Goal: Task Accomplishment & Management: Manage account settings

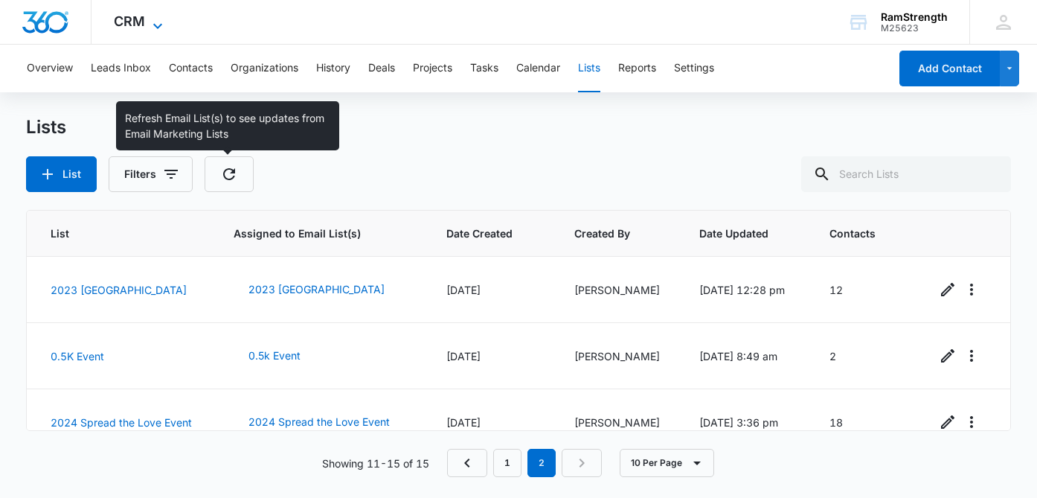
scroll to position [157, 0]
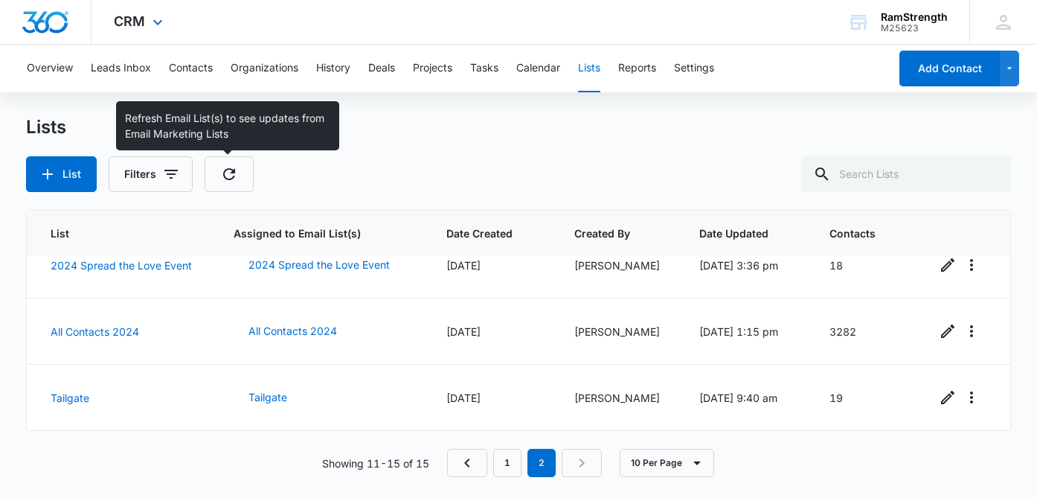
click at [45, 29] on img "Dashboard" at bounding box center [46, 22] width 48 height 22
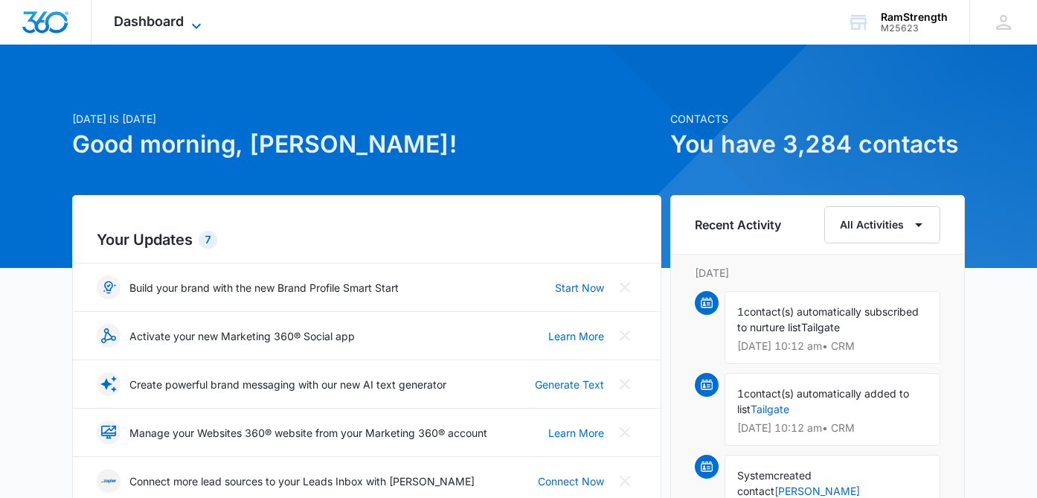
click at [173, 23] on span "Dashboard" at bounding box center [149, 21] width 70 height 16
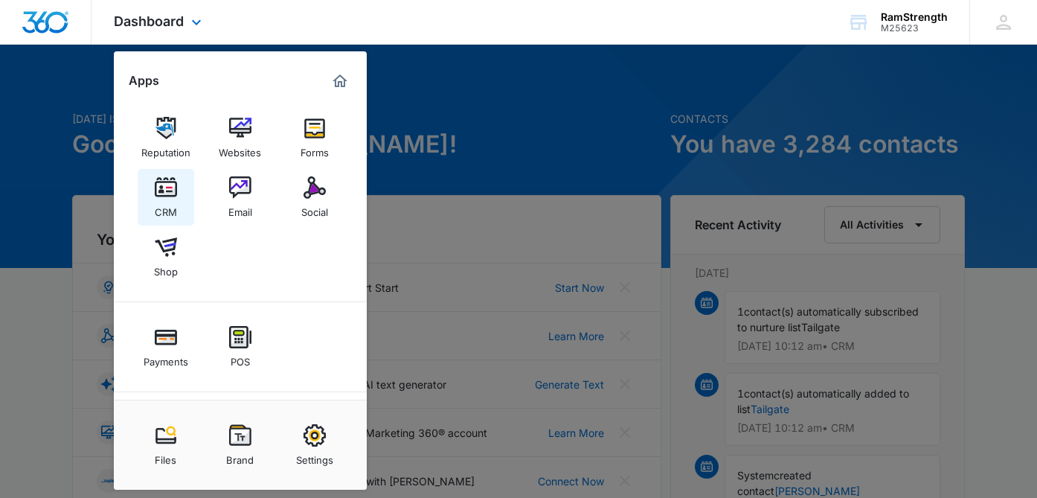
click at [176, 186] on img at bounding box center [166, 187] width 22 height 22
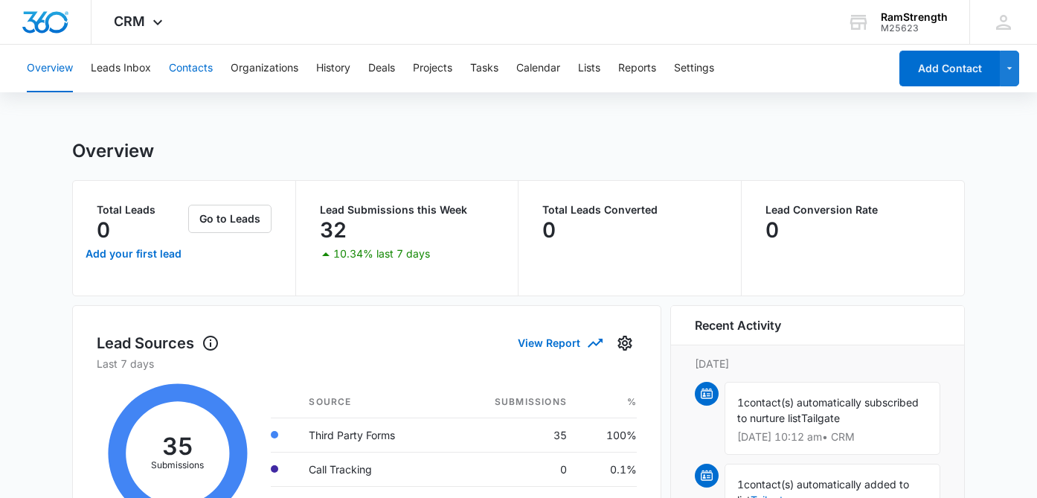
click at [181, 66] on button "Contacts" at bounding box center [191, 69] width 44 height 48
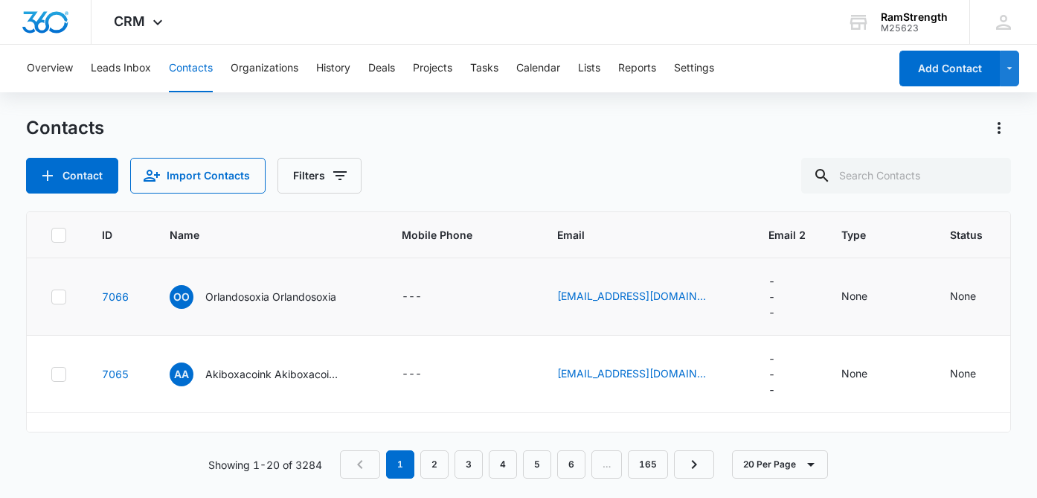
click at [61, 296] on icon at bounding box center [58, 296] width 13 height 13
click at [51, 296] on input "checkbox" at bounding box center [51, 296] width 1 height 1
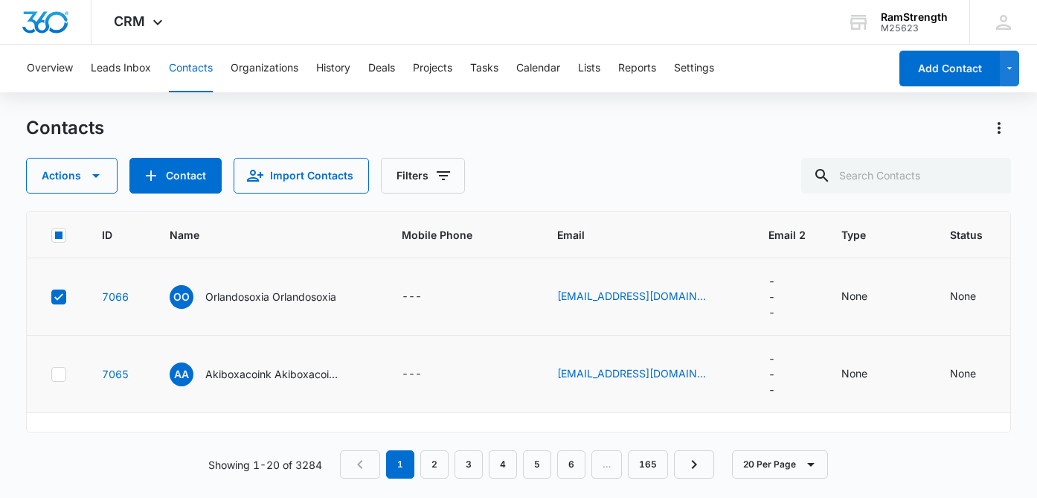
click at [59, 373] on icon at bounding box center [58, 373] width 9 height 7
click at [51, 373] on input "checkbox" at bounding box center [51, 373] width 1 height 1
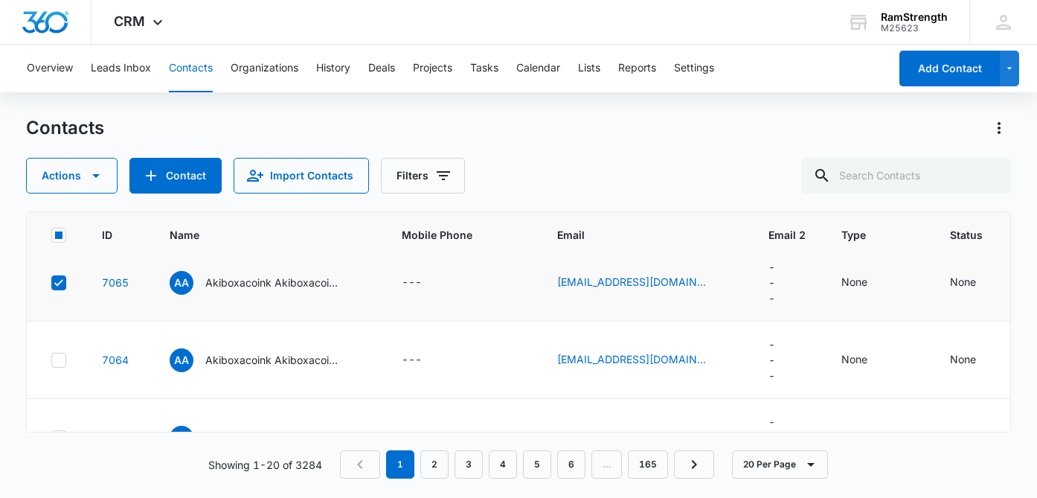
scroll to position [119, 0]
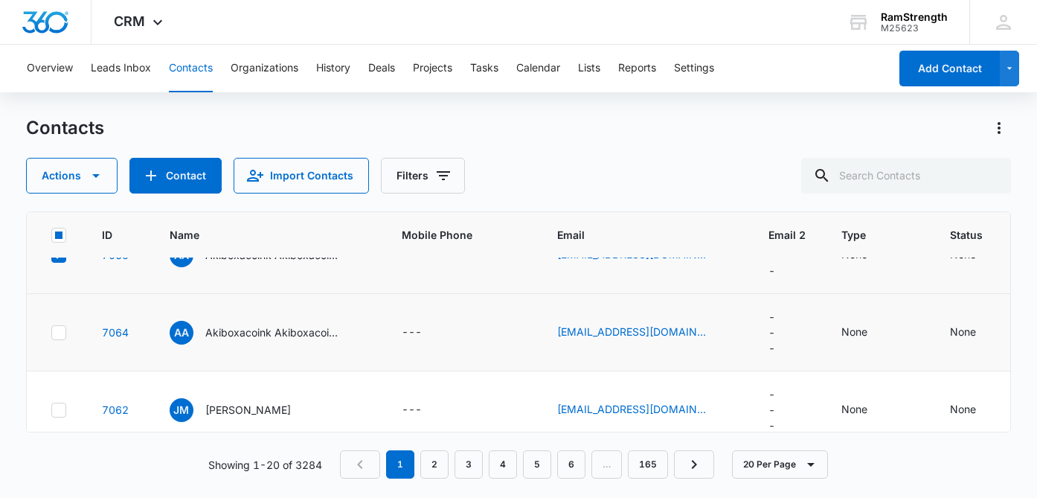
click at [61, 333] on icon at bounding box center [58, 332] width 13 height 13
click at [51, 332] on input "checkbox" at bounding box center [51, 332] width 1 height 1
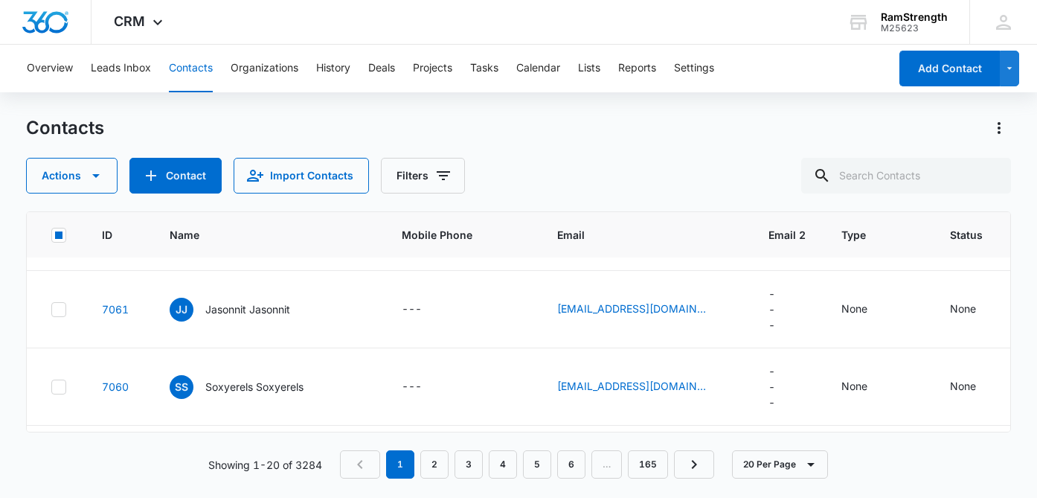
scroll to position [303, 0]
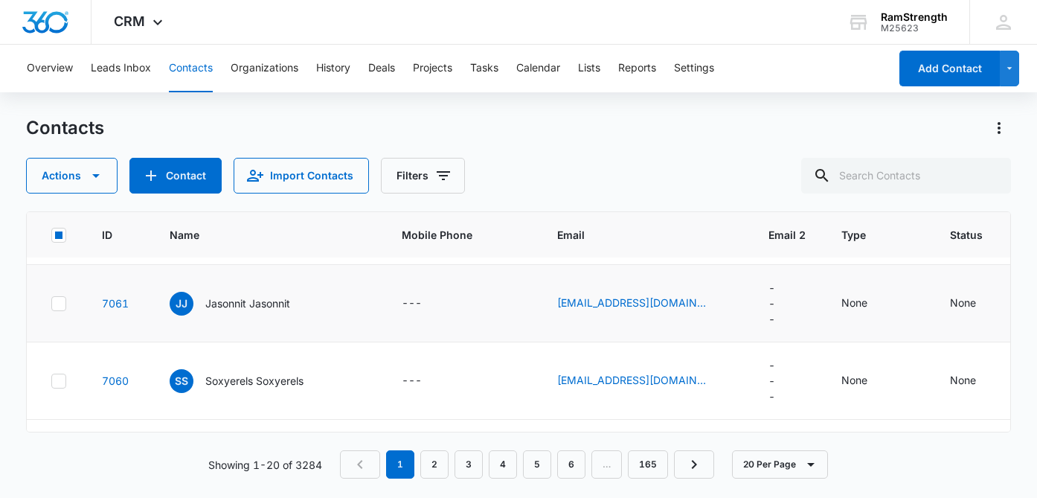
click at [57, 303] on icon at bounding box center [58, 303] width 13 height 13
click at [51, 303] on input "checkbox" at bounding box center [51, 303] width 1 height 1
click at [59, 376] on icon at bounding box center [58, 380] width 13 height 13
click at [51, 380] on input "checkbox" at bounding box center [51, 380] width 1 height 1
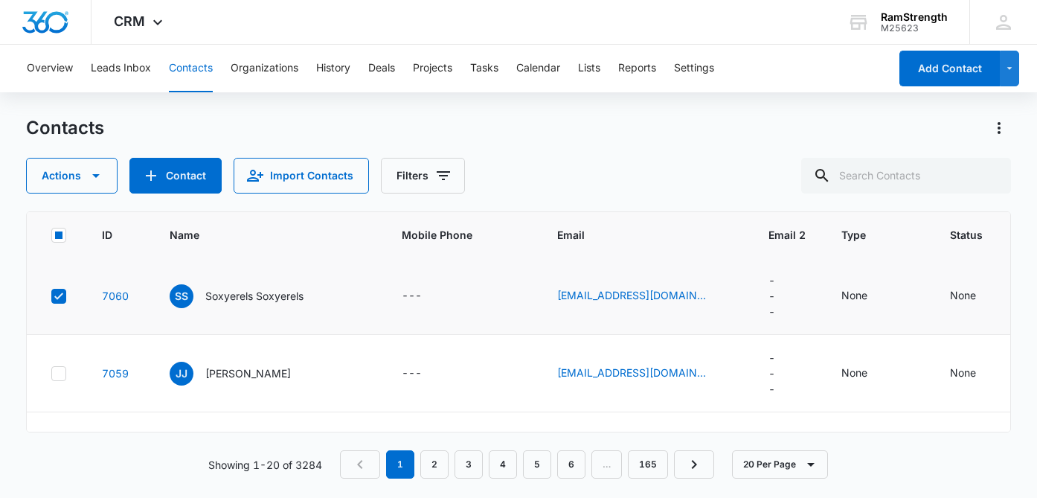
scroll to position [399, 0]
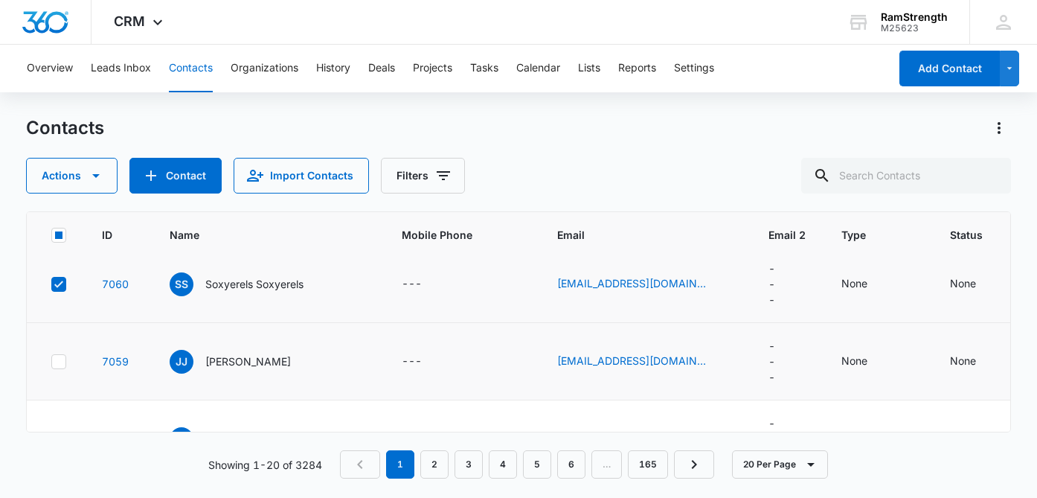
click at [65, 356] on icon at bounding box center [58, 361] width 13 height 13
click at [51, 361] on input "checkbox" at bounding box center [51, 361] width 1 height 1
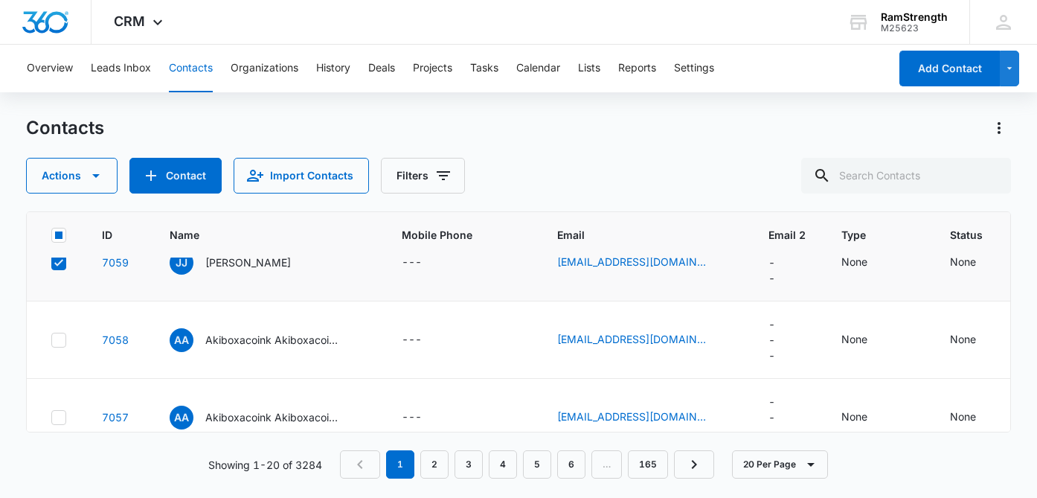
scroll to position [501, 0]
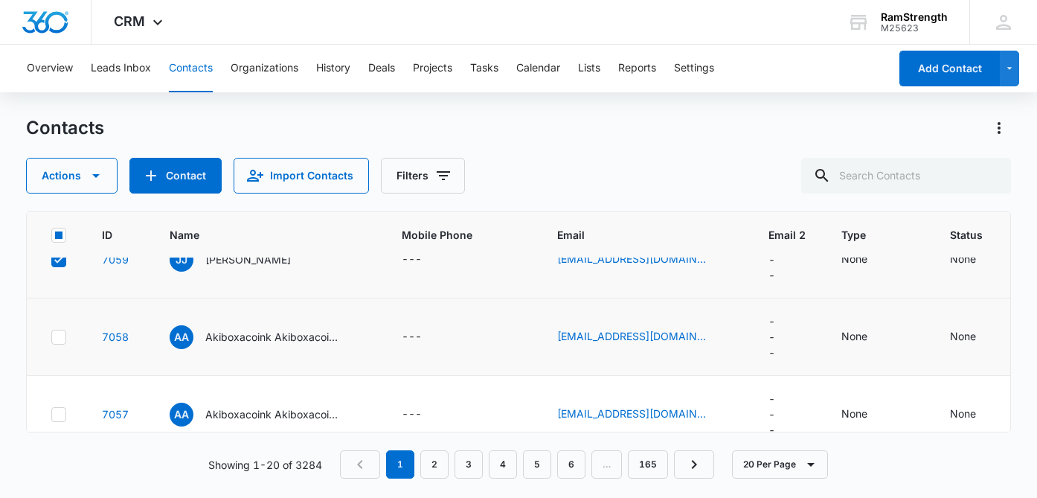
click at [59, 340] on icon at bounding box center [58, 336] width 13 height 13
click at [51, 337] on input "checkbox" at bounding box center [51, 336] width 1 height 1
click at [60, 416] on icon at bounding box center [58, 414] width 13 height 13
click at [51, 414] on input "checkbox" at bounding box center [51, 413] width 1 height 1
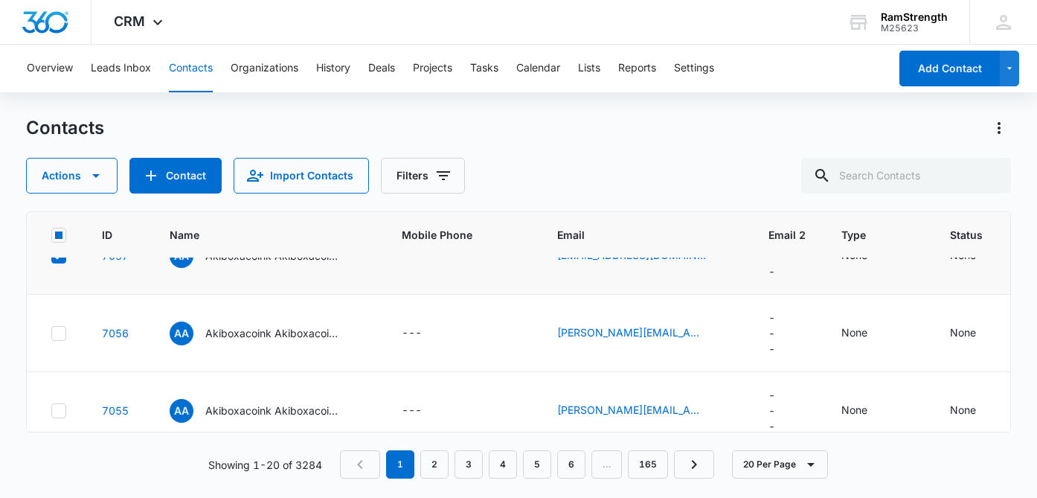
scroll to position [663, 0]
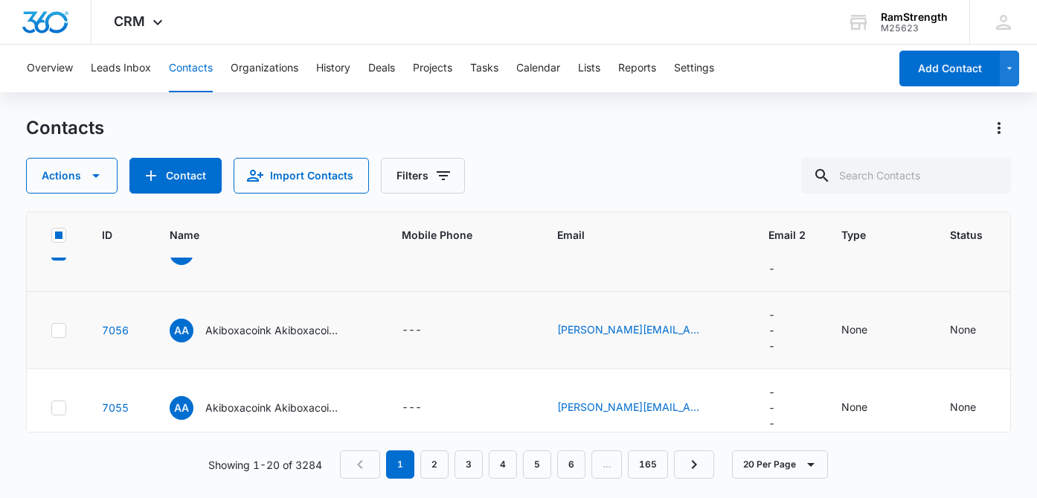
click at [62, 329] on icon at bounding box center [58, 330] width 13 height 13
click at [51, 329] on input "checkbox" at bounding box center [51, 329] width 1 height 1
click at [59, 401] on icon at bounding box center [58, 407] width 13 height 13
click at [51, 407] on input "checkbox" at bounding box center [51, 407] width 1 height 1
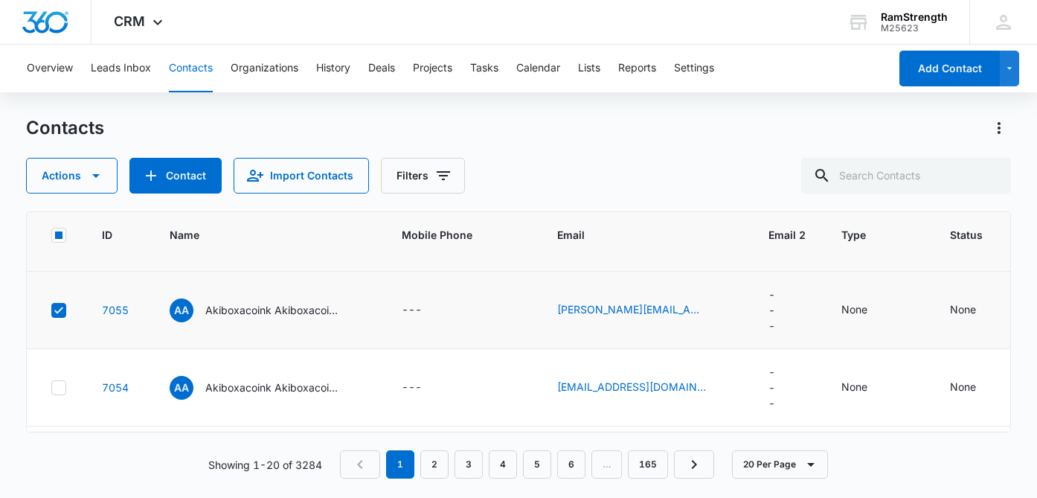
scroll to position [773, 0]
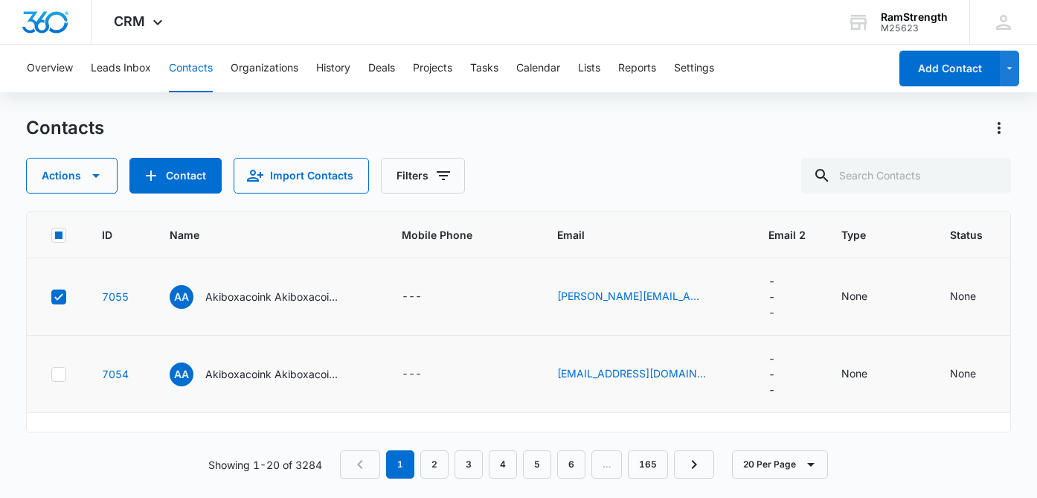
click at [65, 367] on label at bounding box center [59, 374] width 16 height 15
click at [51, 373] on input "checkbox" at bounding box center [51, 373] width 1 height 1
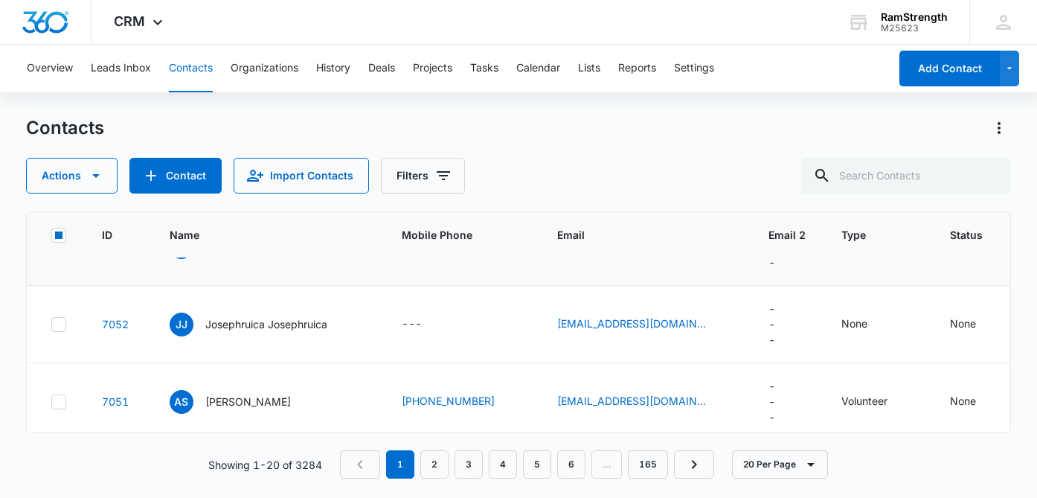
scroll to position [983, 0]
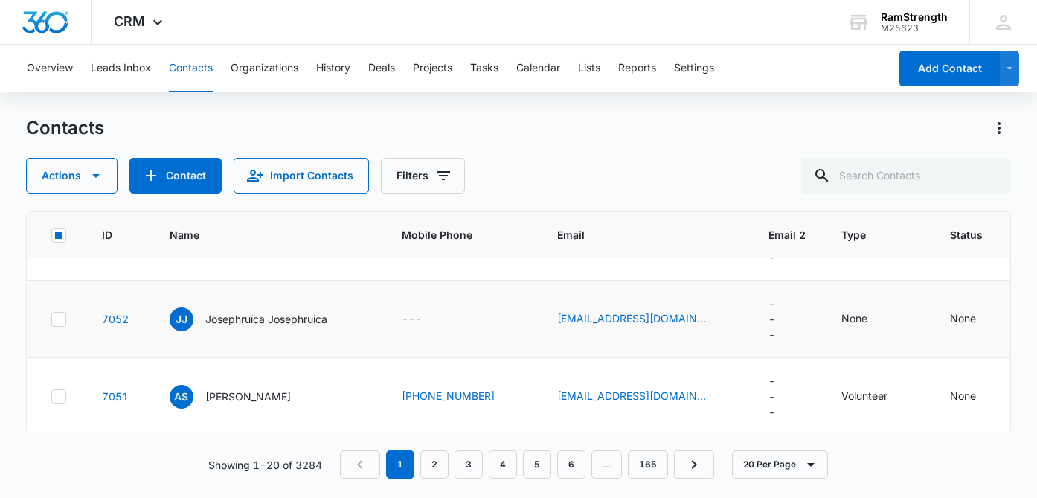
click at [66, 333] on td at bounding box center [55, 318] width 57 height 77
click at [59, 326] on icon at bounding box center [58, 318] width 13 height 13
click at [51, 319] on input "checkbox" at bounding box center [51, 318] width 1 height 1
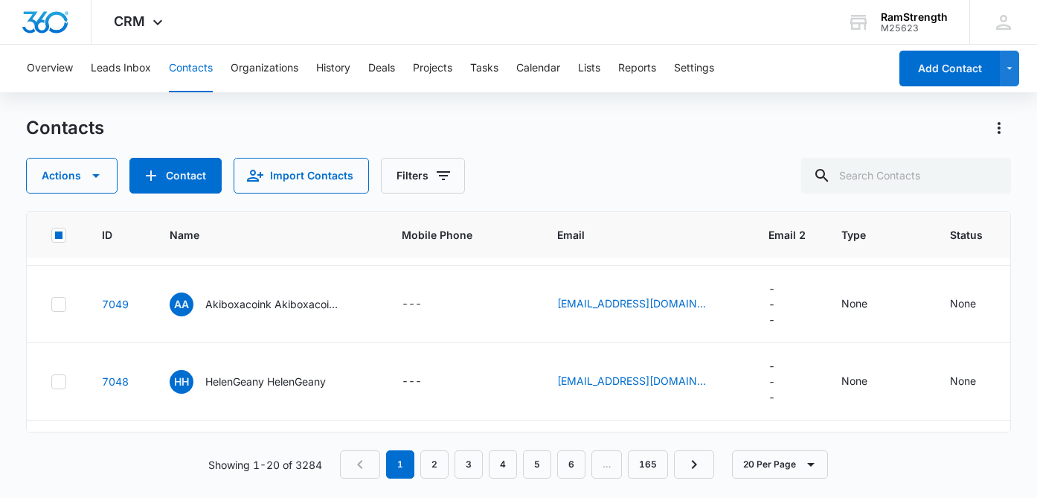
scroll to position [1234, 0]
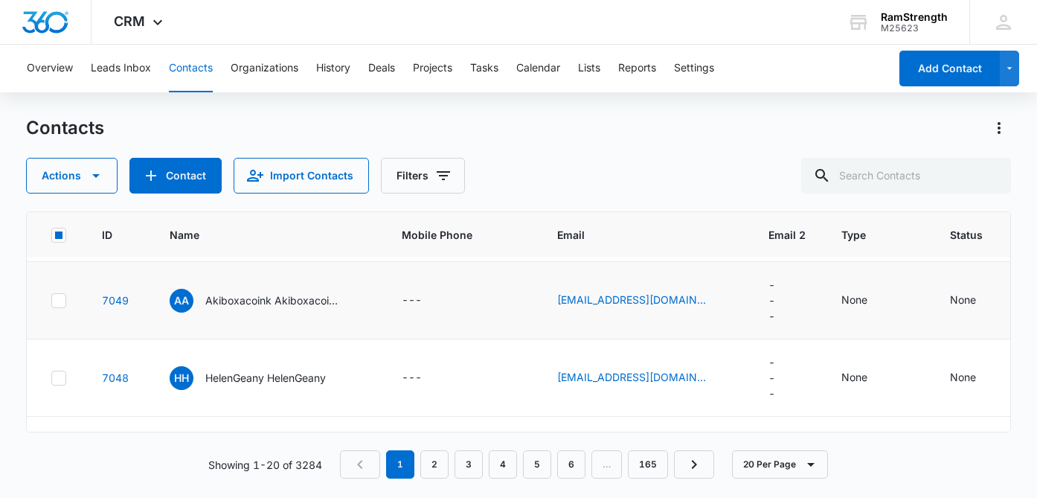
click at [57, 307] on icon at bounding box center [58, 300] width 13 height 13
click at [51, 300] on input "checkbox" at bounding box center [51, 300] width 1 height 1
click at [57, 385] on div at bounding box center [58, 377] width 15 height 15
click at [51, 378] on input "checkbox" at bounding box center [51, 377] width 1 height 1
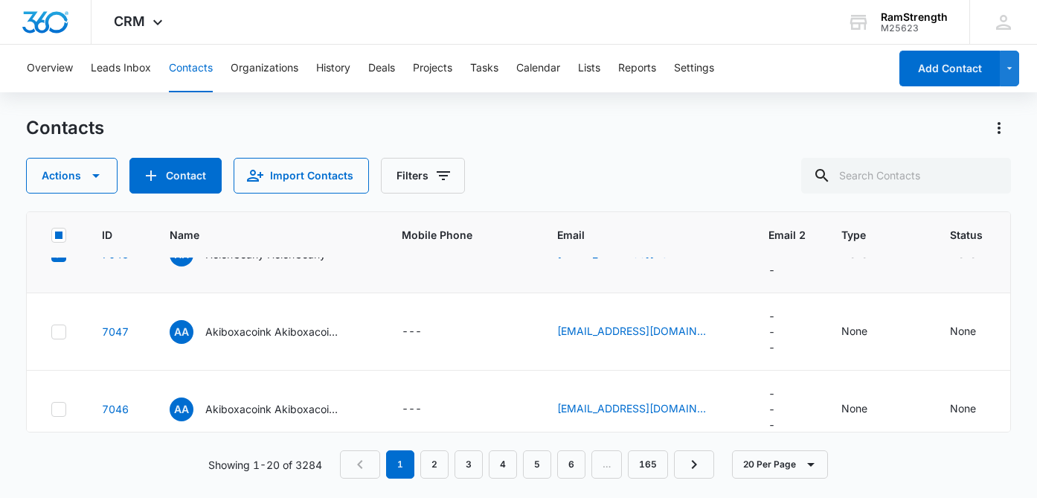
scroll to position [1362, 0]
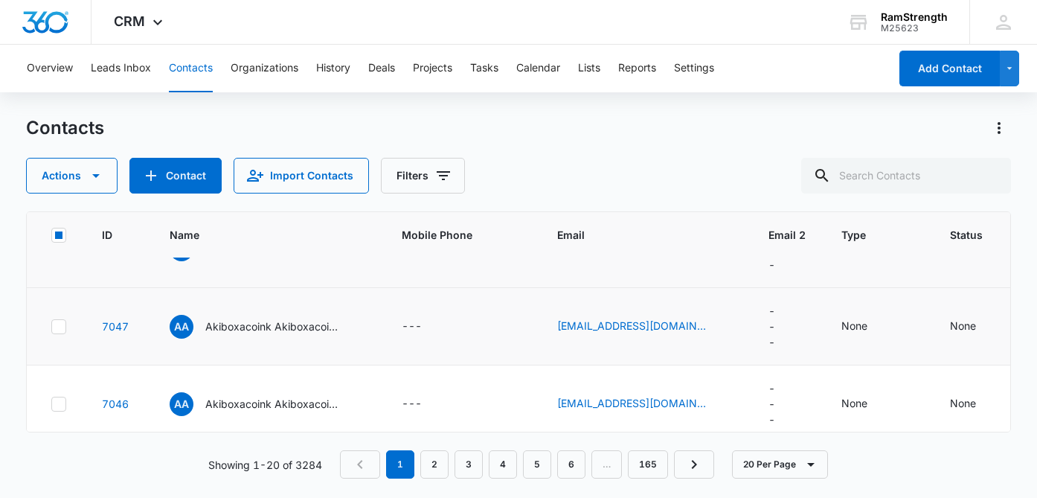
click at [62, 333] on icon at bounding box center [58, 326] width 13 height 13
click at [51, 326] on input "checkbox" at bounding box center [51, 326] width 1 height 1
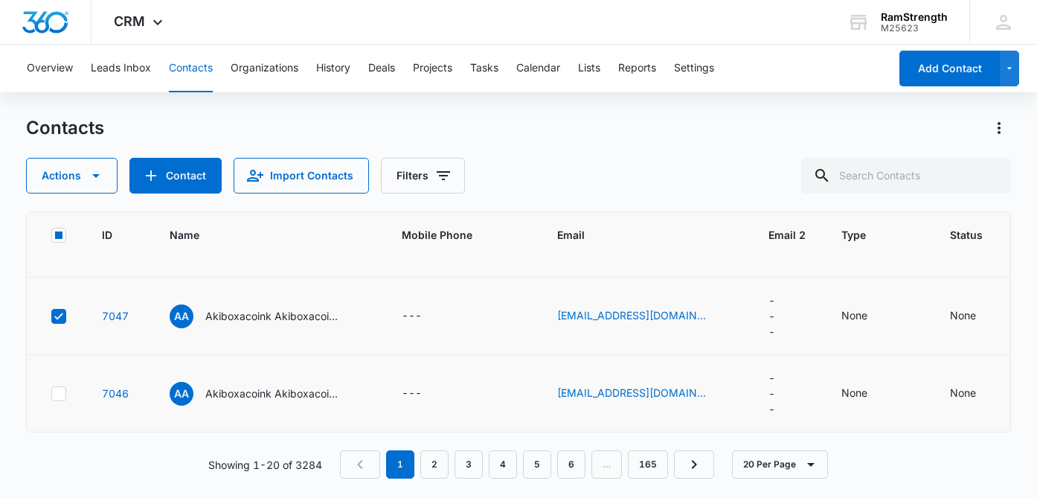
click at [62, 387] on icon at bounding box center [58, 393] width 13 height 13
click at [51, 393] on input "checkbox" at bounding box center [51, 393] width 1 height 1
click at [92, 178] on icon "button" at bounding box center [96, 176] width 18 height 18
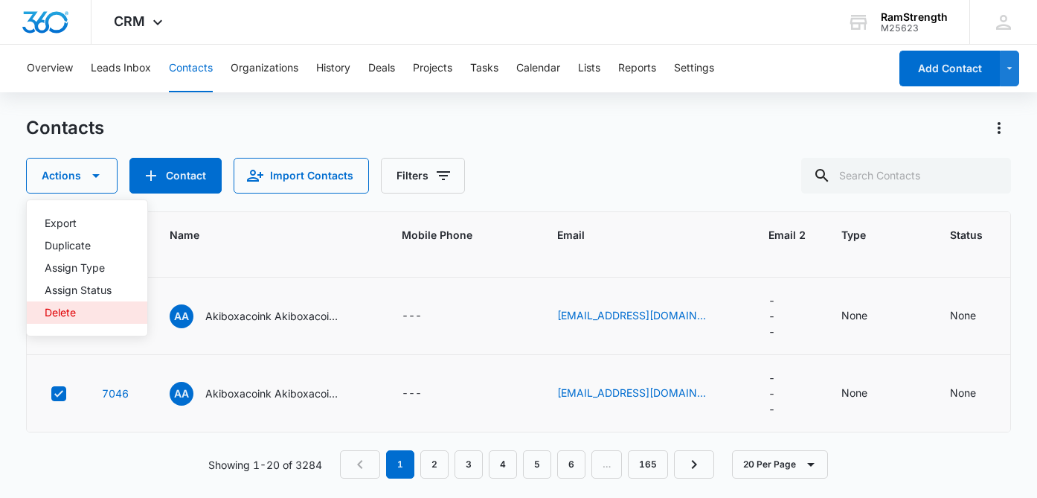
click at [84, 308] on div "Delete" at bounding box center [78, 312] width 67 height 10
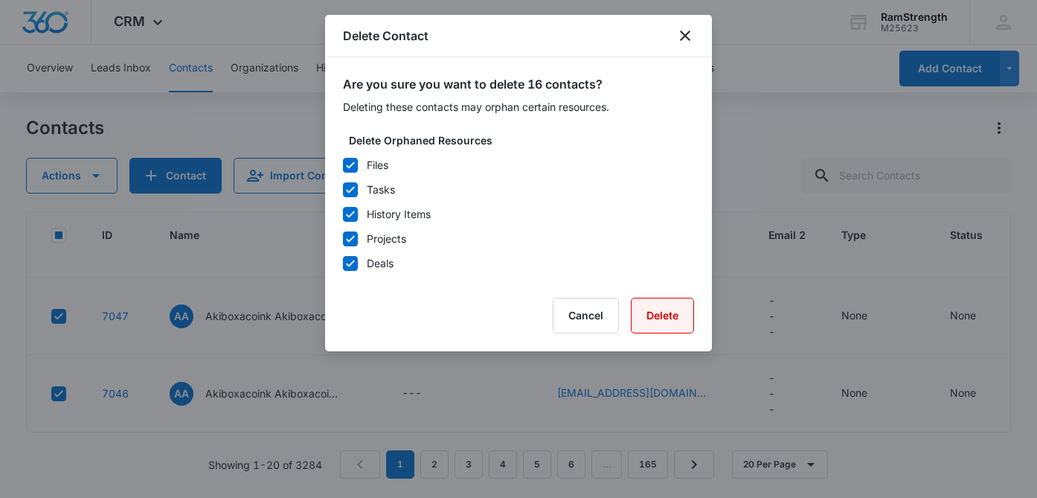
click at [661, 324] on button "Delete" at bounding box center [662, 315] width 63 height 36
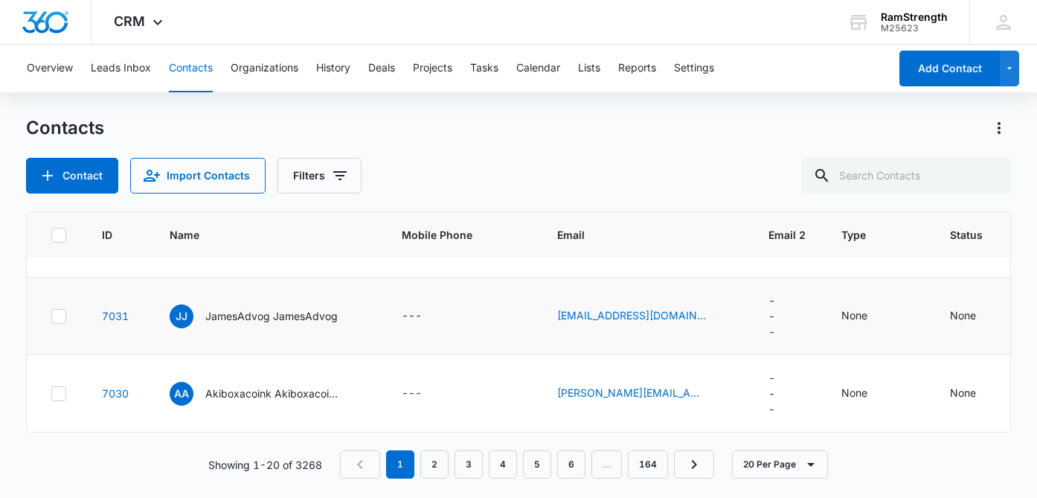
click at [59, 315] on icon at bounding box center [58, 315] width 9 height 7
click at [51, 315] on input "checkbox" at bounding box center [51, 315] width 1 height 1
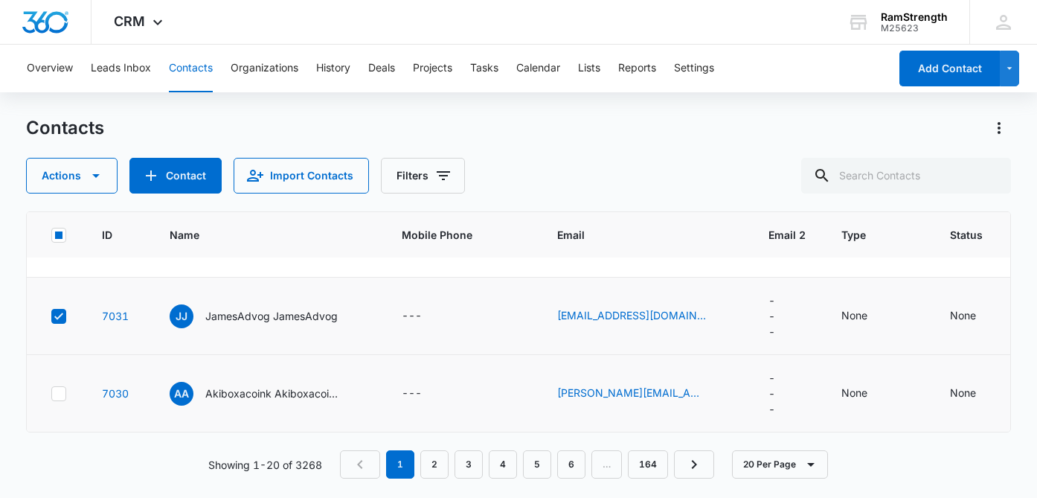
click at [59, 391] on icon at bounding box center [58, 393] width 13 height 13
click at [51, 393] on input "checkbox" at bounding box center [51, 393] width 1 height 1
click at [106, 181] on button "Actions" at bounding box center [71, 176] width 91 height 36
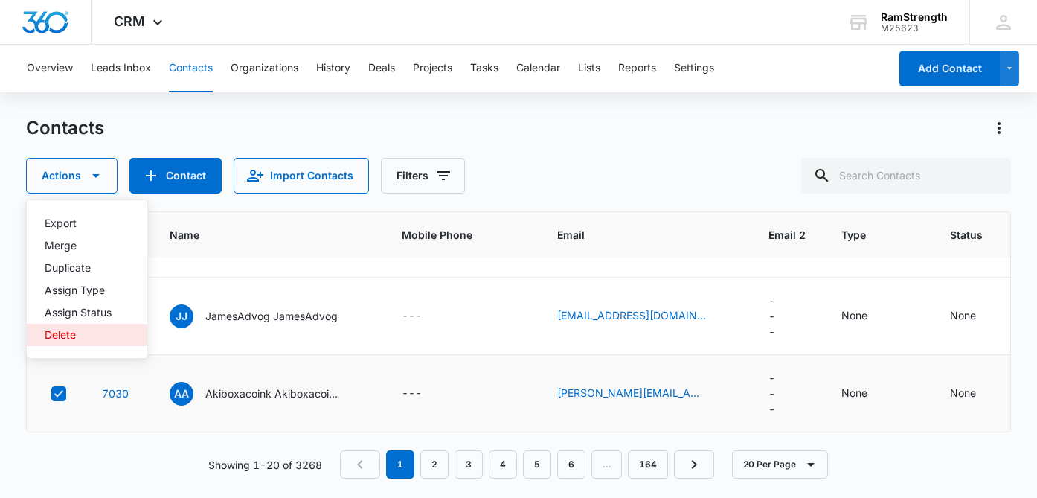
click at [102, 330] on div "Delete" at bounding box center [78, 334] width 67 height 10
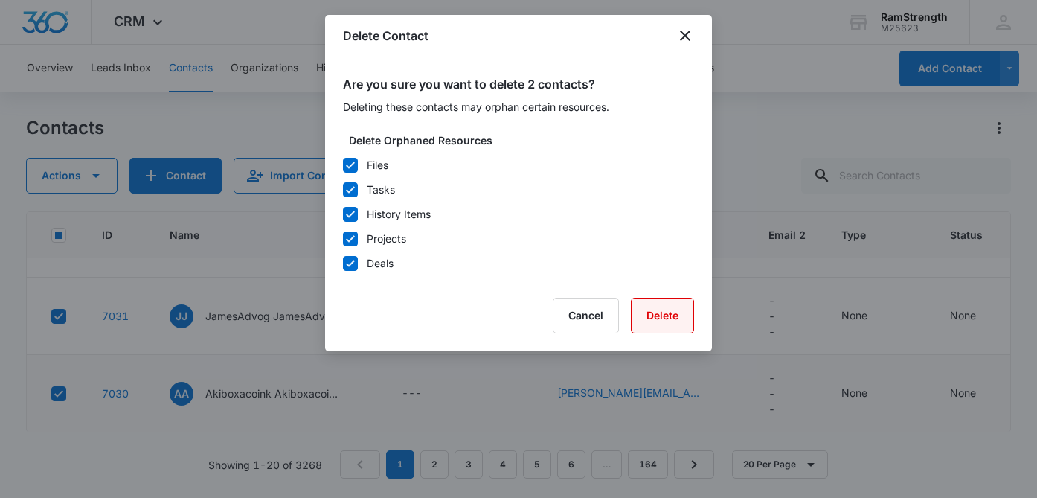
click at [649, 312] on button "Delete" at bounding box center [662, 315] width 63 height 36
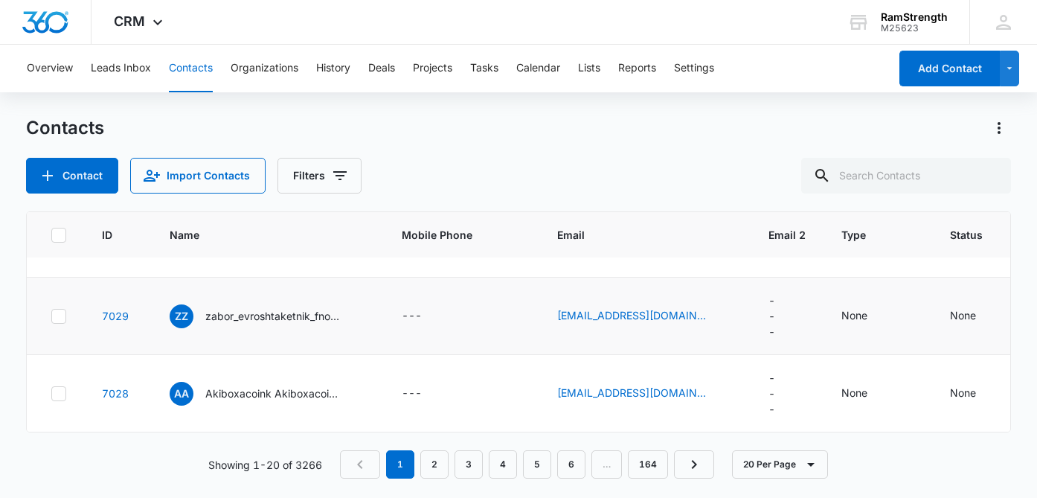
click at [57, 319] on icon at bounding box center [58, 315] width 13 height 13
click at [51, 316] on input "checkbox" at bounding box center [51, 315] width 1 height 1
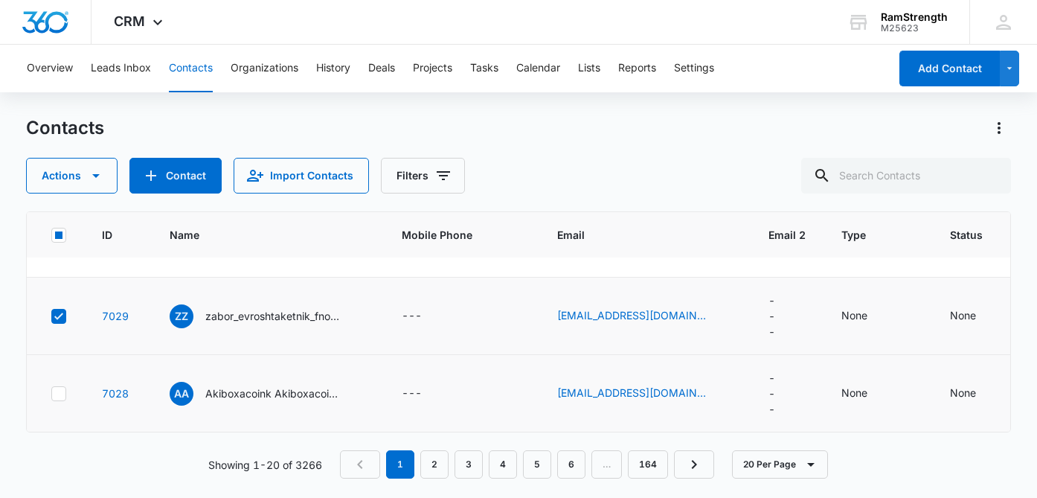
click at [59, 389] on icon at bounding box center [58, 393] width 13 height 13
click at [51, 393] on input "checkbox" at bounding box center [51, 393] width 1 height 1
click at [95, 177] on icon "button" at bounding box center [96, 176] width 18 height 18
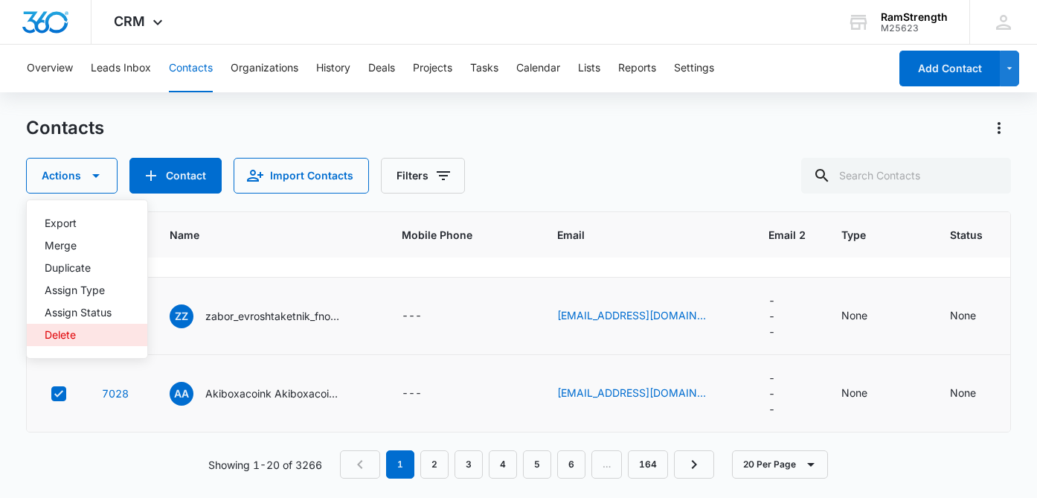
click at [76, 335] on div "Delete" at bounding box center [78, 334] width 67 height 10
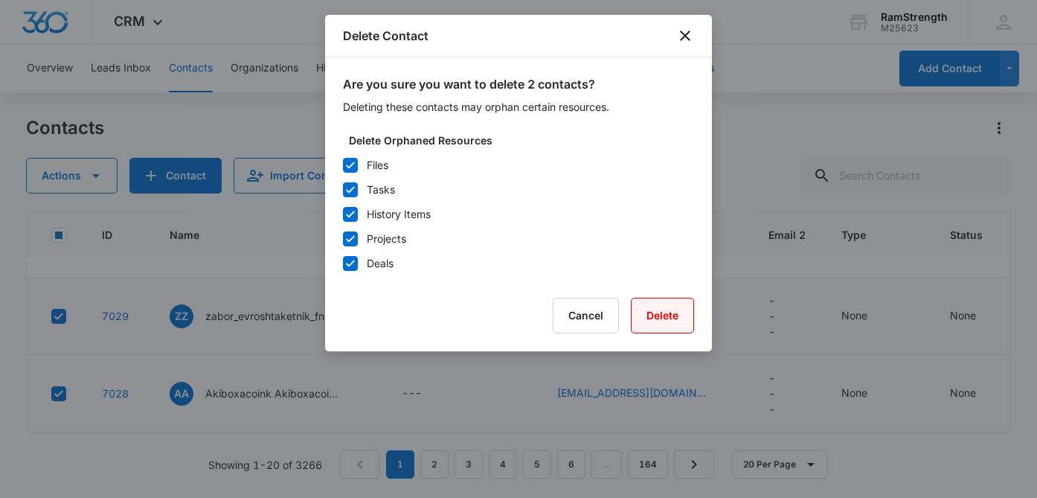
click at [649, 318] on button "Delete" at bounding box center [662, 315] width 63 height 36
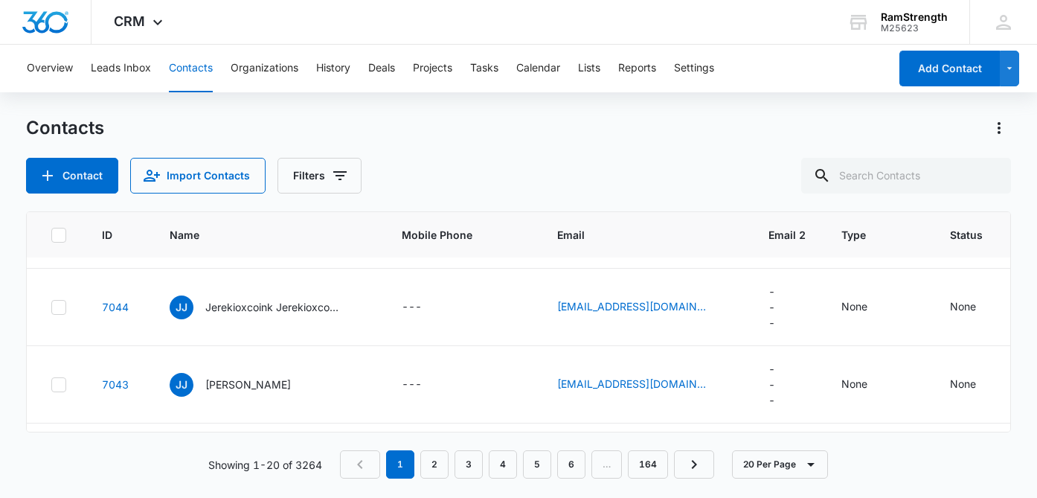
scroll to position [385, 0]
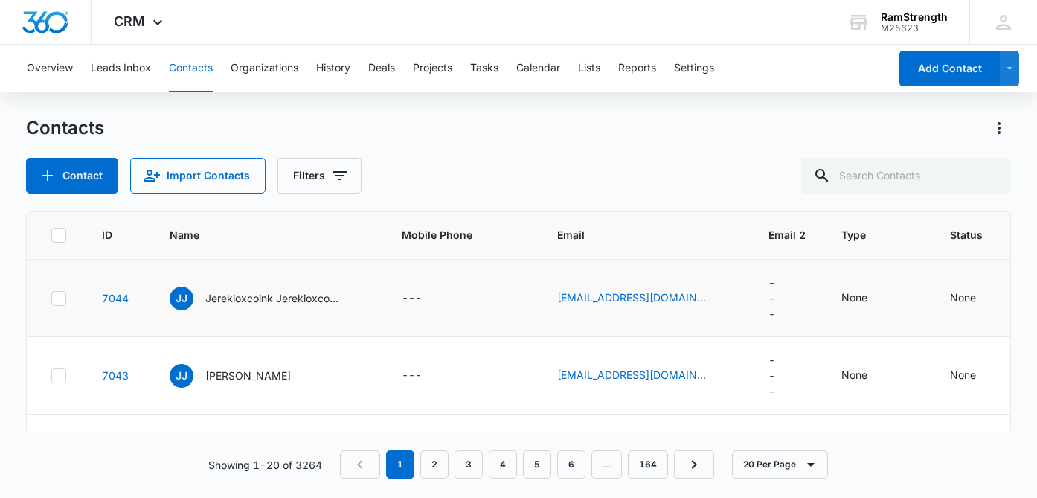
click at [58, 305] on icon at bounding box center [58, 298] width 13 height 13
click at [51, 298] on input "checkbox" at bounding box center [51, 297] width 1 height 1
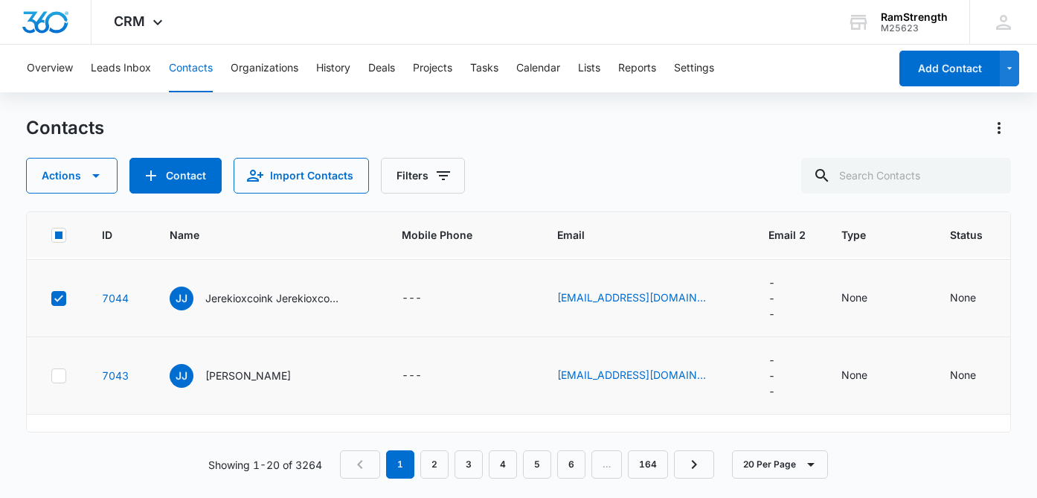
click at [57, 382] on icon at bounding box center [58, 375] width 13 height 13
click at [51, 376] on input "checkbox" at bounding box center [51, 375] width 1 height 1
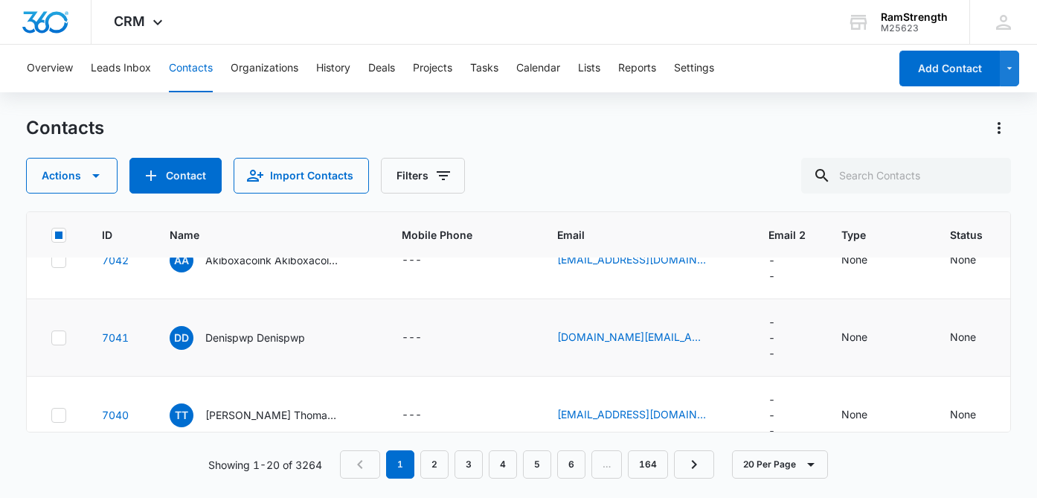
scroll to position [585, 0]
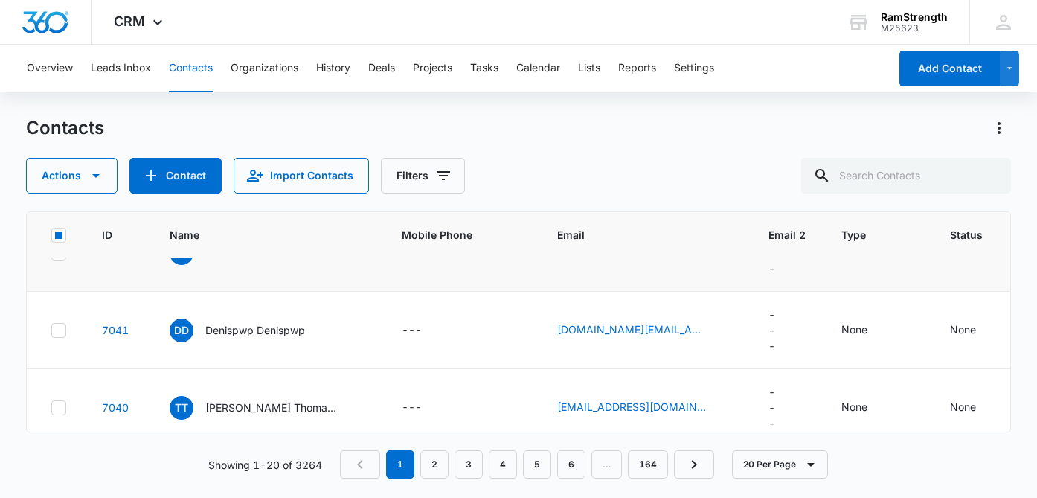
click at [57, 260] on icon at bounding box center [58, 252] width 13 height 13
click at [51, 253] on input "checkbox" at bounding box center [51, 252] width 1 height 1
click at [56, 337] on icon at bounding box center [58, 330] width 13 height 13
click at [51, 330] on input "checkbox" at bounding box center [51, 329] width 1 height 1
click at [60, 411] on icon at bounding box center [58, 407] width 9 height 7
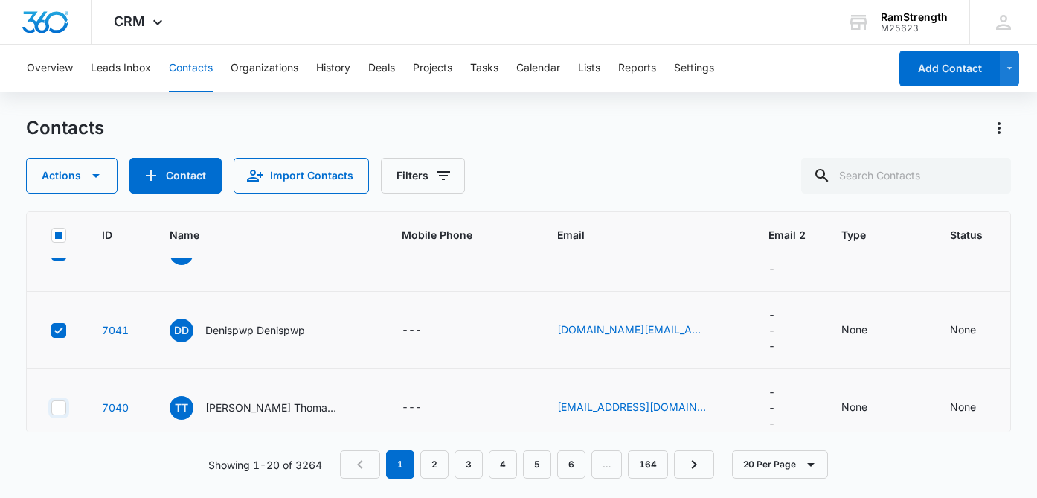
click at [51, 408] on input "checkbox" at bounding box center [51, 407] width 1 height 1
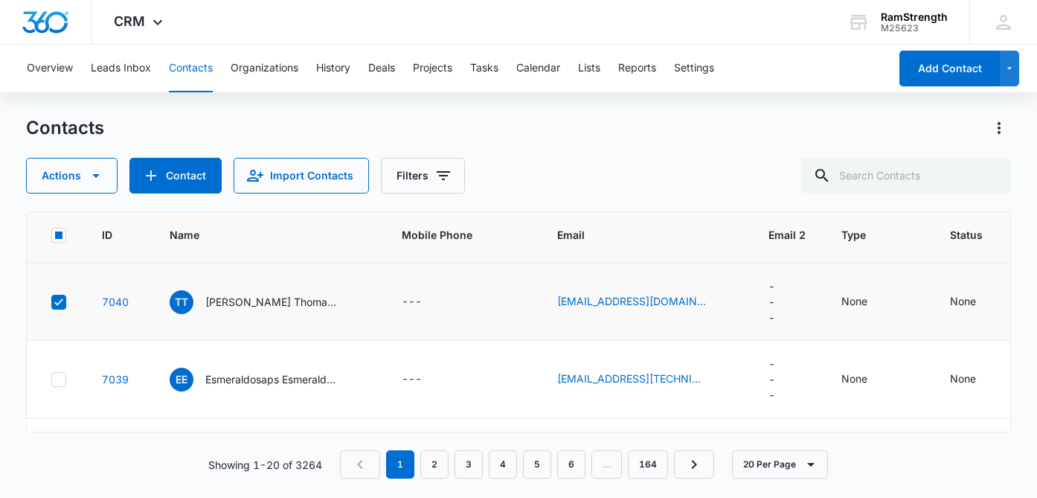
scroll to position [704, 0]
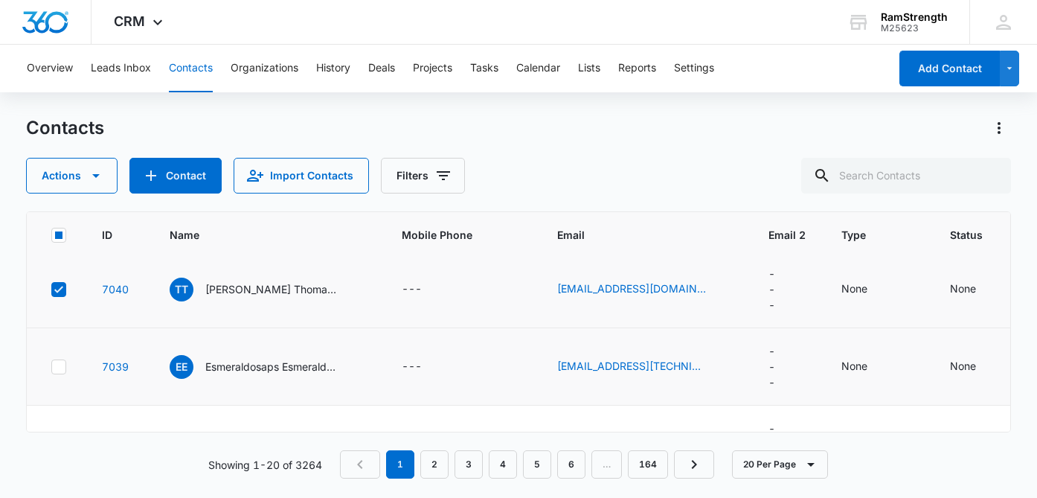
click at [63, 373] on icon at bounding box center [58, 366] width 13 height 13
click at [51, 367] on input "checkbox" at bounding box center [51, 366] width 1 height 1
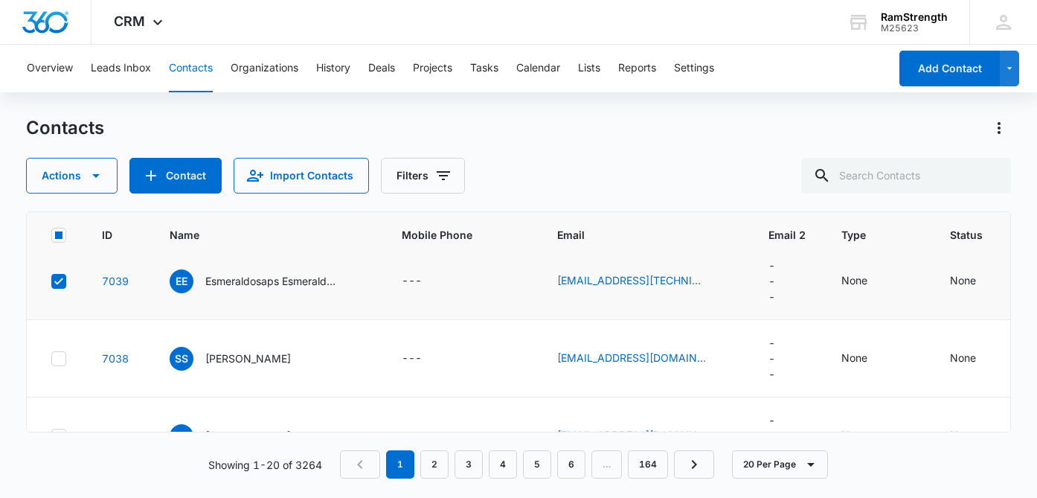
scroll to position [795, 0]
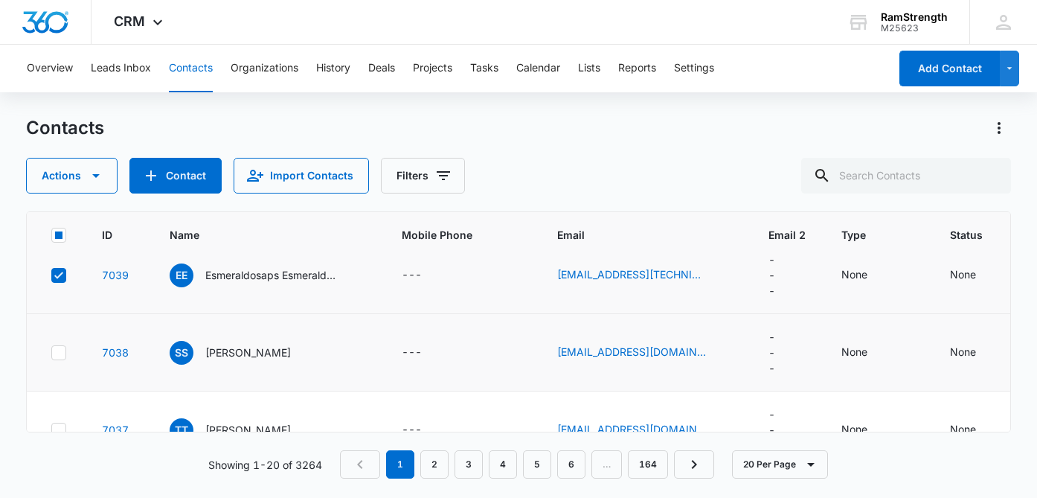
click at [60, 359] on icon at bounding box center [58, 352] width 13 height 13
click at [51, 353] on input "checkbox" at bounding box center [51, 352] width 1 height 1
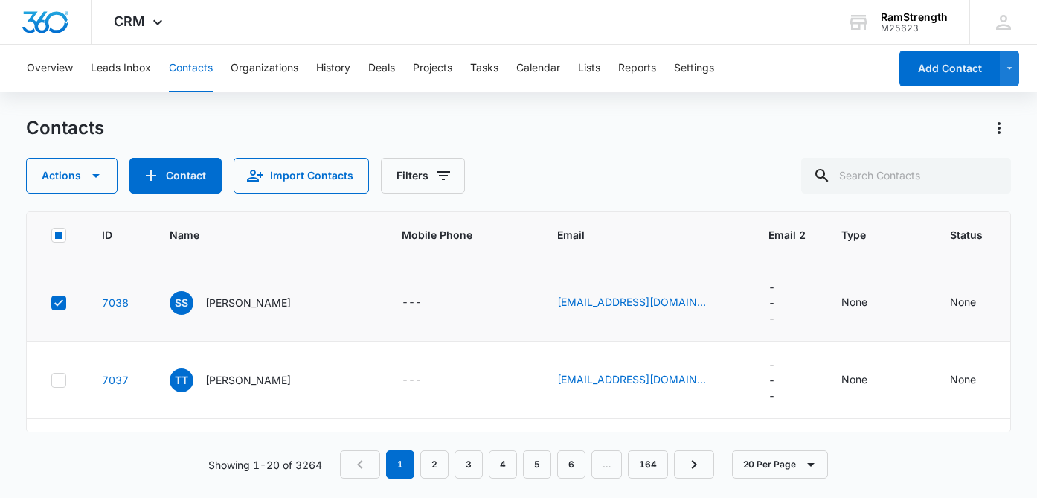
scroll to position [862, 0]
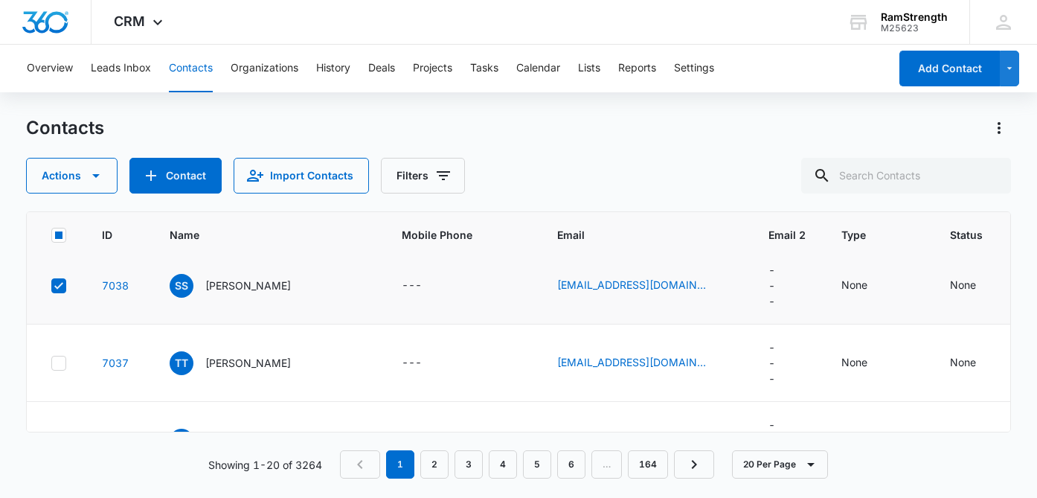
click at [59, 370] on td at bounding box center [55, 362] width 57 height 77
click at [59, 366] on icon at bounding box center [58, 362] width 9 height 7
click at [51, 363] on input "checkbox" at bounding box center [51, 362] width 1 height 1
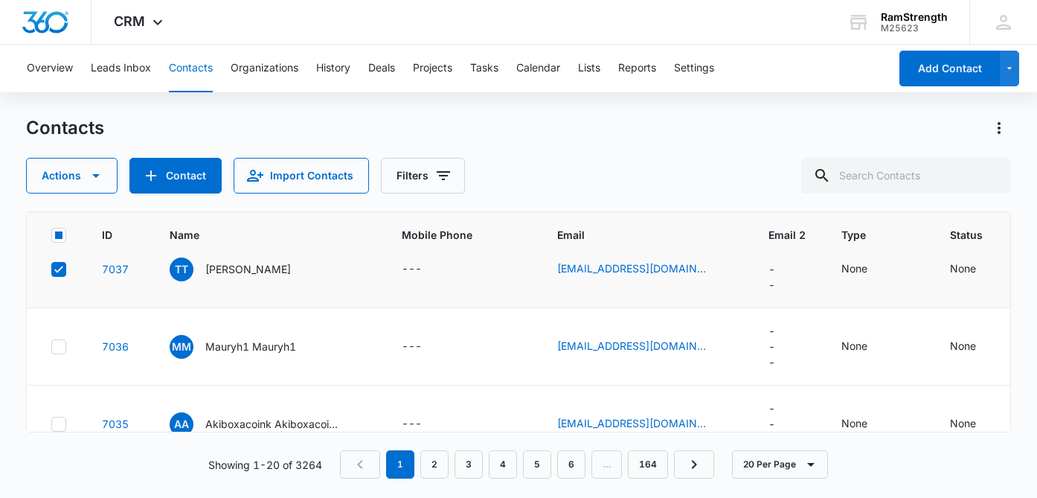
scroll to position [960, 0]
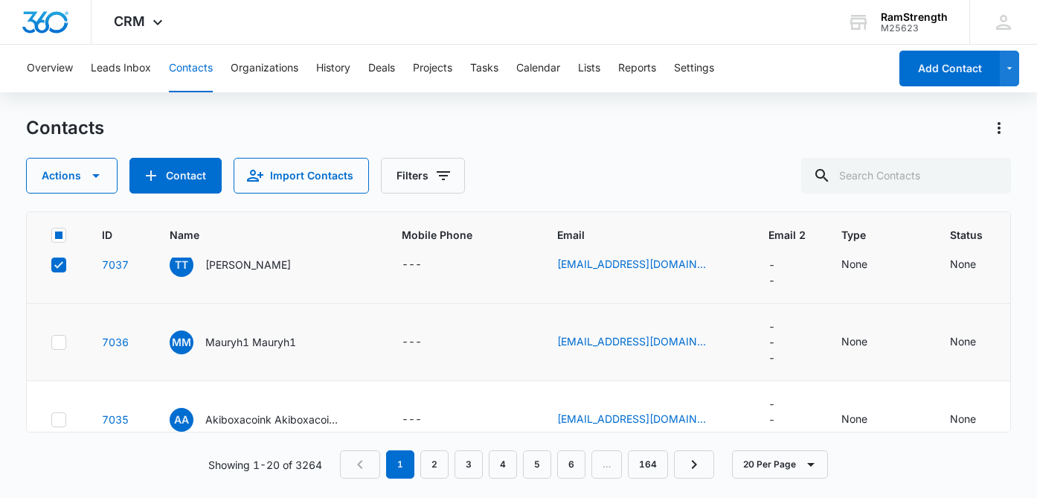
click at [60, 349] on icon at bounding box center [58, 341] width 13 height 13
click at [51, 342] on input "checkbox" at bounding box center [51, 341] width 1 height 1
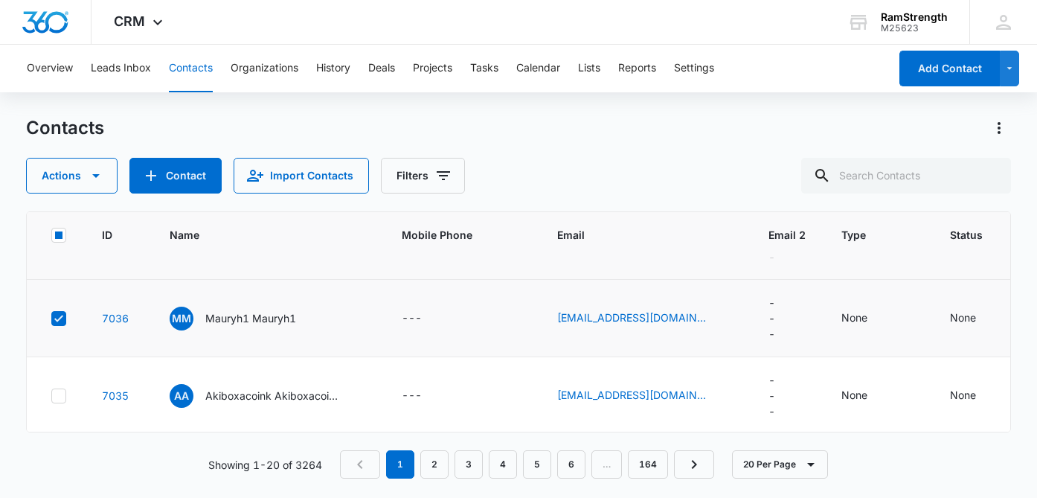
scroll to position [998, 0]
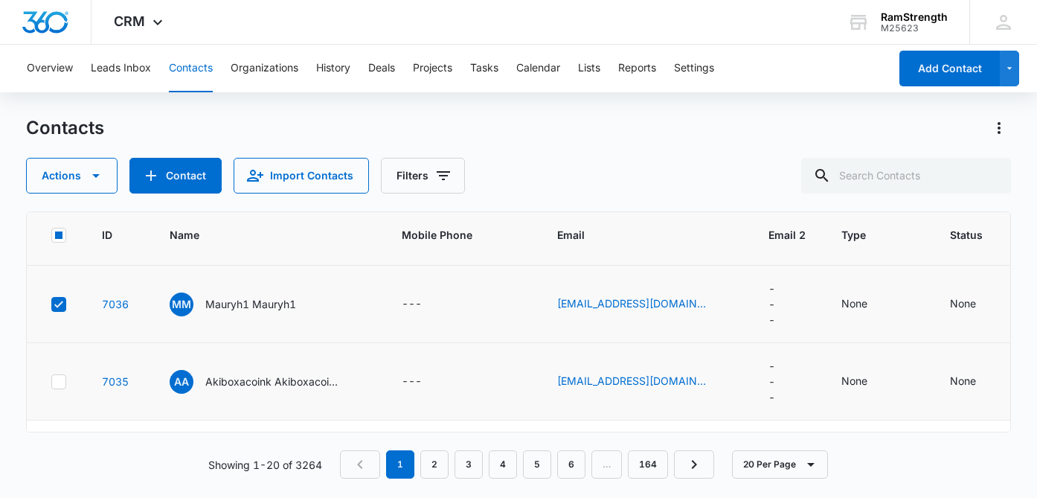
click at [57, 388] on icon at bounding box center [58, 381] width 13 height 13
click at [51, 382] on input "checkbox" at bounding box center [51, 381] width 1 height 1
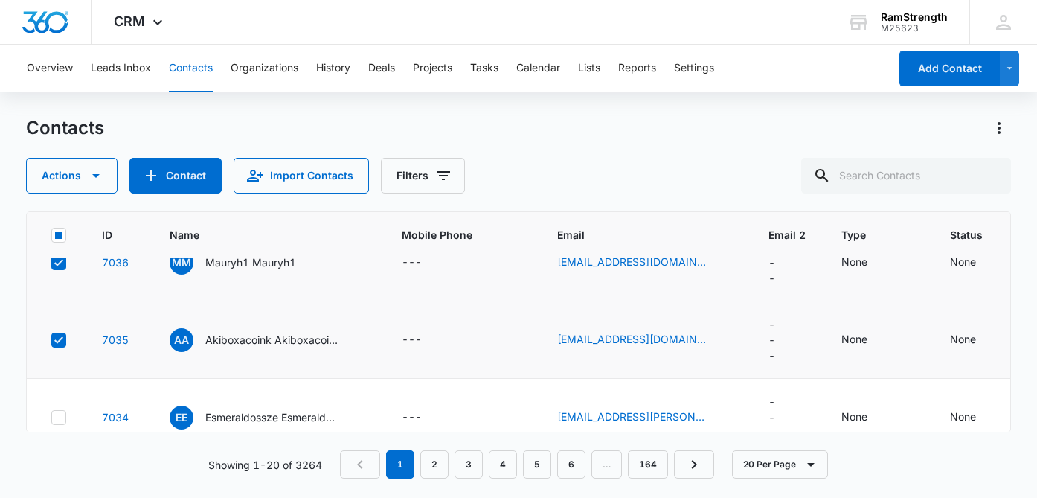
scroll to position [1061, 0]
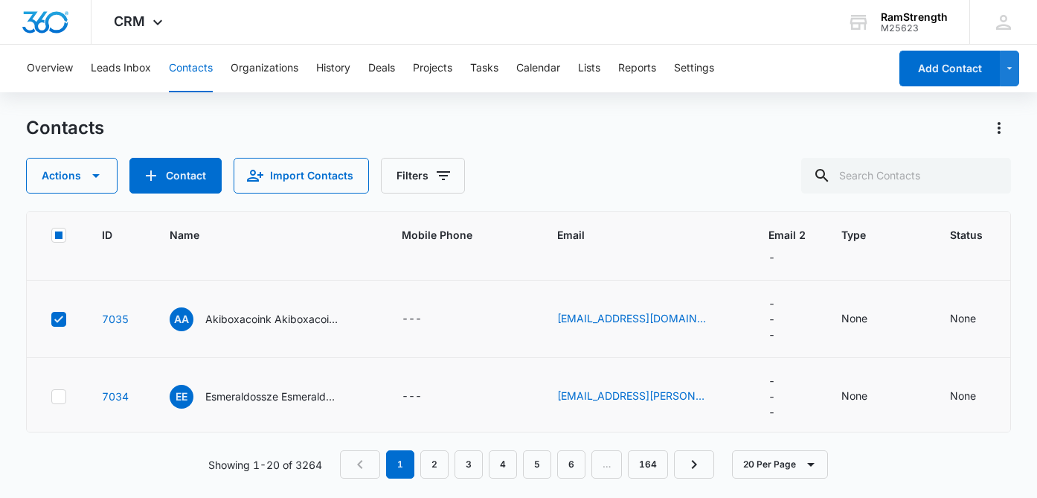
click at [56, 403] on icon at bounding box center [58, 396] width 13 height 13
click at [51, 396] on input "checkbox" at bounding box center [51, 396] width 1 height 1
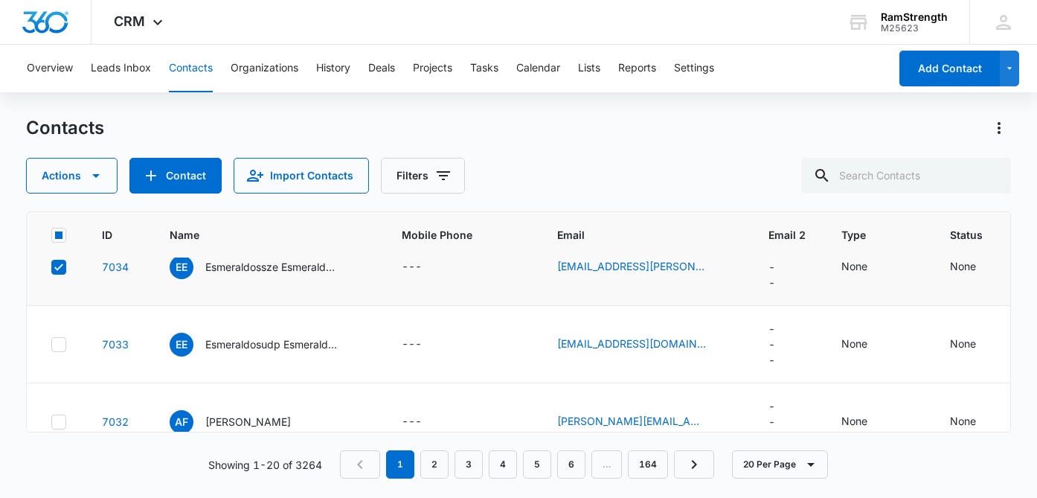
scroll to position [1203, 0]
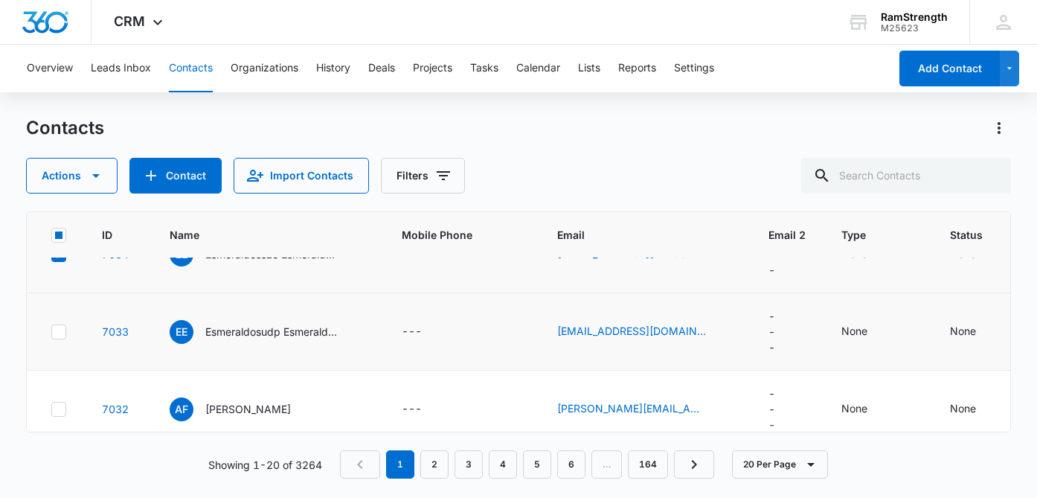
click at [61, 338] on icon at bounding box center [58, 331] width 13 height 13
click at [51, 332] on input "checkbox" at bounding box center [51, 331] width 1 height 1
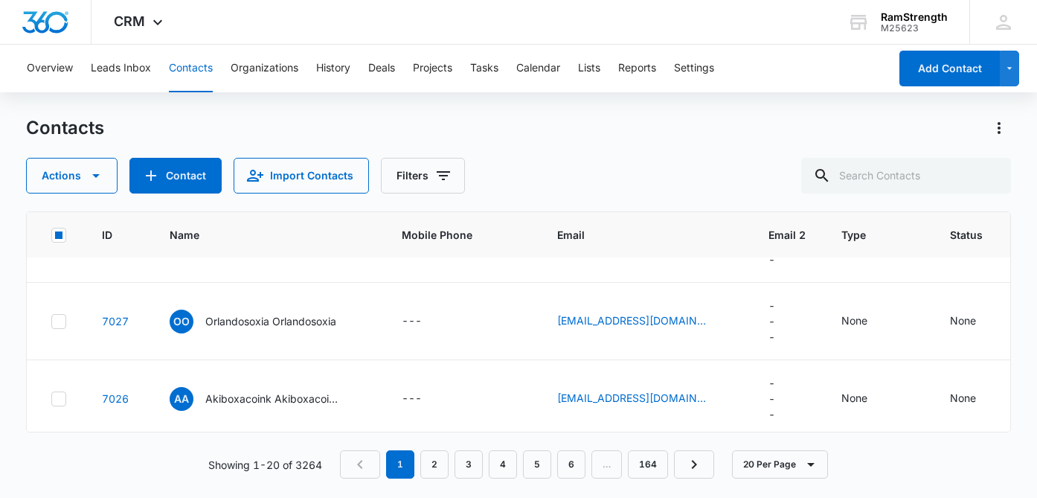
scroll to position [1373, 0]
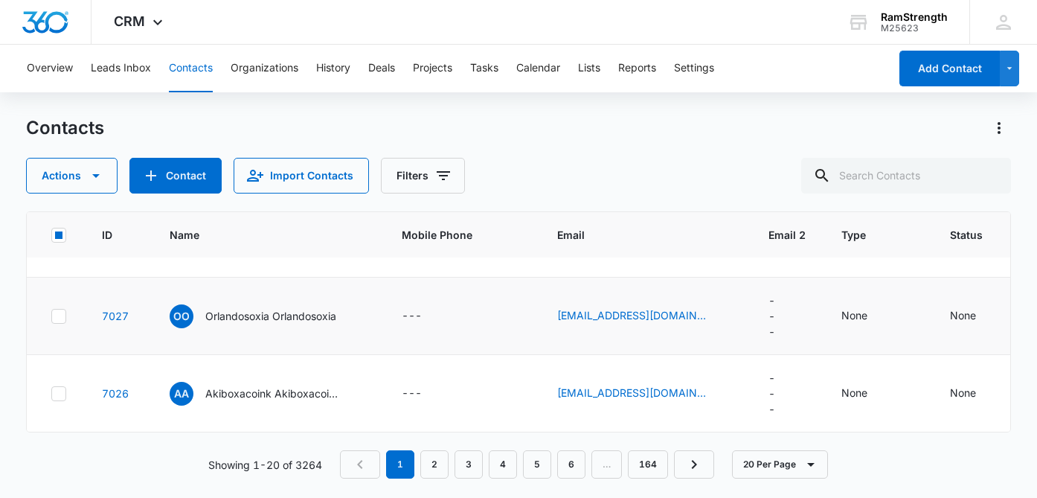
click at [63, 324] on div at bounding box center [58, 316] width 15 height 15
click at [51, 316] on input "checkbox" at bounding box center [51, 315] width 1 height 1
click at [57, 400] on icon at bounding box center [58, 393] width 13 height 13
click at [51, 393] on input "checkbox" at bounding box center [51, 393] width 1 height 1
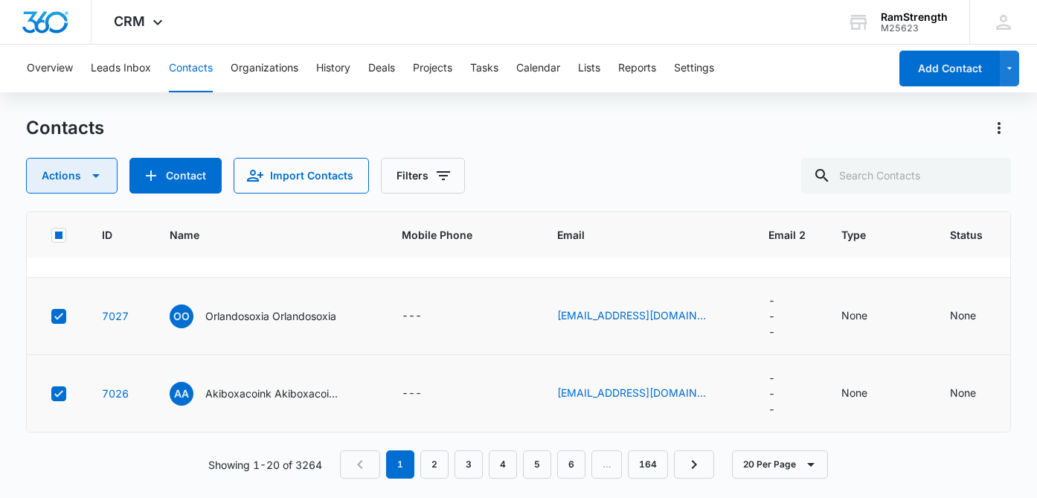
click at [100, 173] on icon "button" at bounding box center [96, 176] width 18 height 18
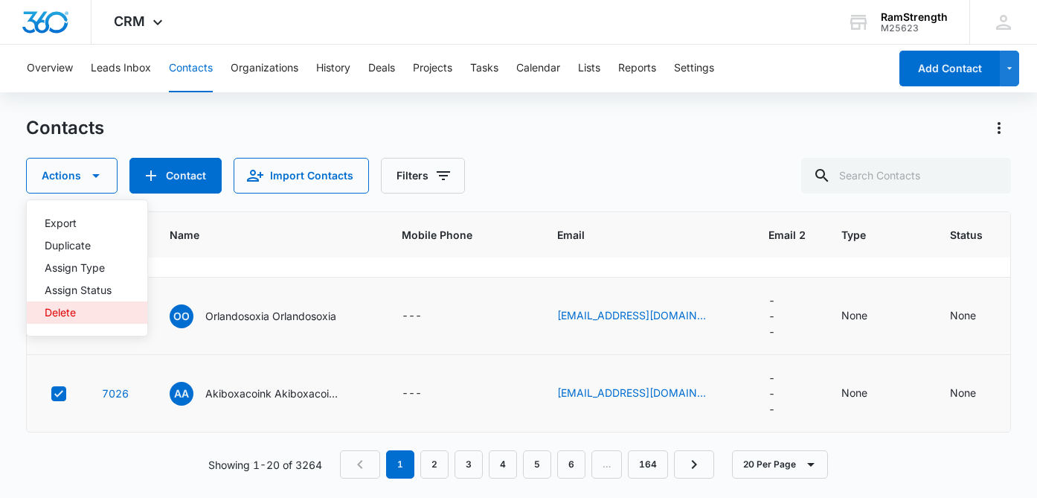
click at [83, 318] on button "Delete" at bounding box center [87, 312] width 120 height 22
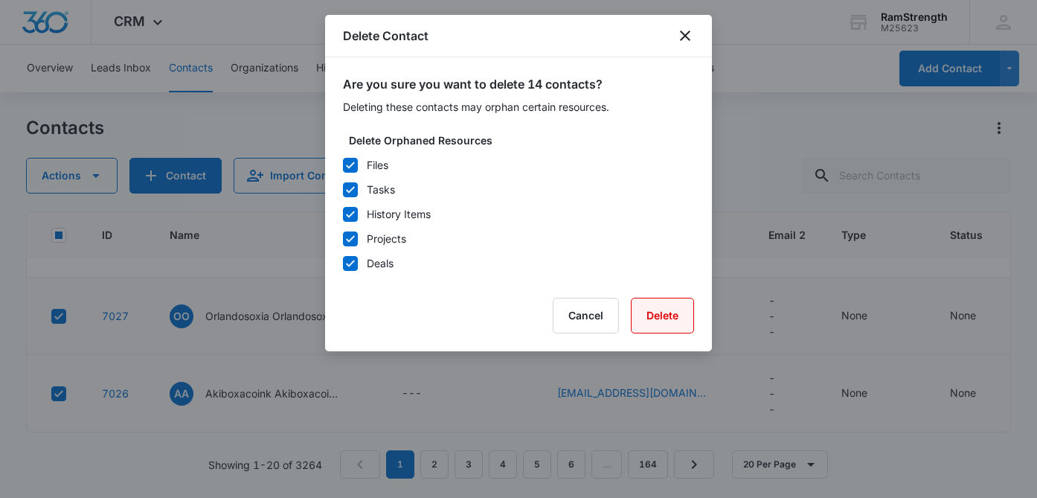
click at [660, 324] on button "Delete" at bounding box center [662, 315] width 63 height 36
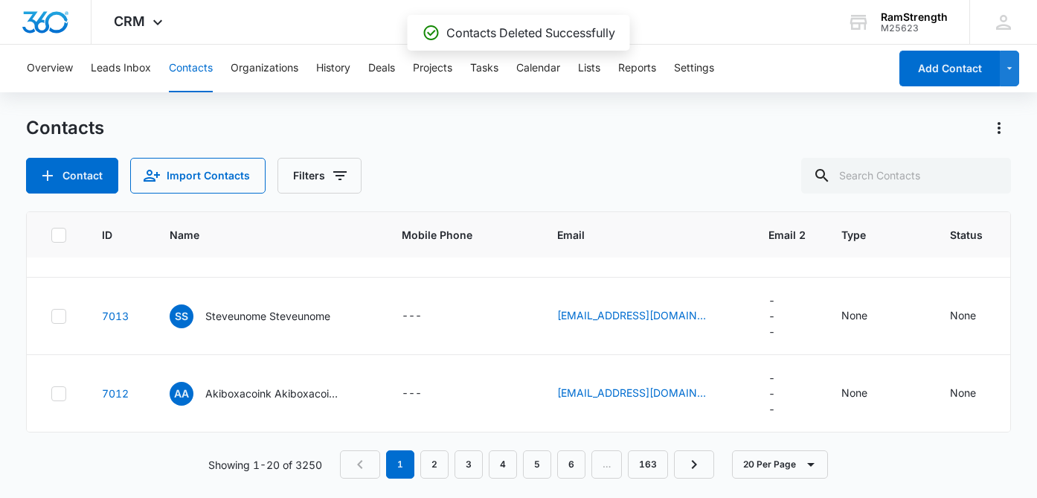
scroll to position [460, 0]
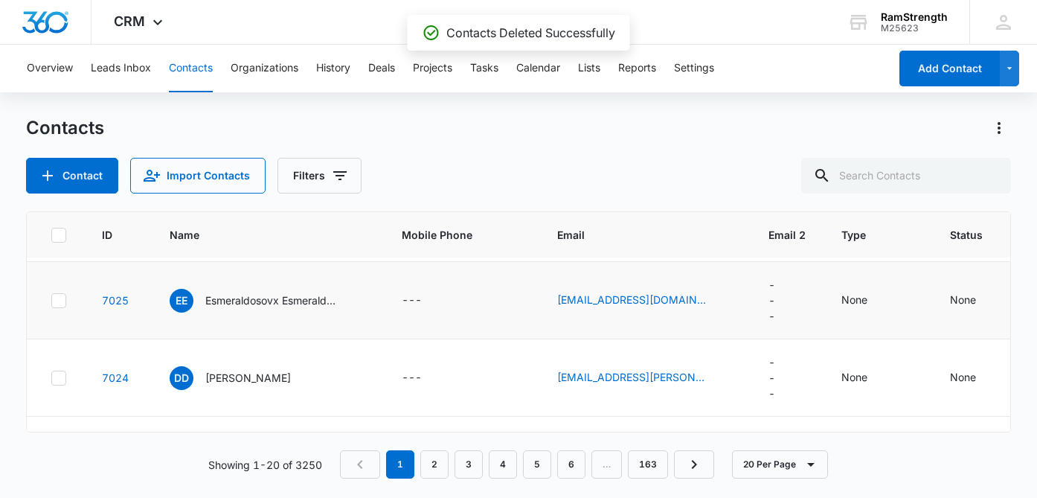
click at [58, 307] on icon at bounding box center [58, 300] width 13 height 13
click at [51, 300] on input "checkbox" at bounding box center [51, 300] width 1 height 1
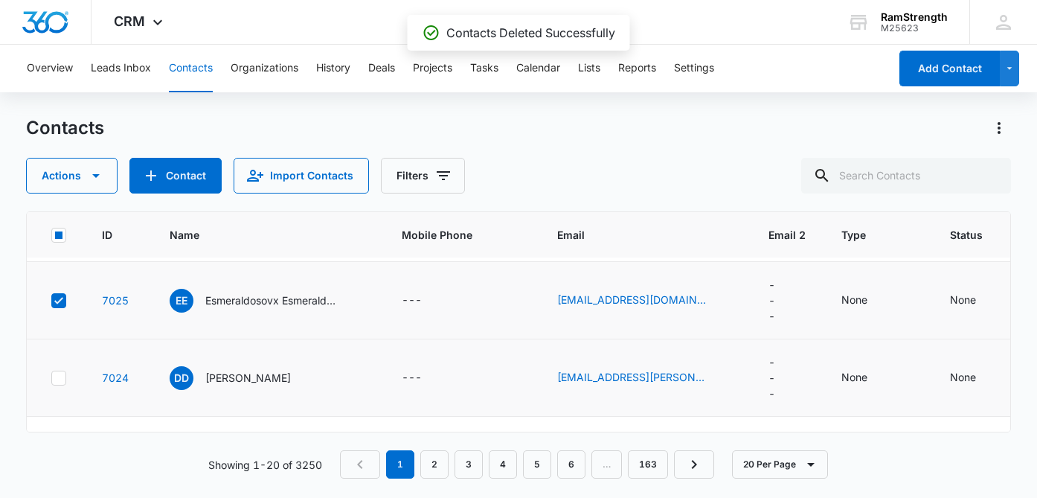
click at [62, 384] on icon at bounding box center [58, 377] width 13 height 13
click at [51, 378] on input "checkbox" at bounding box center [51, 377] width 1 height 1
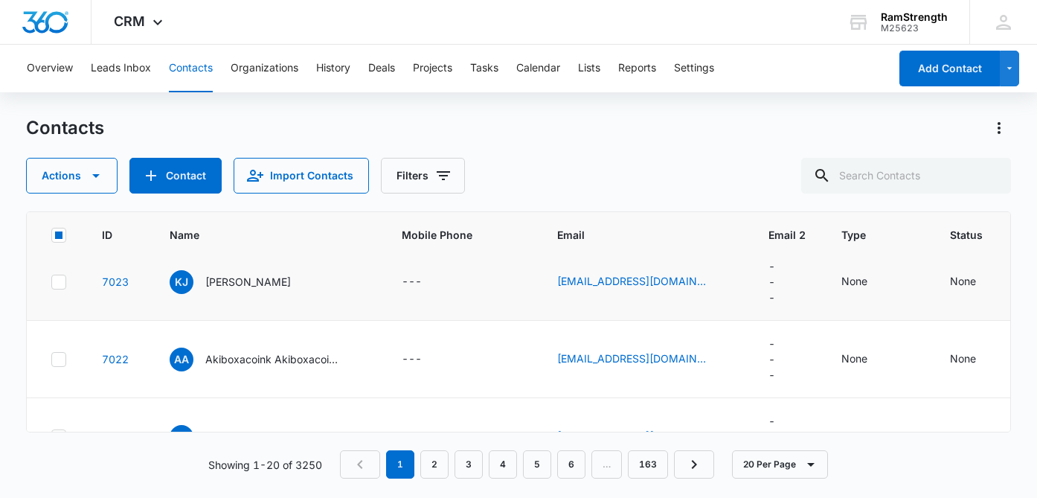
scroll to position [635, 0]
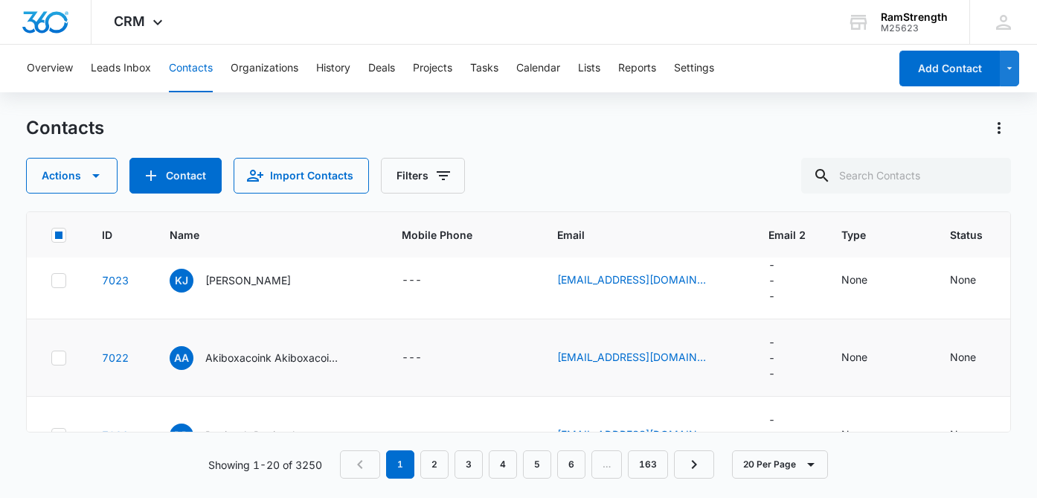
click at [59, 364] on icon at bounding box center [58, 357] width 13 height 13
click at [51, 358] on input "checkbox" at bounding box center [51, 357] width 1 height 1
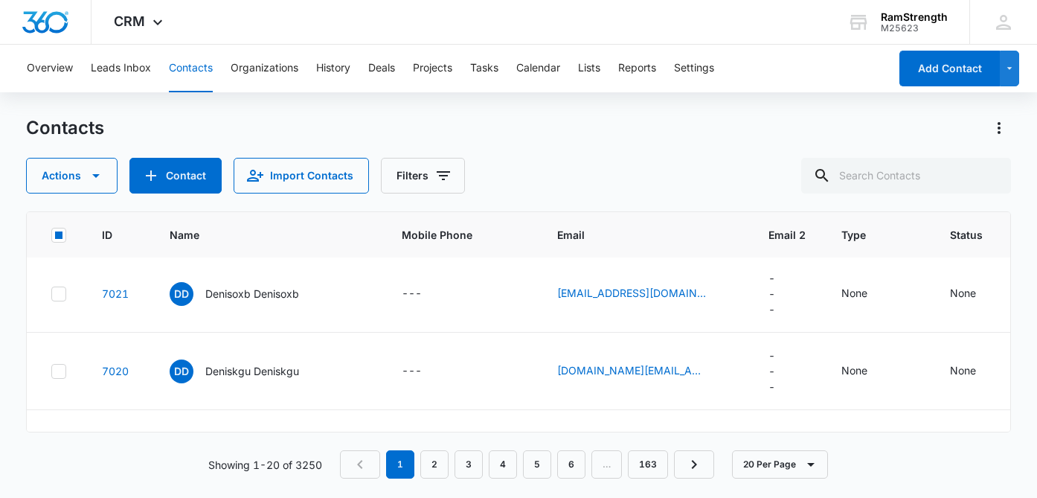
scroll to position [778, 0]
click at [62, 299] on icon at bounding box center [58, 292] width 13 height 13
click at [51, 292] on input "checkbox" at bounding box center [51, 292] width 1 height 1
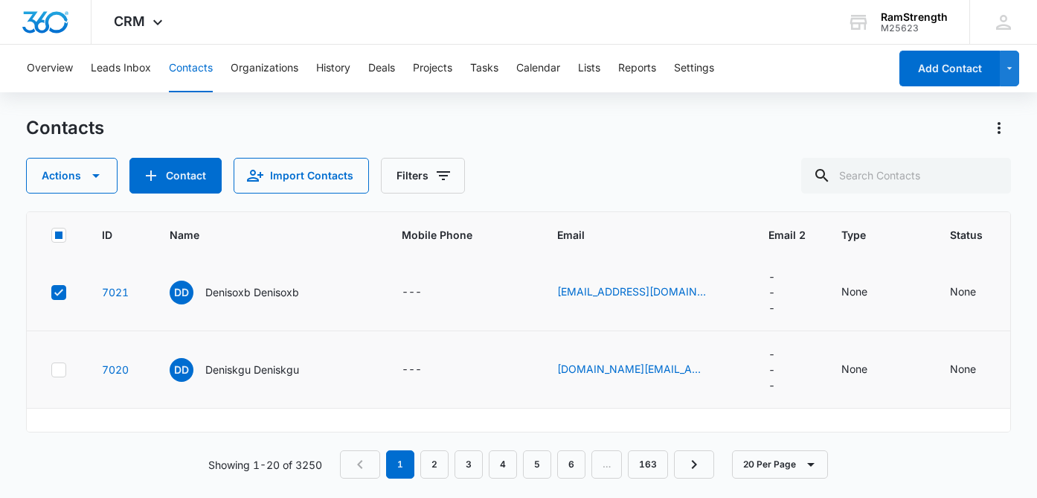
click at [64, 376] on icon at bounding box center [58, 369] width 13 height 13
click at [51, 370] on input "checkbox" at bounding box center [51, 369] width 1 height 1
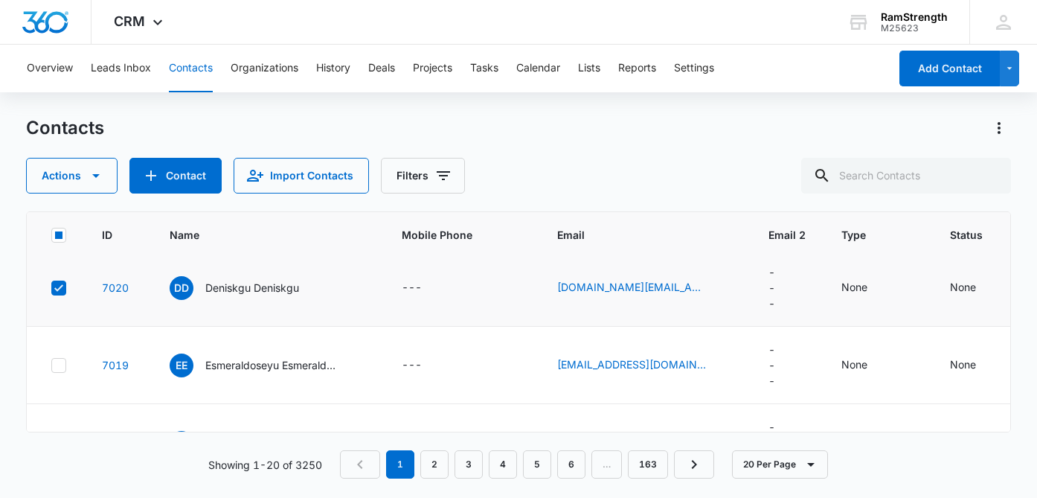
scroll to position [870, 0]
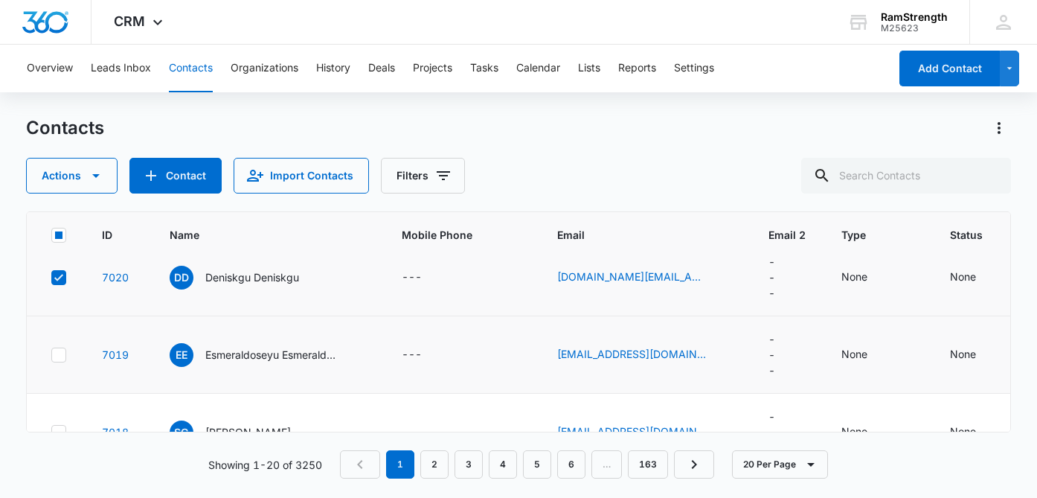
click at [60, 361] on icon at bounding box center [58, 354] width 13 height 13
click at [51, 355] on input "checkbox" at bounding box center [51, 354] width 1 height 1
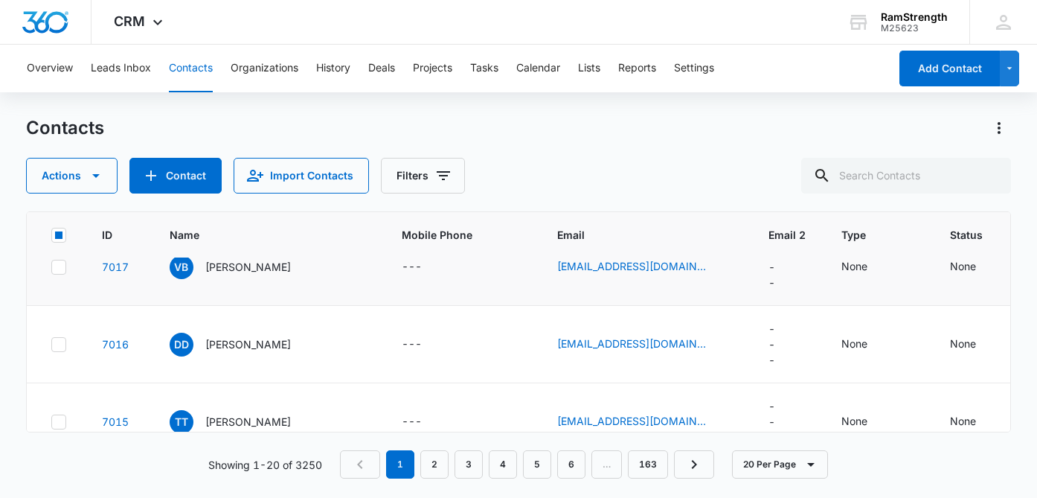
scroll to position [1115, 0]
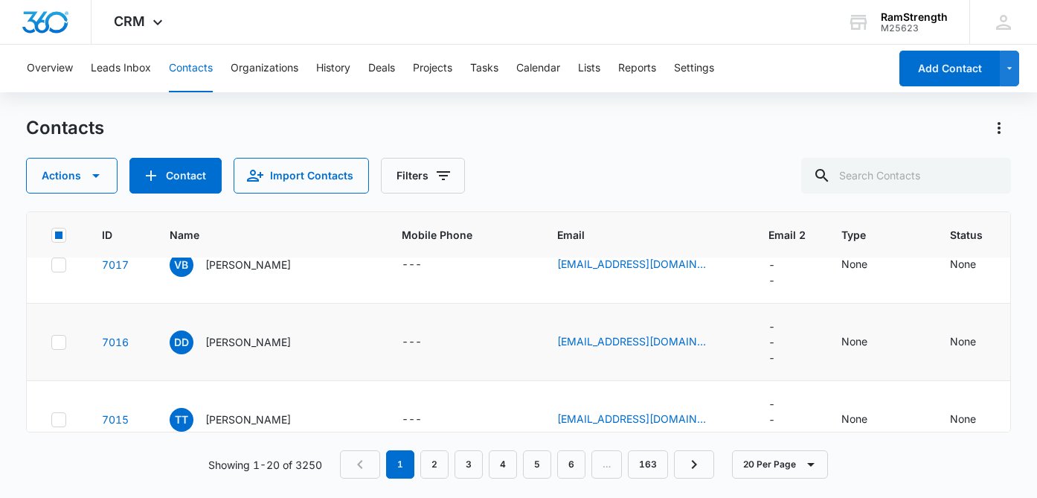
click at [54, 349] on icon at bounding box center [58, 341] width 13 height 13
click at [51, 342] on input "checkbox" at bounding box center [51, 341] width 1 height 1
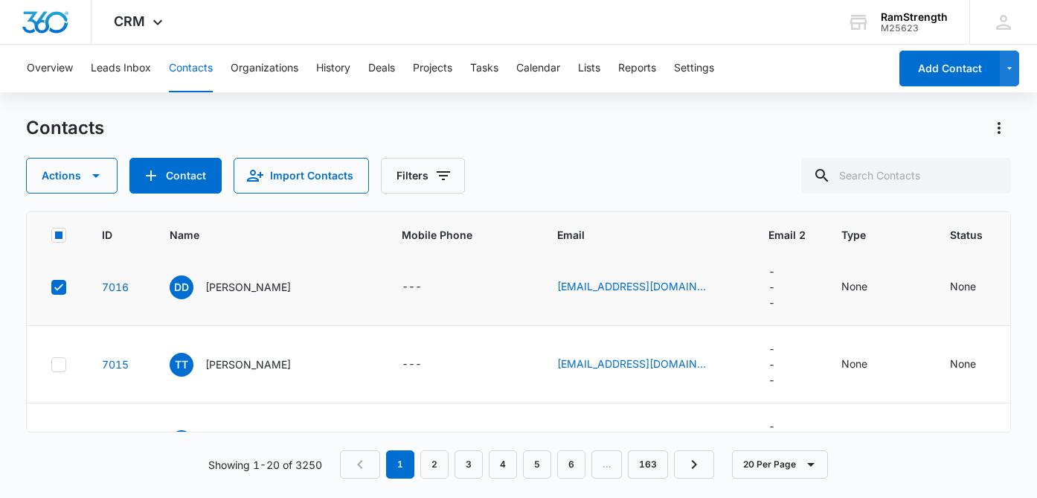
scroll to position [1175, 0]
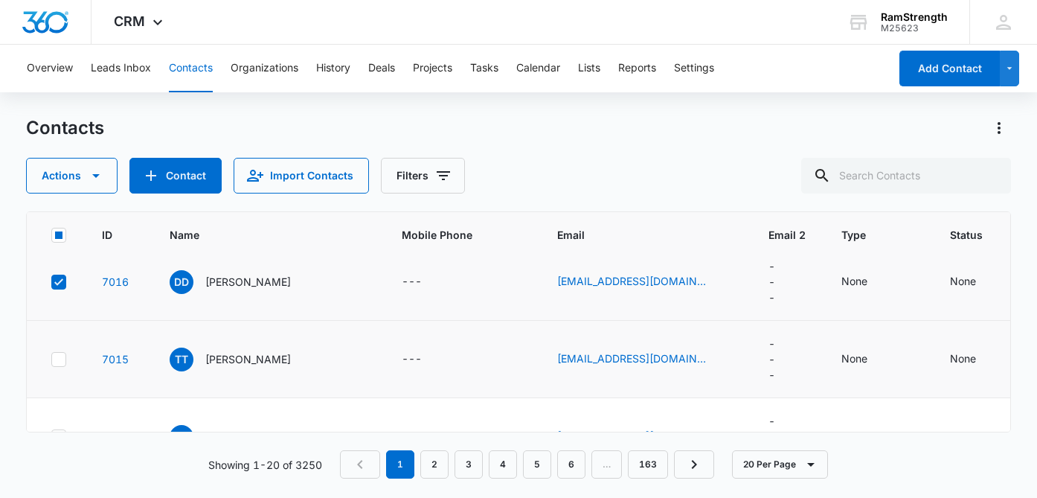
click at [57, 366] on icon at bounding box center [58, 359] width 13 height 13
click at [51, 359] on input "checkbox" at bounding box center [51, 358] width 1 height 1
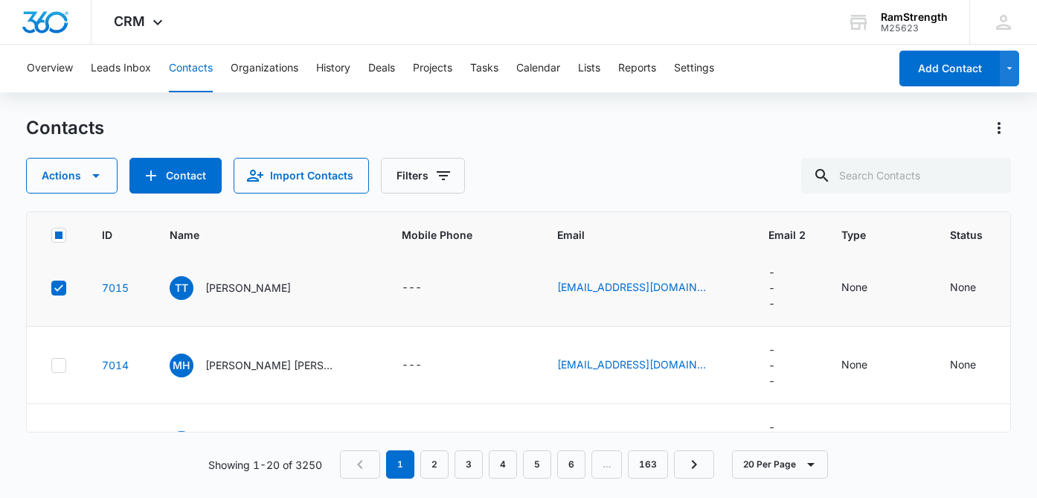
scroll to position [1252, 0]
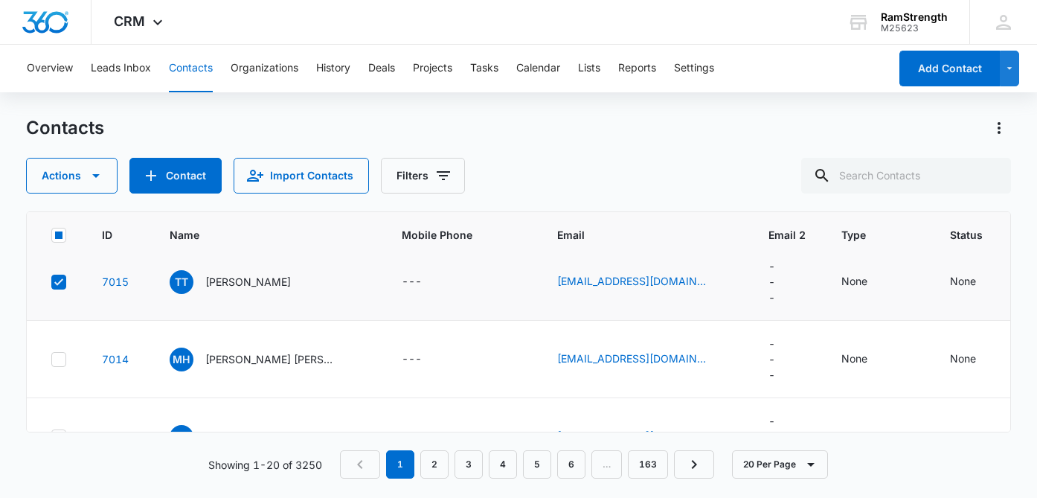
click at [57, 366] on icon at bounding box center [58, 359] width 13 height 13
click at [51, 359] on input "checkbox" at bounding box center [51, 358] width 1 height 1
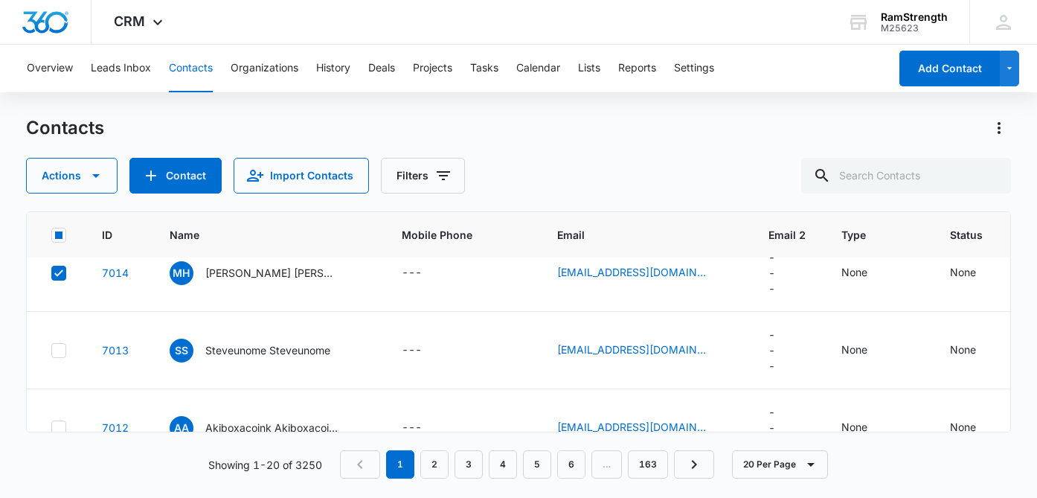
scroll to position [1342, 0]
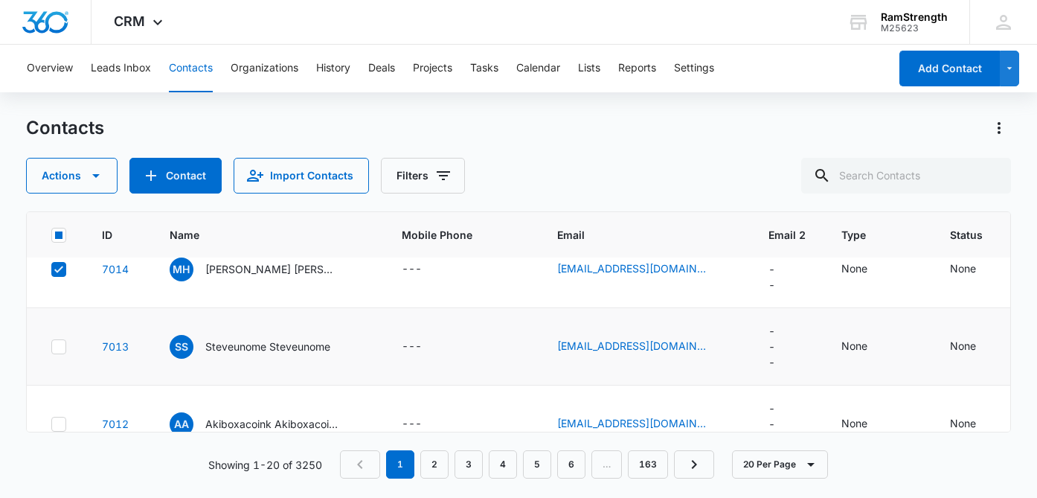
click at [57, 350] on icon at bounding box center [58, 346] width 9 height 7
click at [51, 347] on input "checkbox" at bounding box center [51, 346] width 1 height 1
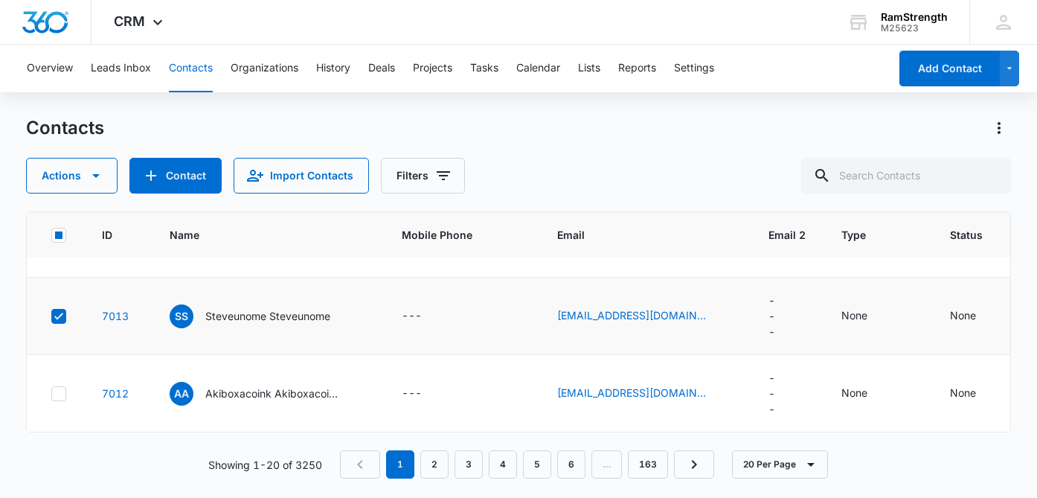
scroll to position [1388, 0]
click at [59, 387] on icon at bounding box center [58, 393] width 13 height 13
click at [51, 393] on input "checkbox" at bounding box center [51, 393] width 1 height 1
click at [100, 176] on icon "button" at bounding box center [96, 176] width 18 height 18
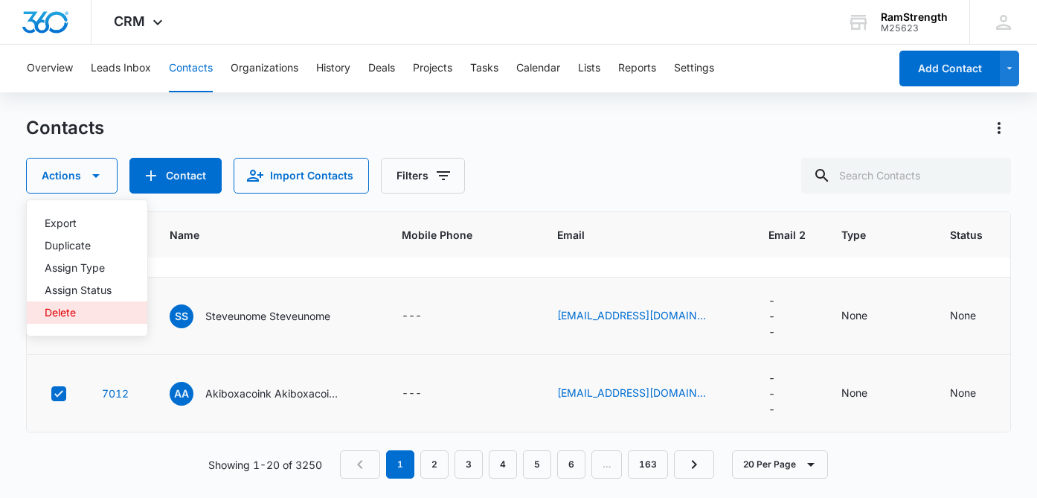
click at [93, 306] on button "Delete" at bounding box center [87, 312] width 120 height 22
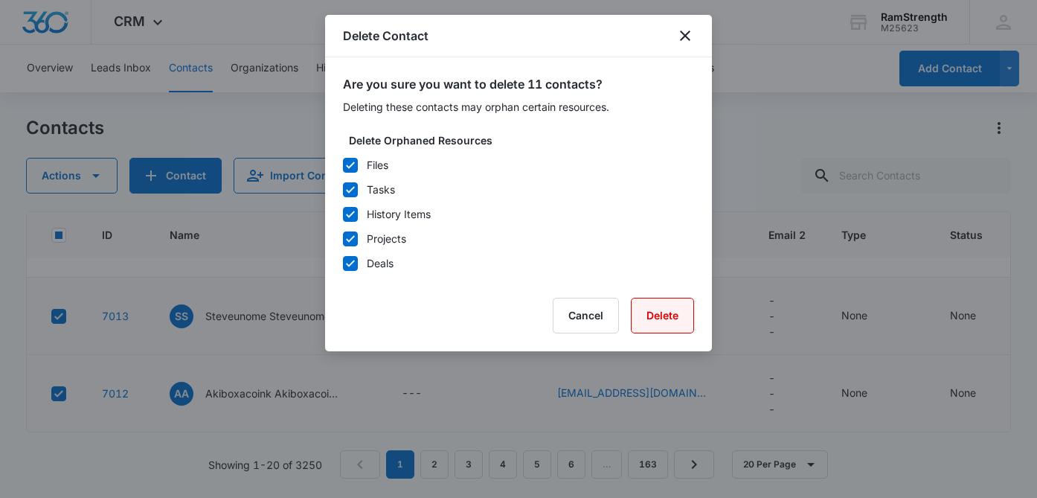
click at [643, 307] on button "Delete" at bounding box center [662, 315] width 63 height 36
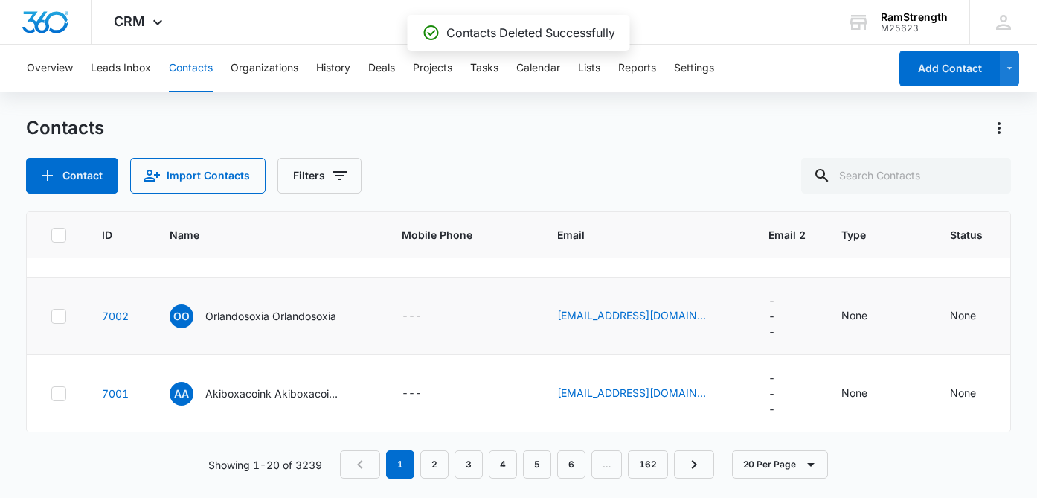
click at [56, 317] on icon at bounding box center [58, 315] width 9 height 7
click at [51, 316] on input "checkbox" at bounding box center [51, 315] width 1 height 1
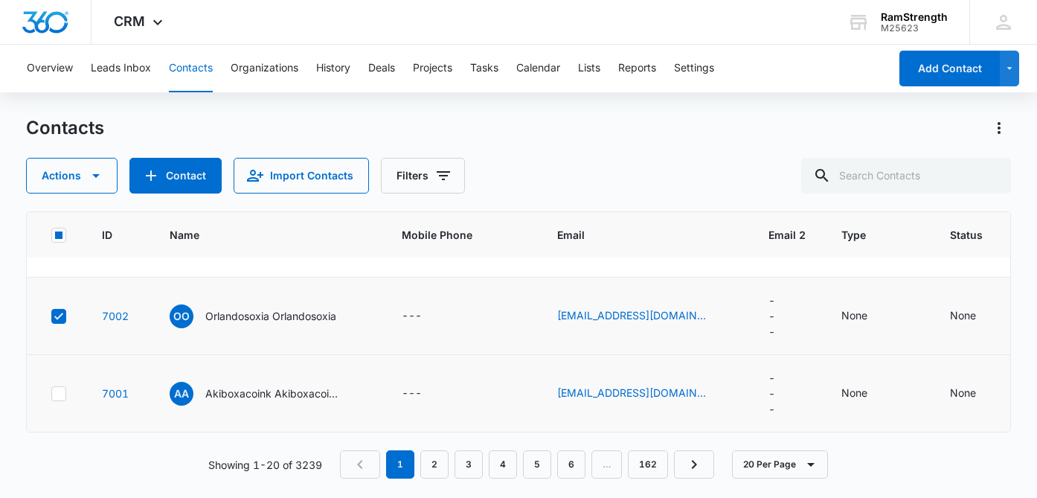
click at [59, 390] on icon at bounding box center [58, 393] width 13 height 13
click at [51, 393] on input "checkbox" at bounding box center [51, 393] width 1 height 1
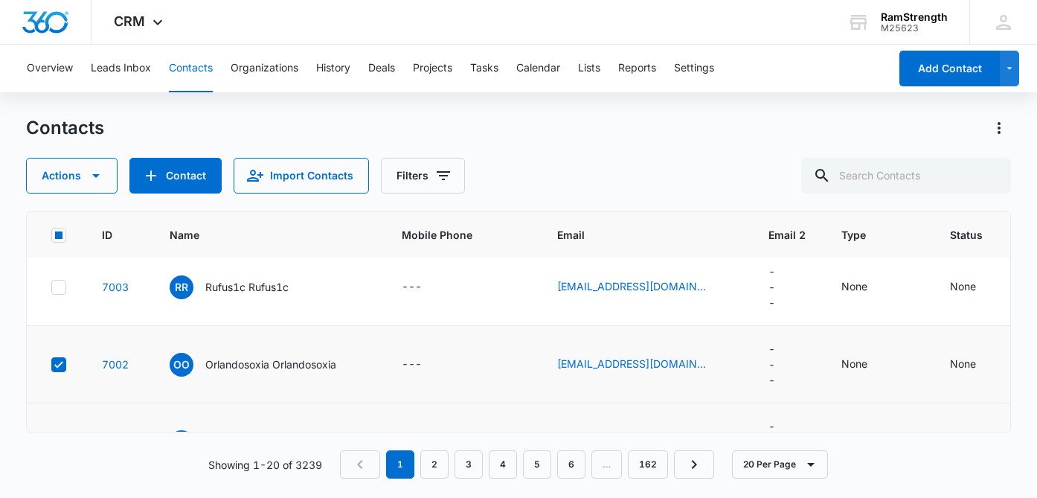
scroll to position [1318, 0]
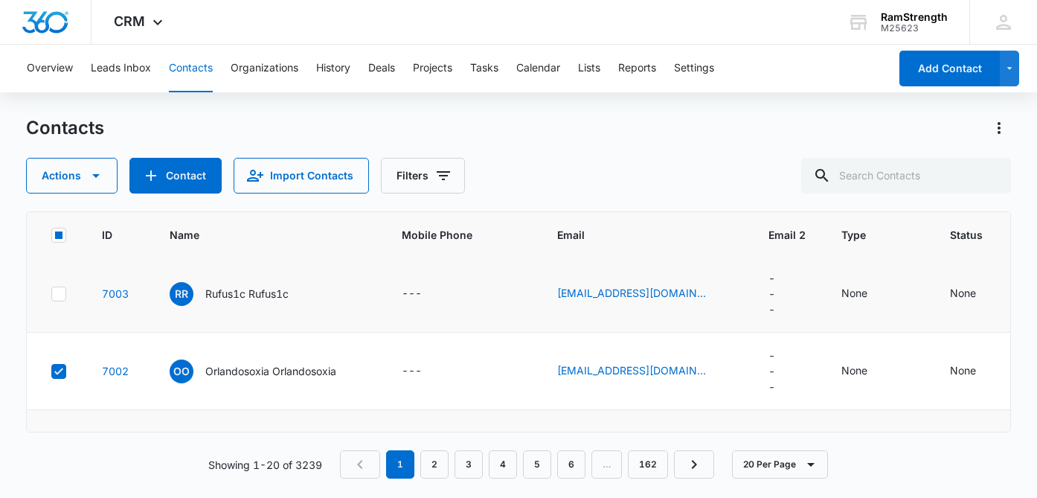
click at [62, 300] on icon at bounding box center [58, 293] width 13 height 13
click at [51, 294] on input "checkbox" at bounding box center [51, 293] width 1 height 1
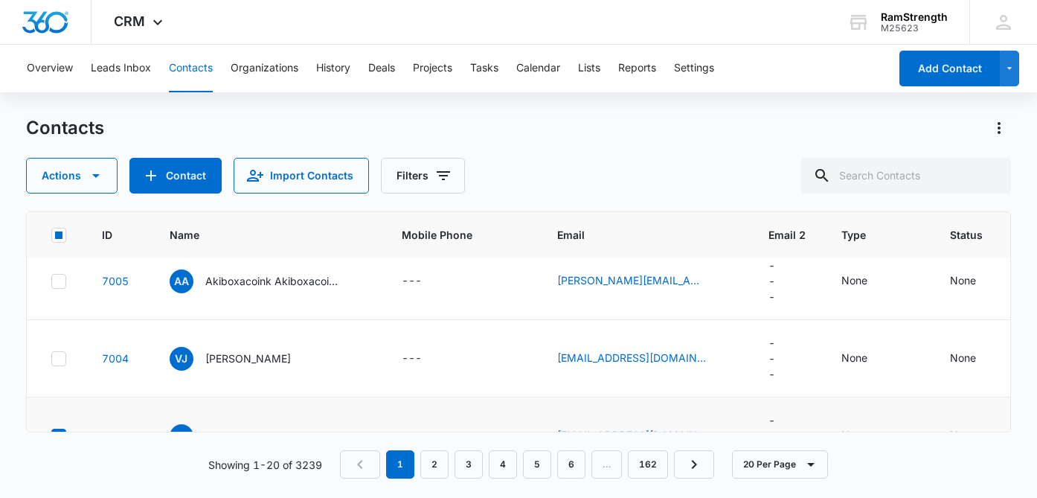
scroll to position [1168, 0]
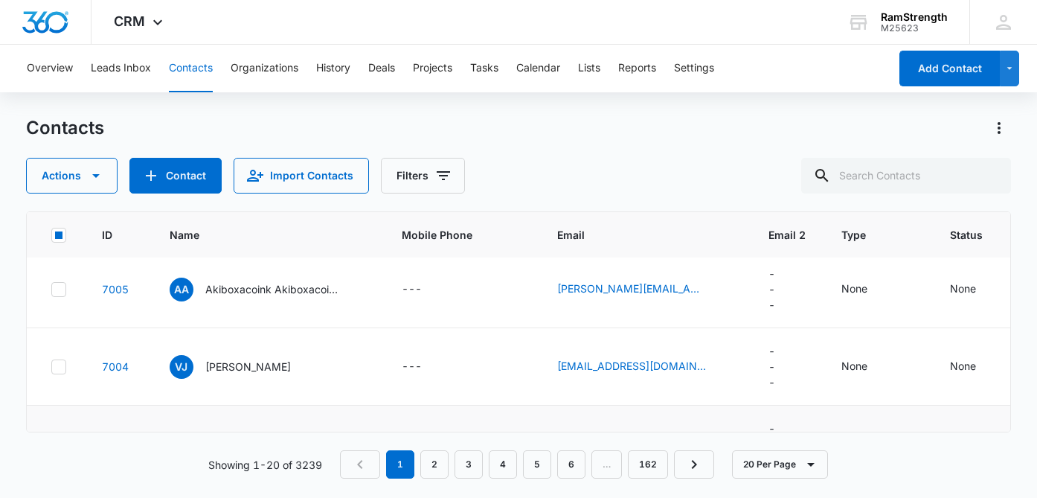
click at [62, 296] on icon at bounding box center [58, 289] width 13 height 13
click at [51, 289] on input "checkbox" at bounding box center [51, 289] width 1 height 1
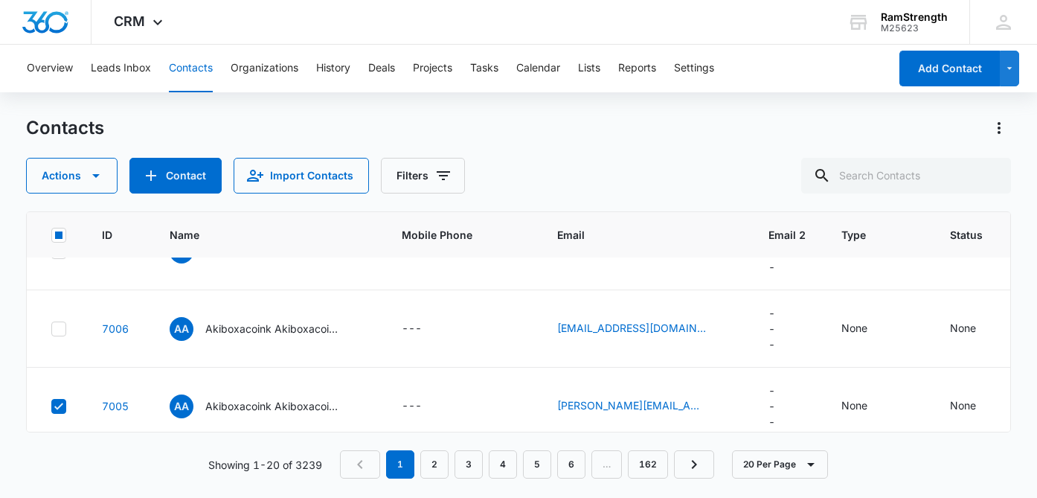
scroll to position [1047, 0]
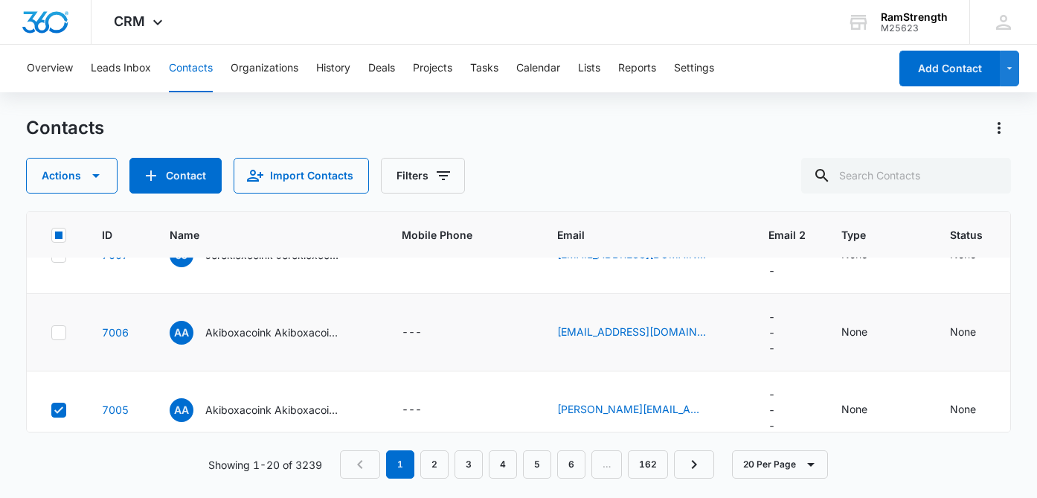
click at [60, 339] on icon at bounding box center [58, 332] width 13 height 13
click at [51, 332] on input "checkbox" at bounding box center [51, 332] width 1 height 1
click at [61, 262] on icon at bounding box center [58, 254] width 13 height 13
click at [51, 255] on input "checkbox" at bounding box center [51, 254] width 1 height 1
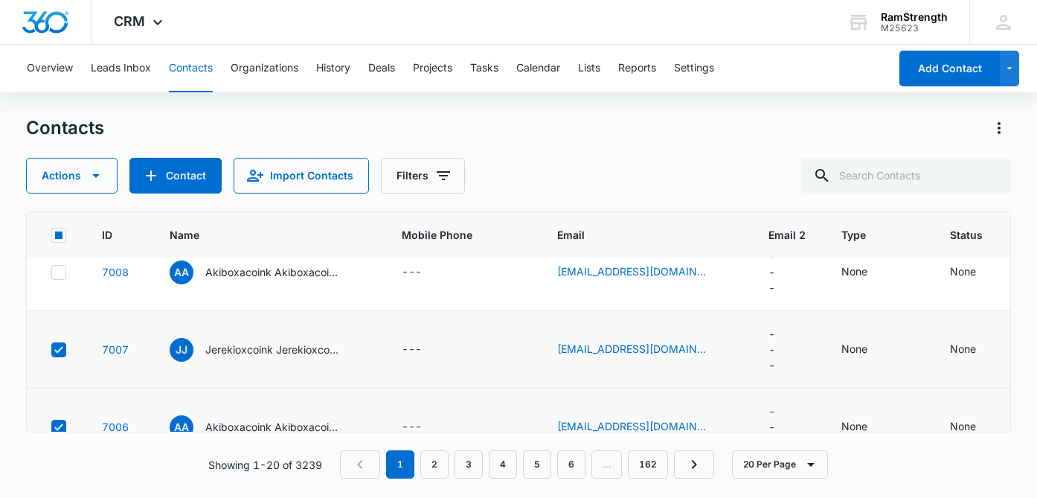
scroll to position [946, 0]
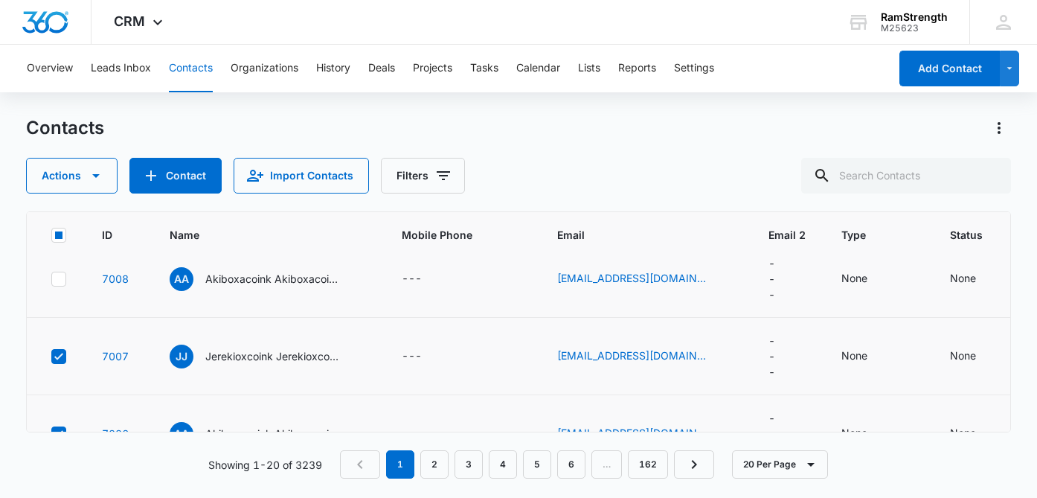
click at [60, 286] on icon at bounding box center [58, 278] width 13 height 13
click at [51, 279] on input "checkbox" at bounding box center [51, 278] width 1 height 1
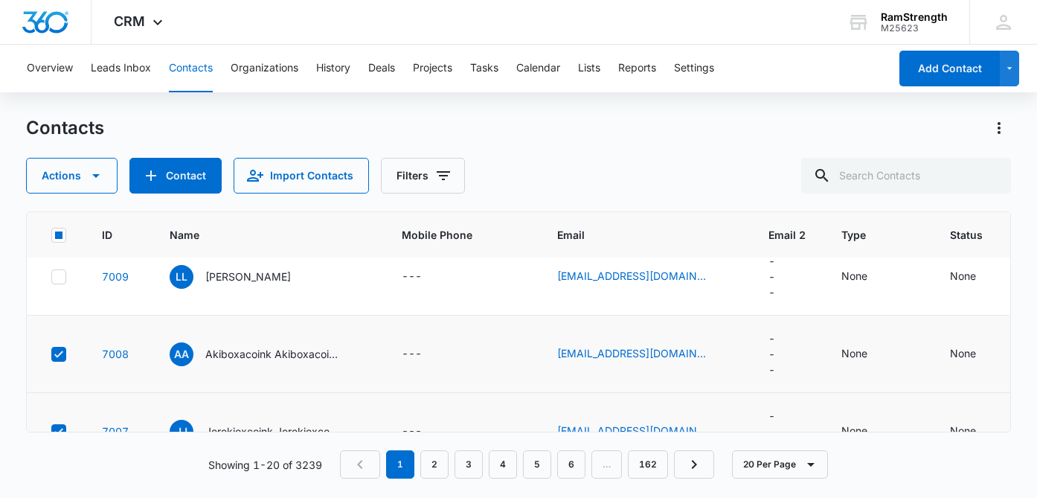
scroll to position [866, 0]
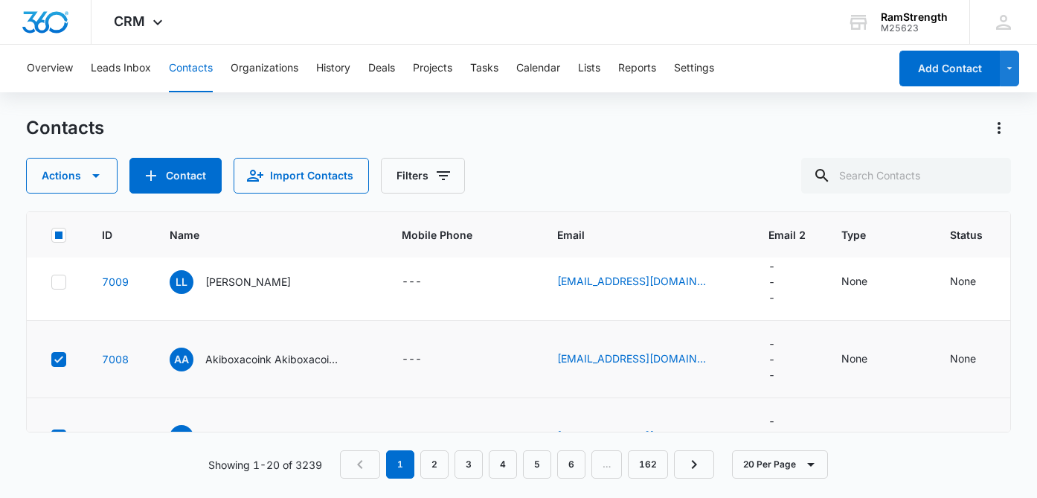
click at [60, 289] on div at bounding box center [58, 281] width 15 height 15
click at [51, 282] on input "checkbox" at bounding box center [51, 281] width 1 height 1
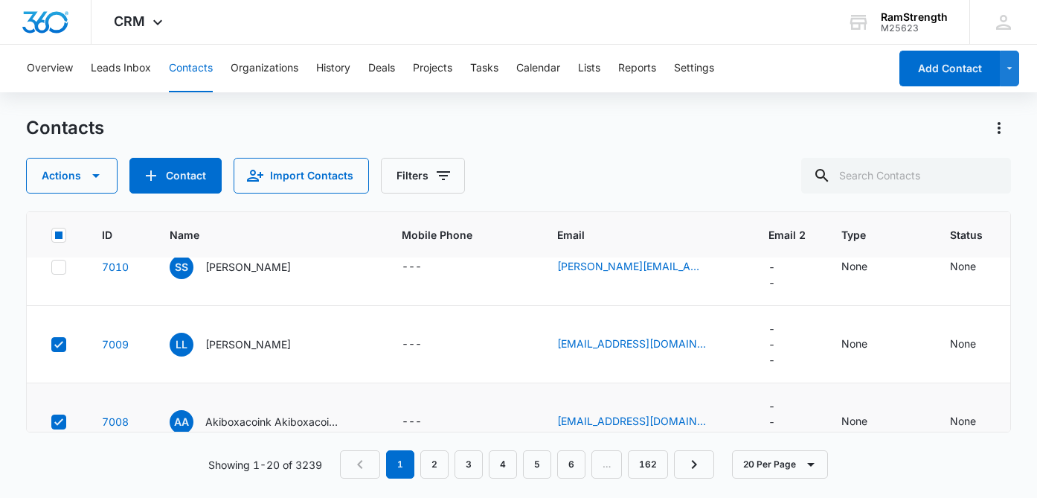
scroll to position [785, 0]
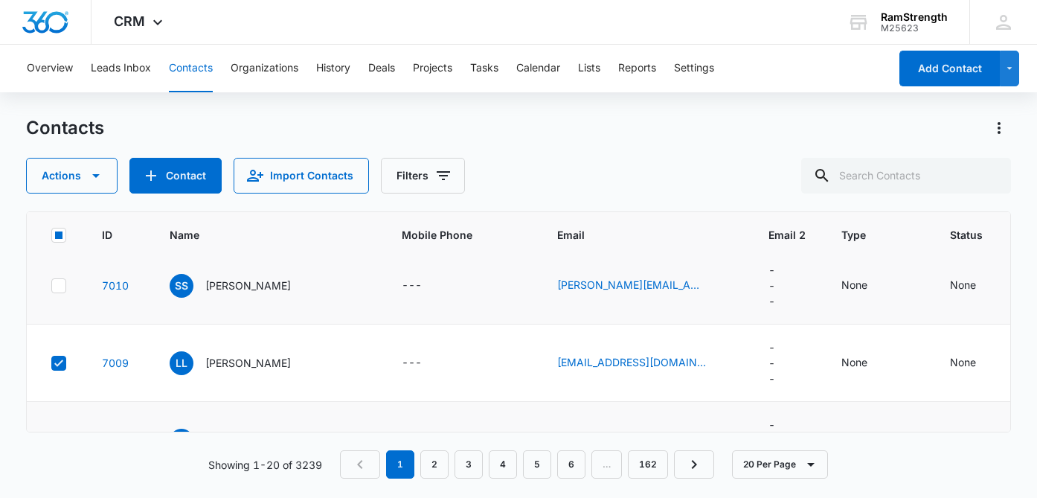
click at [60, 292] on icon at bounding box center [58, 285] width 13 height 13
click at [51, 286] on input "checkbox" at bounding box center [51, 285] width 1 height 1
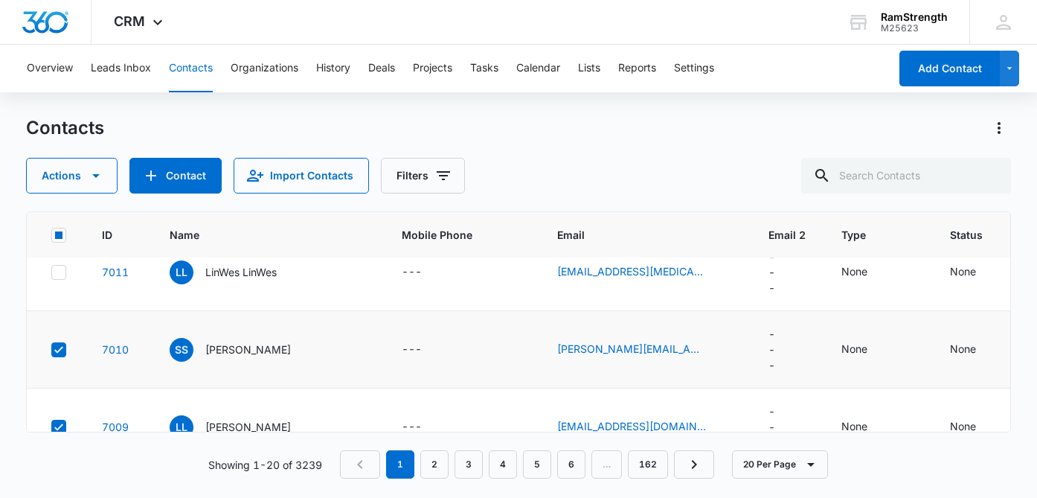
scroll to position [718, 0]
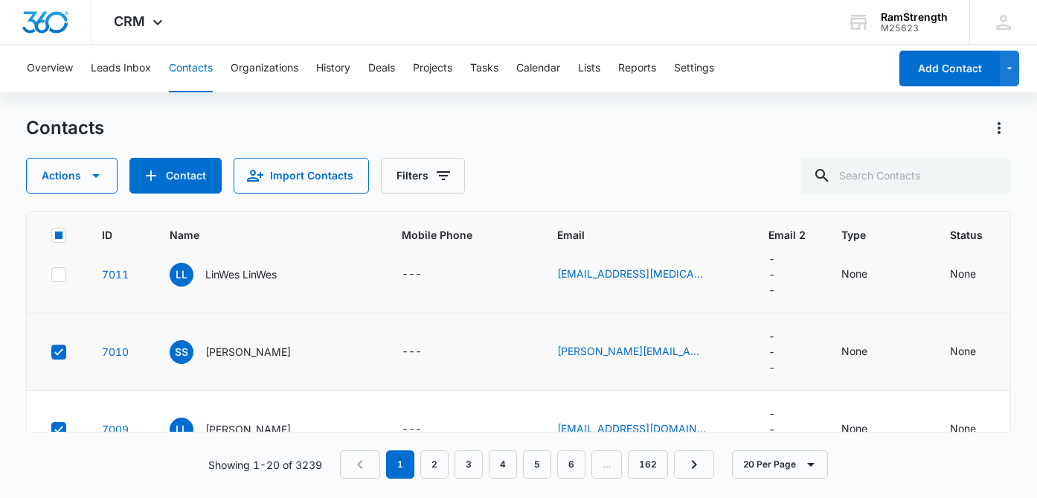
click at [60, 277] on icon at bounding box center [58, 274] width 9 height 7
click at [51, 274] on input "checkbox" at bounding box center [51, 274] width 1 height 1
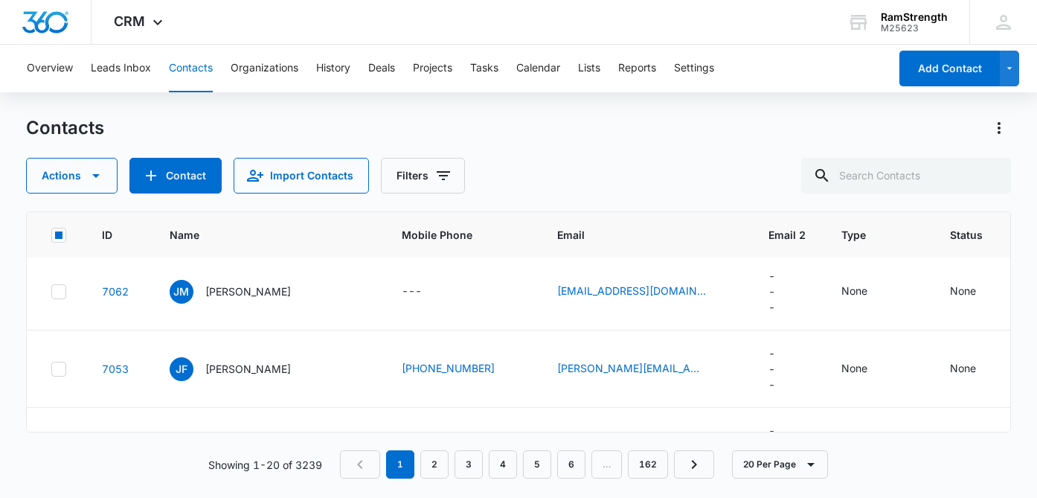
scroll to position [0, 0]
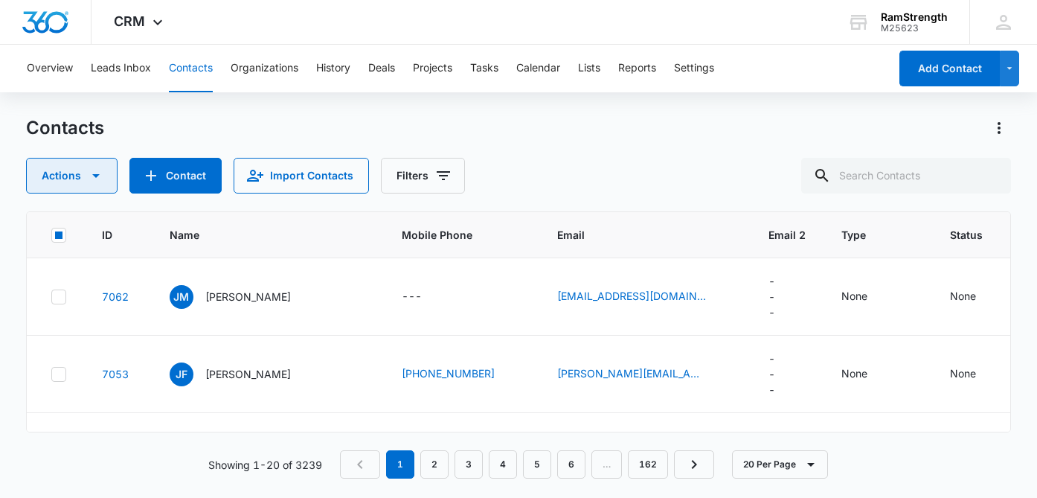
click at [67, 184] on button "Actions" at bounding box center [71, 176] width 91 height 36
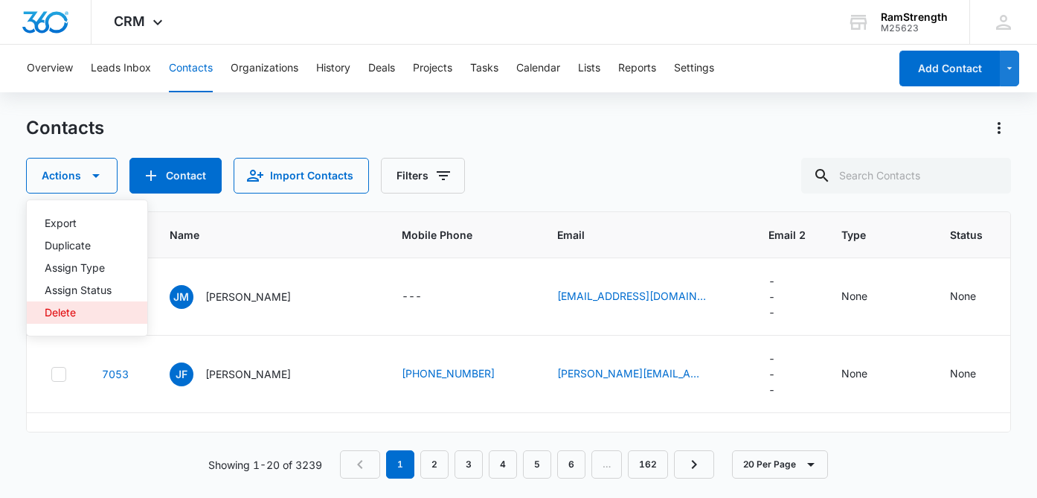
click at [71, 305] on button "Delete" at bounding box center [87, 312] width 120 height 22
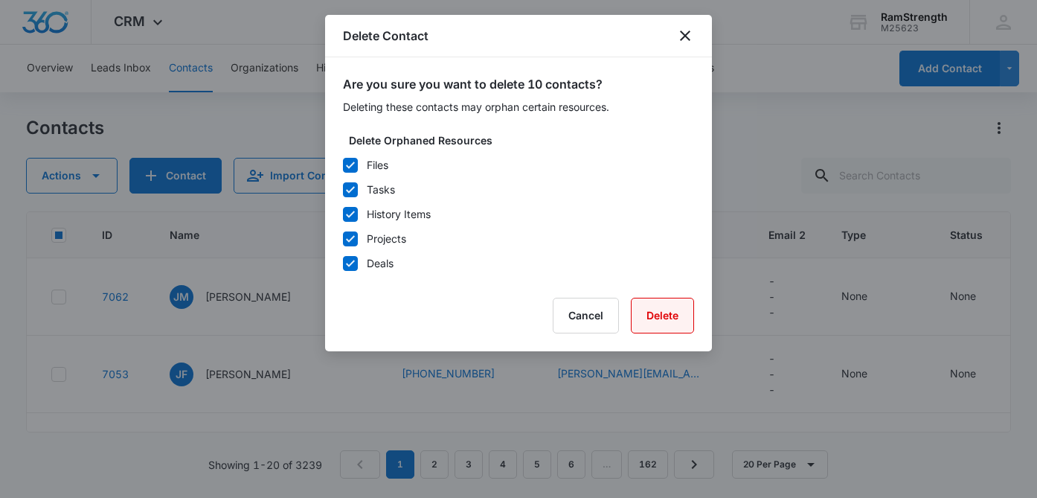
click at [649, 309] on button "Delete" at bounding box center [662, 315] width 63 height 36
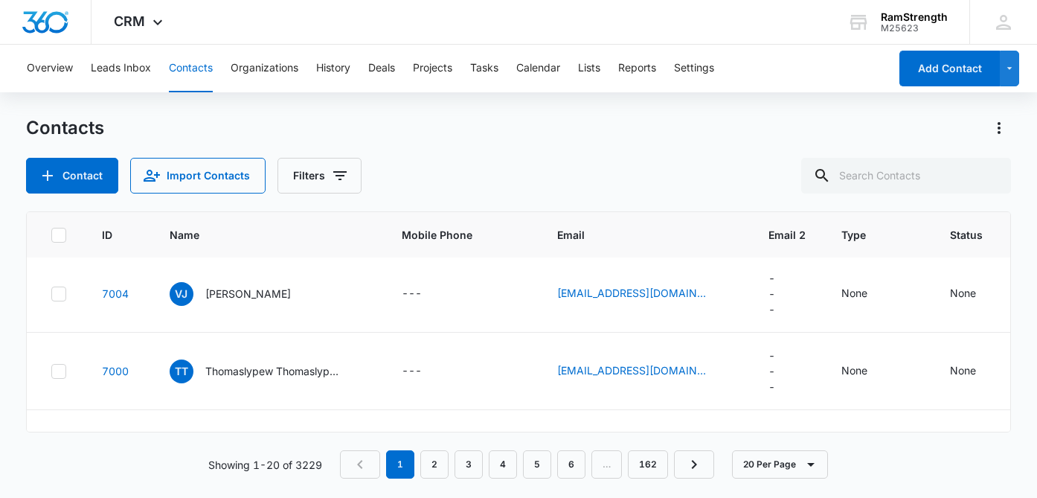
scroll to position [698, 0]
click at [58, 379] on icon at bounding box center [58, 372] width 13 height 13
click at [51, 373] on input "checkbox" at bounding box center [51, 372] width 1 height 1
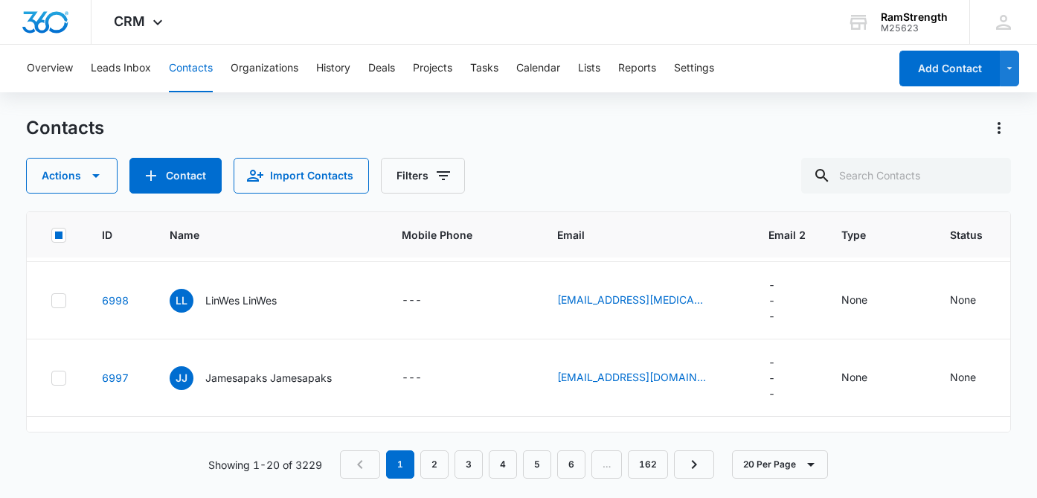
scroll to position [927, 0]
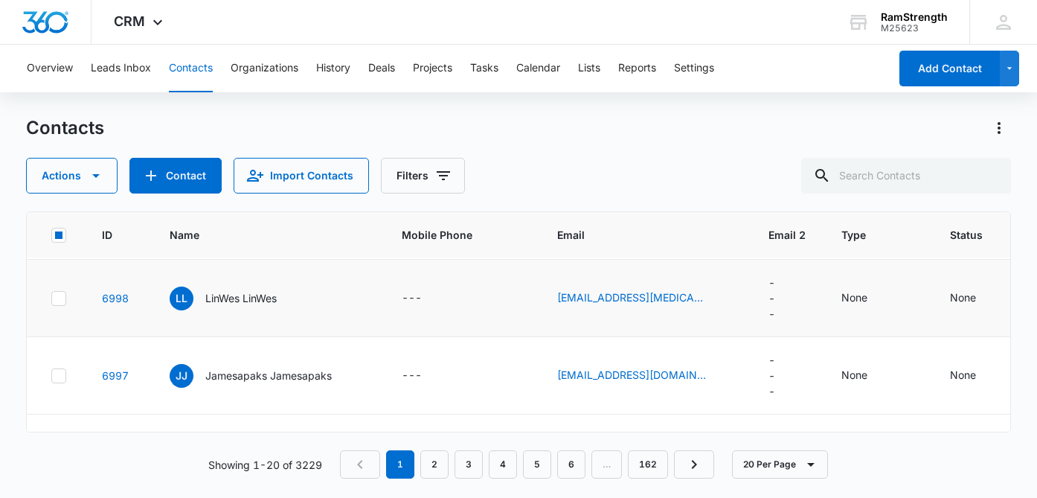
click at [53, 305] on icon at bounding box center [58, 298] width 13 height 13
click at [51, 298] on input "checkbox" at bounding box center [51, 297] width 1 height 1
click at [59, 379] on icon at bounding box center [58, 375] width 9 height 7
click at [51, 376] on input "checkbox" at bounding box center [51, 375] width 1 height 1
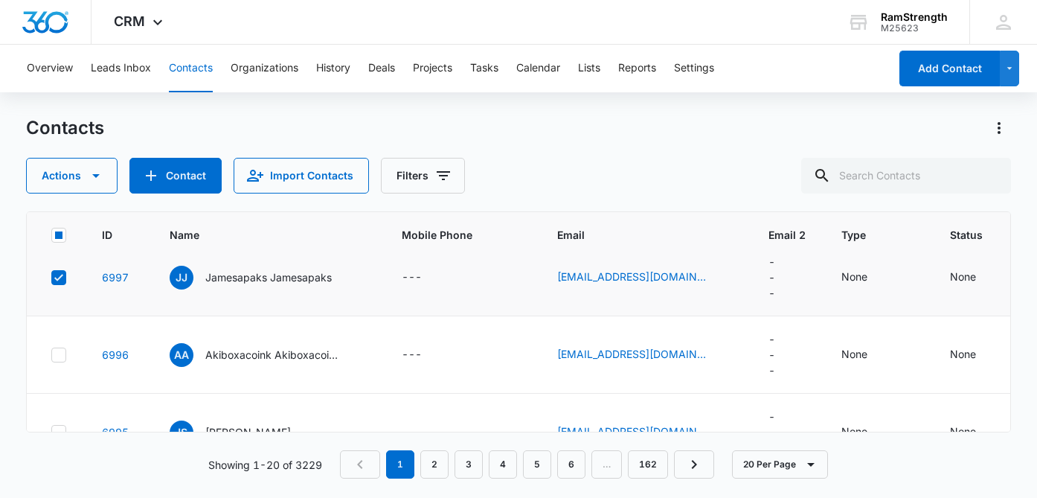
scroll to position [1034, 0]
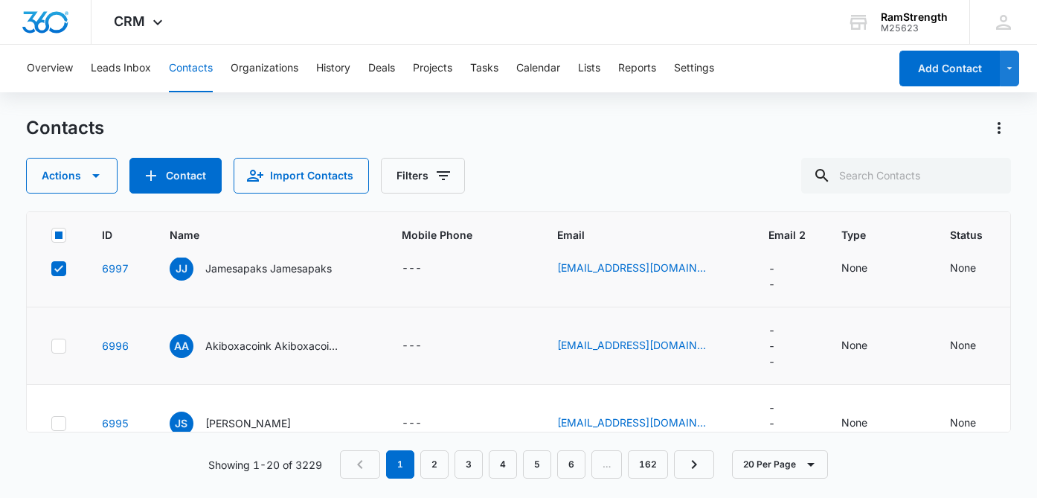
click at [61, 353] on icon at bounding box center [58, 345] width 13 height 13
click at [51, 346] on input "checkbox" at bounding box center [51, 345] width 1 height 1
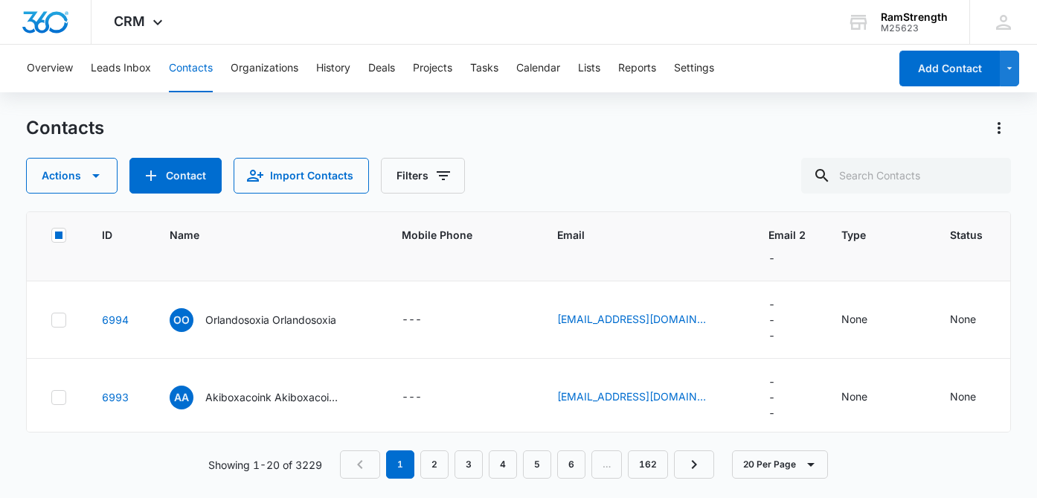
scroll to position [1217, 0]
click at [59, 320] on icon at bounding box center [58, 316] width 9 height 7
click at [51, 317] on input "checkbox" at bounding box center [51, 316] width 1 height 1
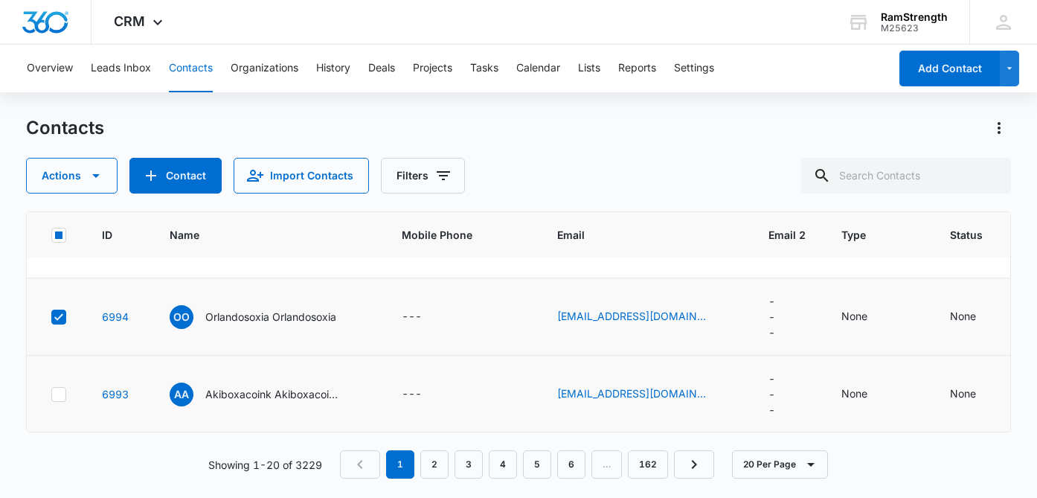
click at [63, 401] on icon at bounding box center [58, 393] width 13 height 13
click at [51, 394] on input "checkbox" at bounding box center [51, 393] width 1 height 1
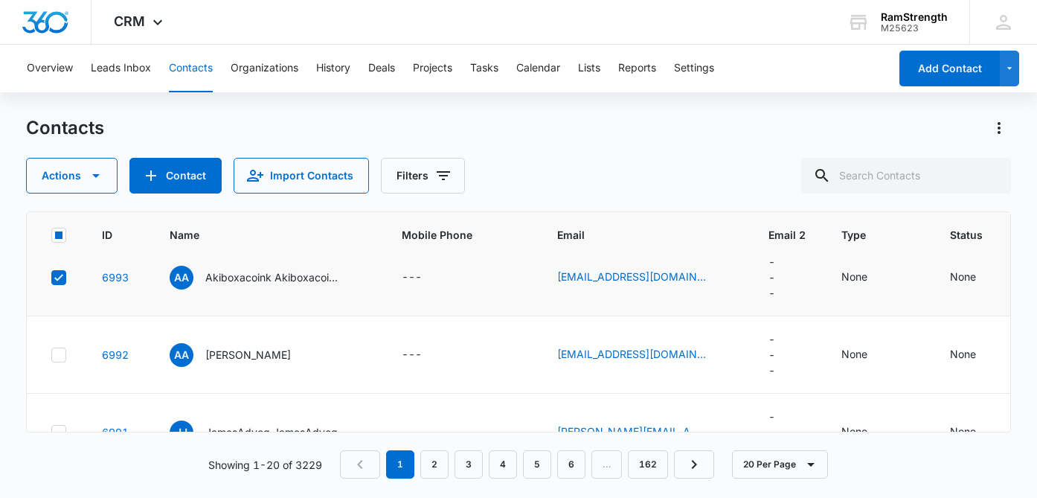
scroll to position [1341, 0]
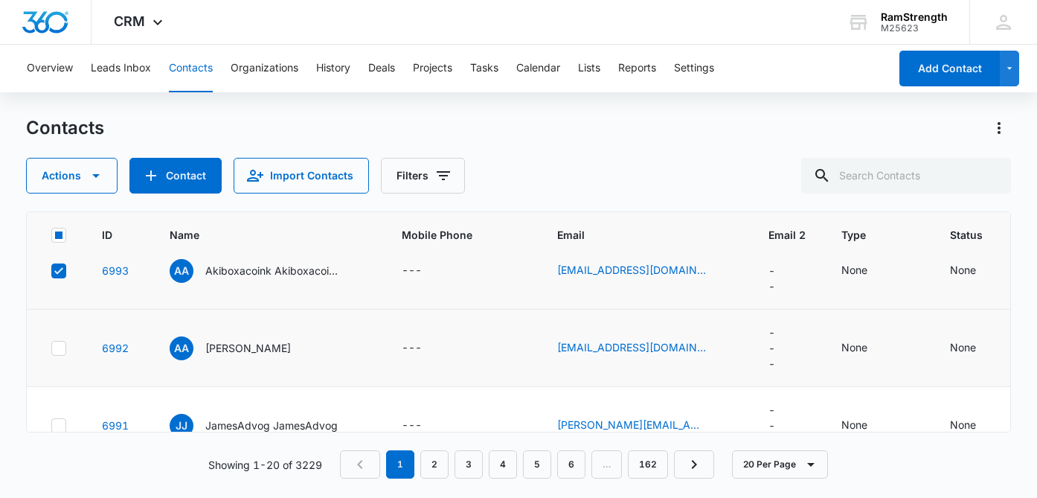
click at [58, 355] on icon at bounding box center [58, 347] width 13 height 13
click at [51, 348] on input "checkbox" at bounding box center [51, 347] width 1 height 1
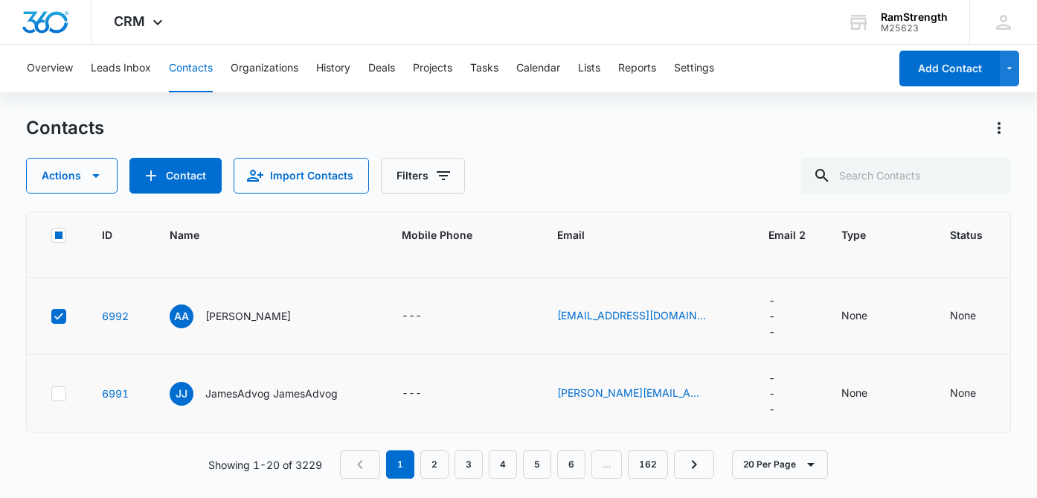
click at [56, 396] on icon at bounding box center [58, 393] width 13 height 13
click at [51, 393] on input "checkbox" at bounding box center [51, 393] width 1 height 1
click at [90, 183] on icon "button" at bounding box center [96, 176] width 18 height 18
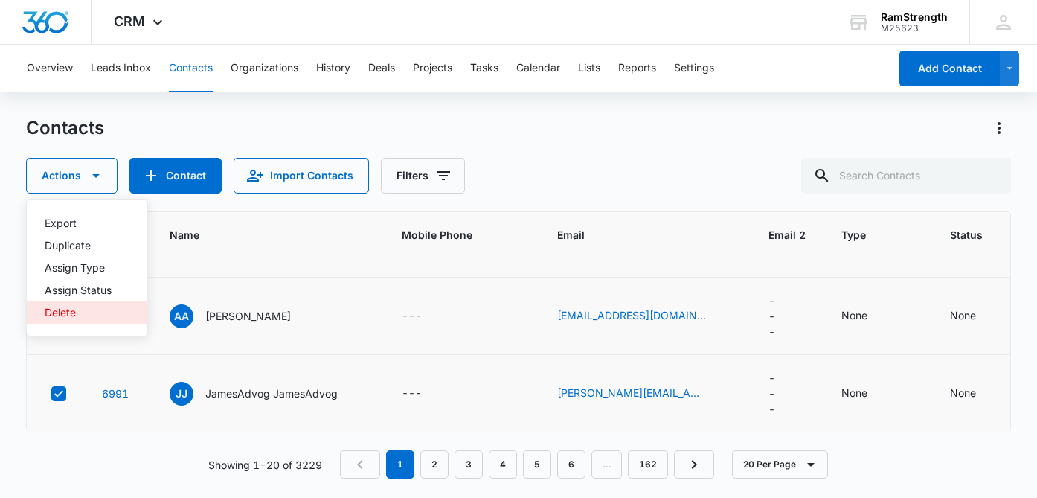
click at [104, 304] on button "Delete" at bounding box center [87, 312] width 120 height 22
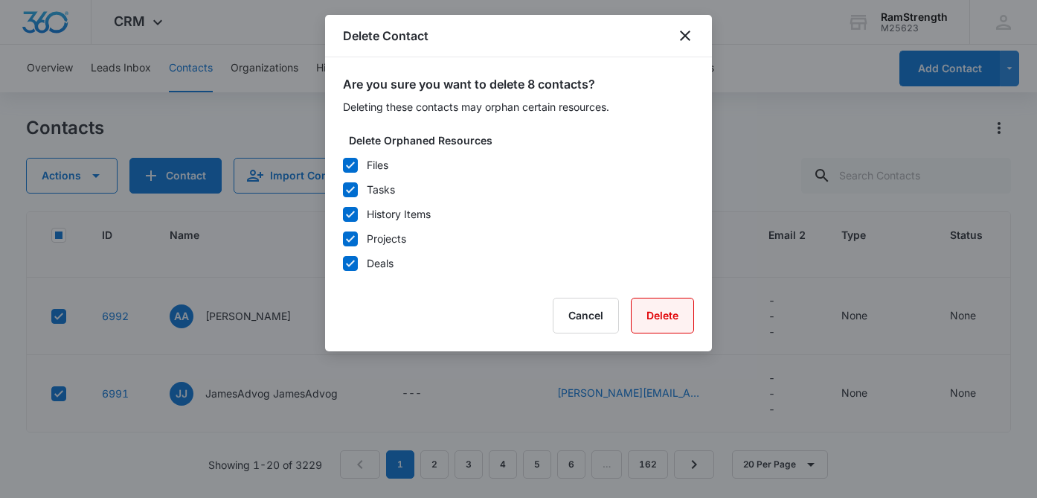
click at [654, 309] on button "Delete" at bounding box center [662, 315] width 63 height 36
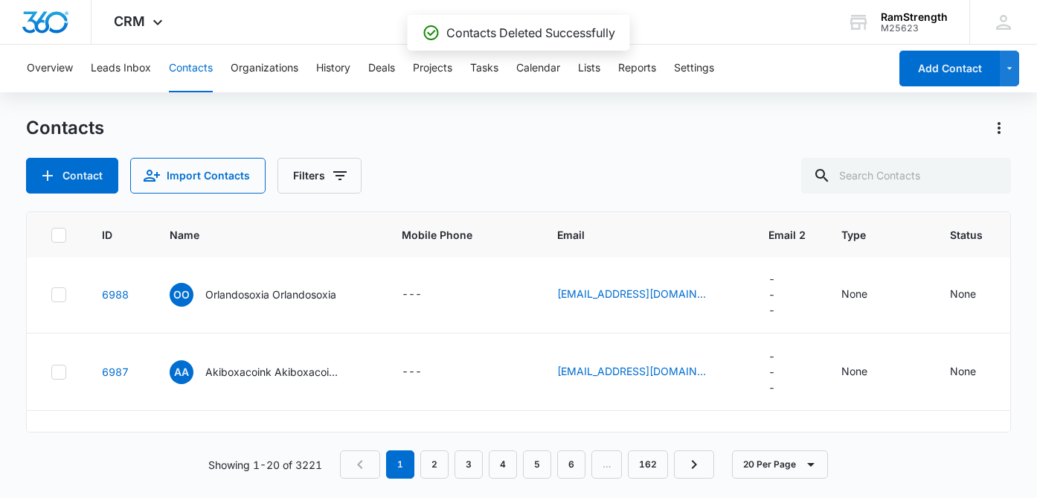
scroll to position [1077, 0]
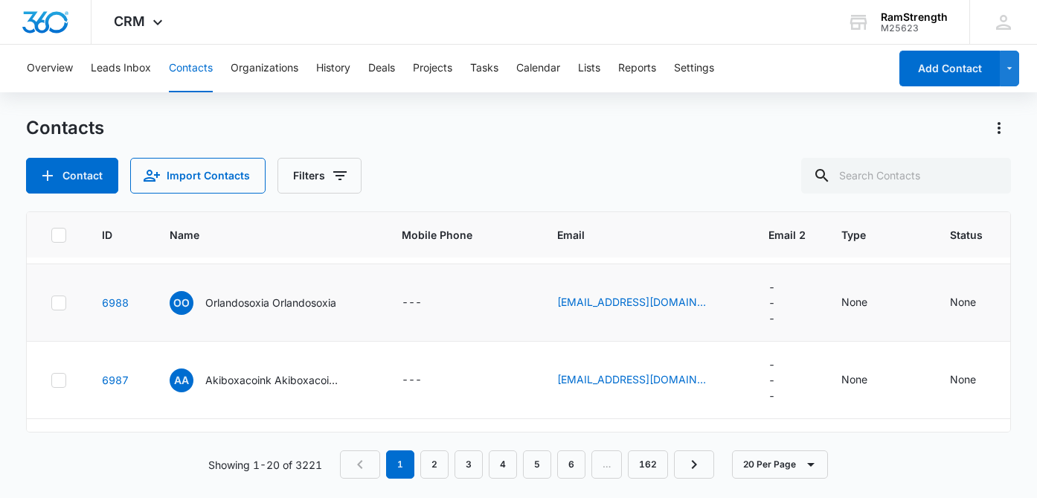
click at [55, 309] on icon at bounding box center [58, 302] width 13 height 13
click at [51, 303] on input "checkbox" at bounding box center [51, 302] width 1 height 1
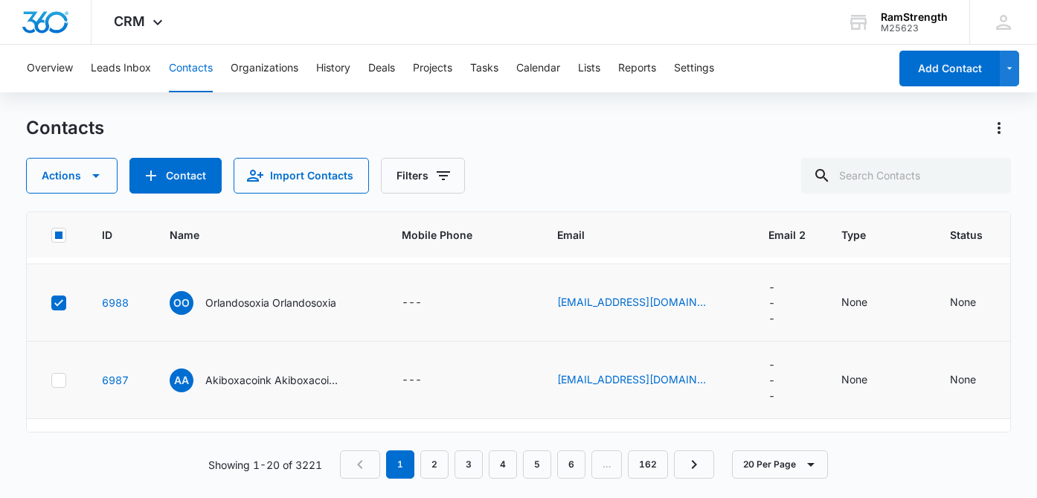
click at [62, 387] on icon at bounding box center [58, 379] width 13 height 13
click at [51, 380] on input "checkbox" at bounding box center [51, 379] width 1 height 1
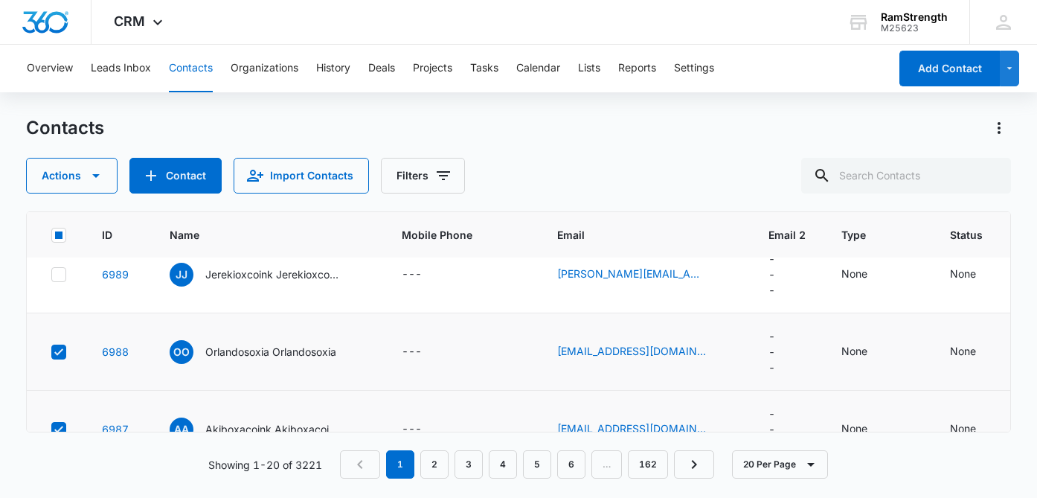
scroll to position [1023, 0]
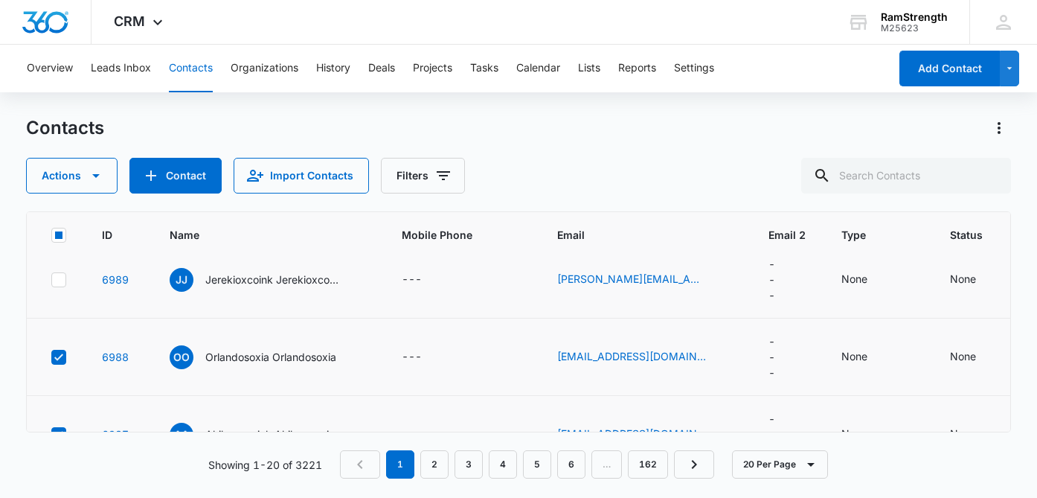
click at [58, 286] on icon at bounding box center [58, 279] width 13 height 13
click at [51, 280] on input "checkbox" at bounding box center [51, 279] width 1 height 1
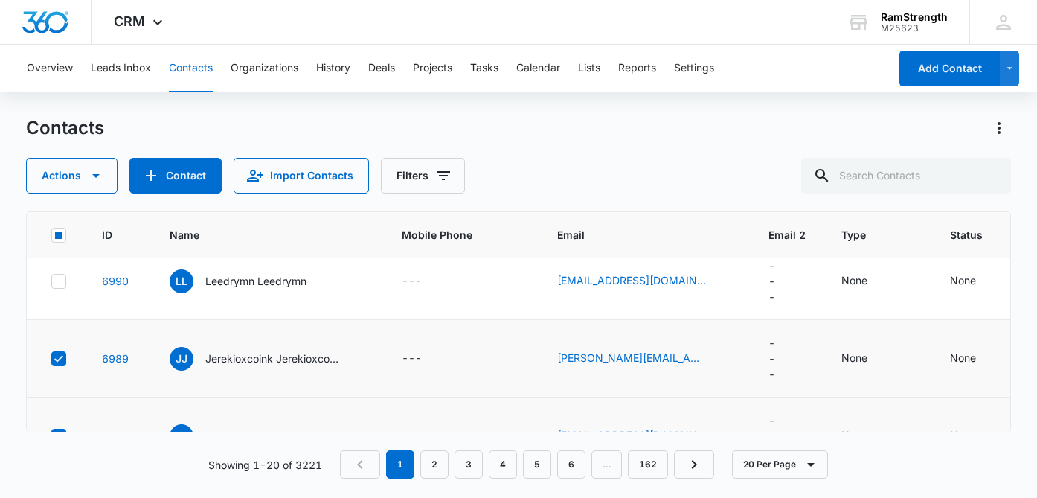
scroll to position [939, 0]
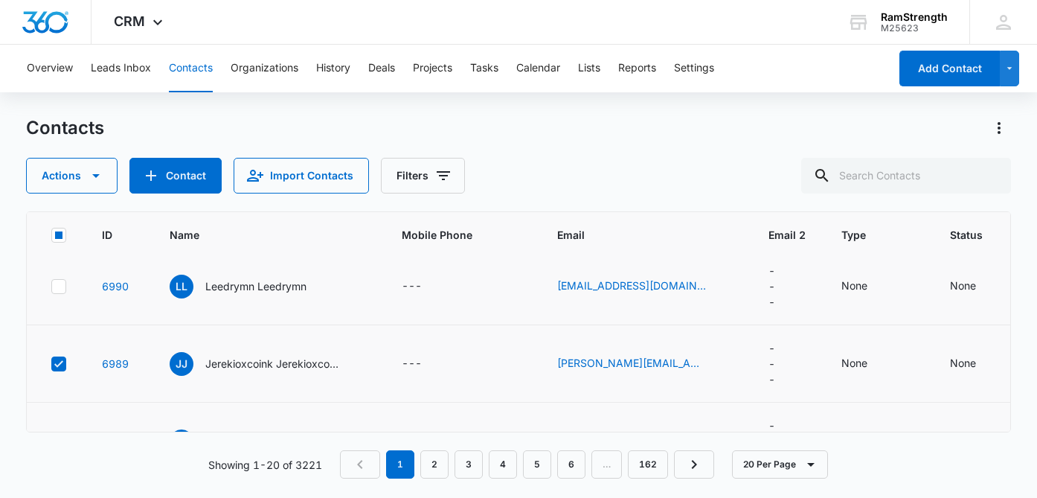
click at [59, 293] on icon at bounding box center [58, 286] width 13 height 13
click at [51, 286] on input "checkbox" at bounding box center [51, 286] width 1 height 1
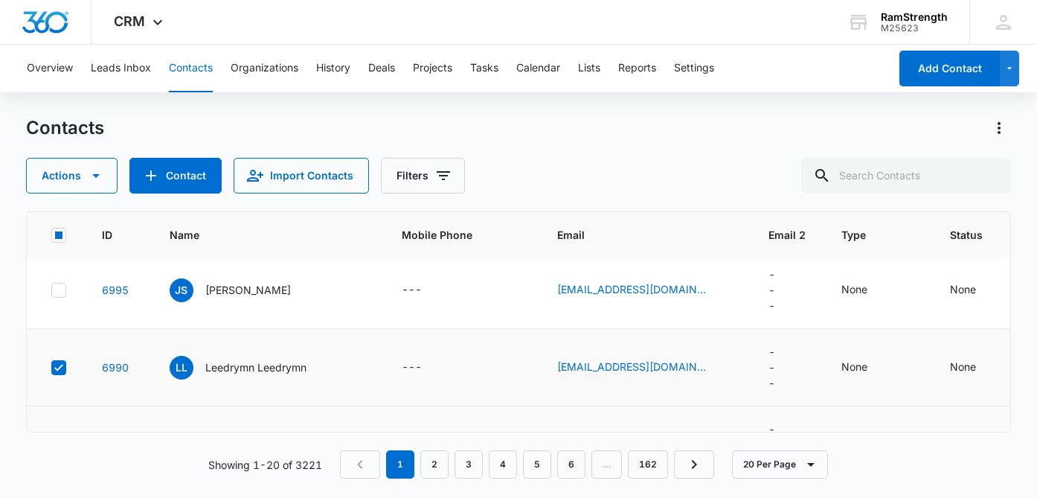
scroll to position [856, 0]
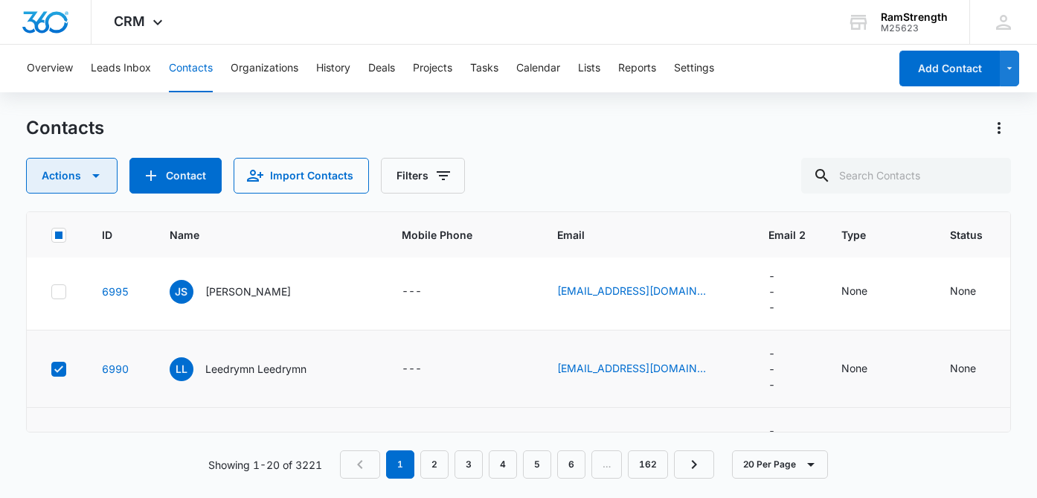
click at [80, 178] on button "Actions" at bounding box center [71, 176] width 91 height 36
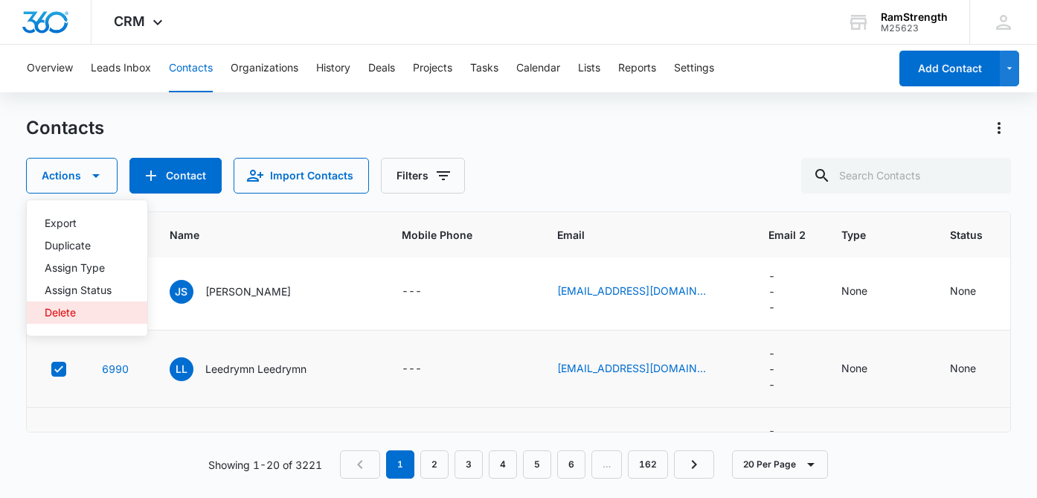
click at [79, 310] on div "Delete" at bounding box center [78, 312] width 67 height 10
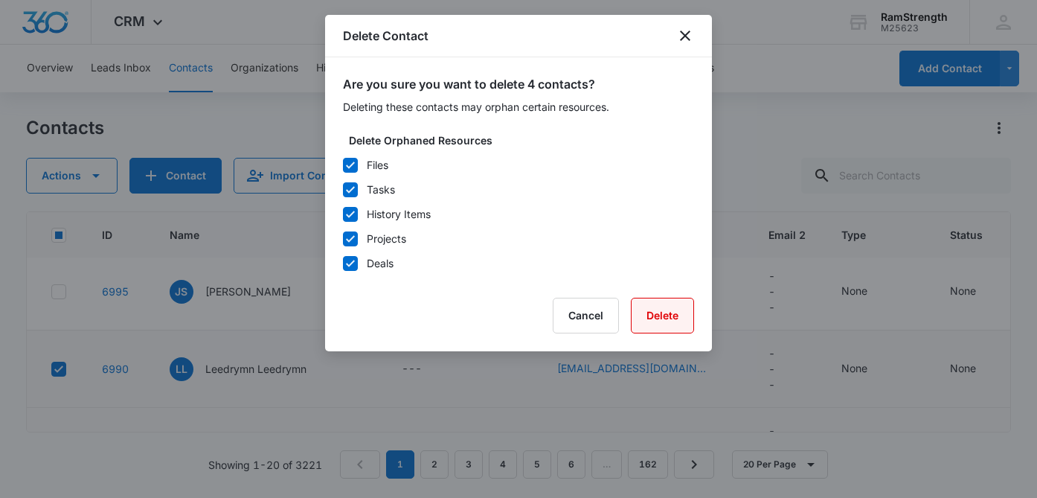
click at [657, 320] on button "Delete" at bounding box center [662, 315] width 63 height 36
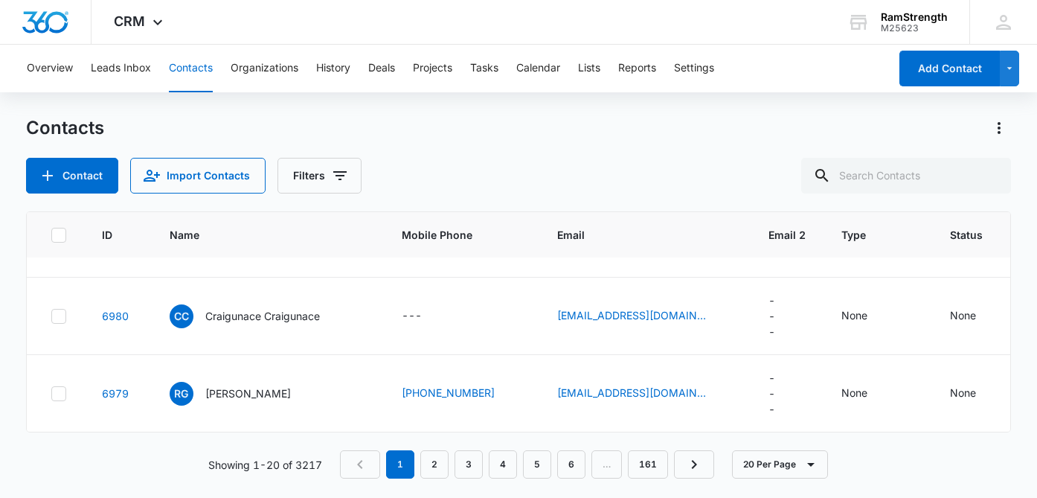
scroll to position [1394, 0]
click at [59, 245] on icon at bounding box center [58, 238] width 13 height 13
click at [51, 239] on input "checkbox" at bounding box center [51, 238] width 1 height 1
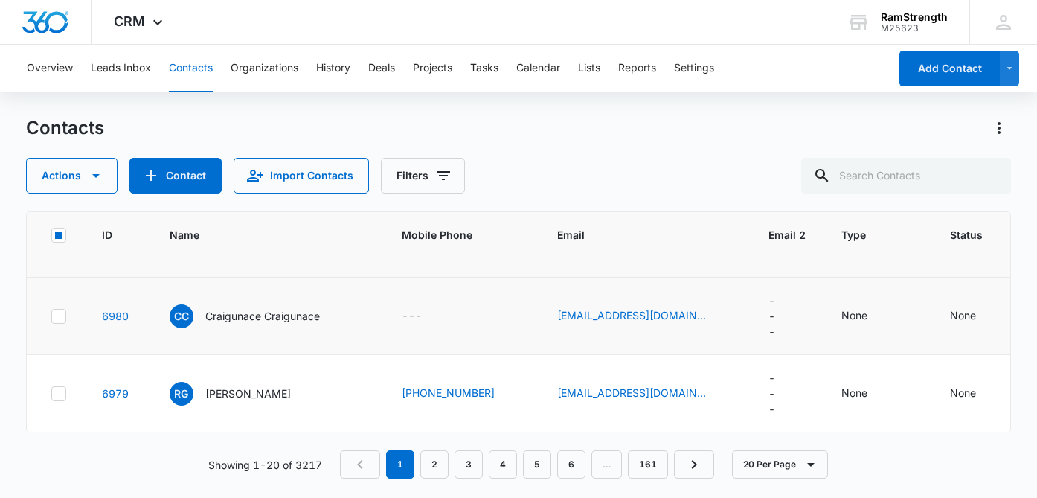
click at [59, 319] on icon at bounding box center [58, 315] width 9 height 7
click at [51, 316] on input "checkbox" at bounding box center [51, 315] width 1 height 1
click at [64, 170] on button "Actions" at bounding box center [71, 176] width 91 height 36
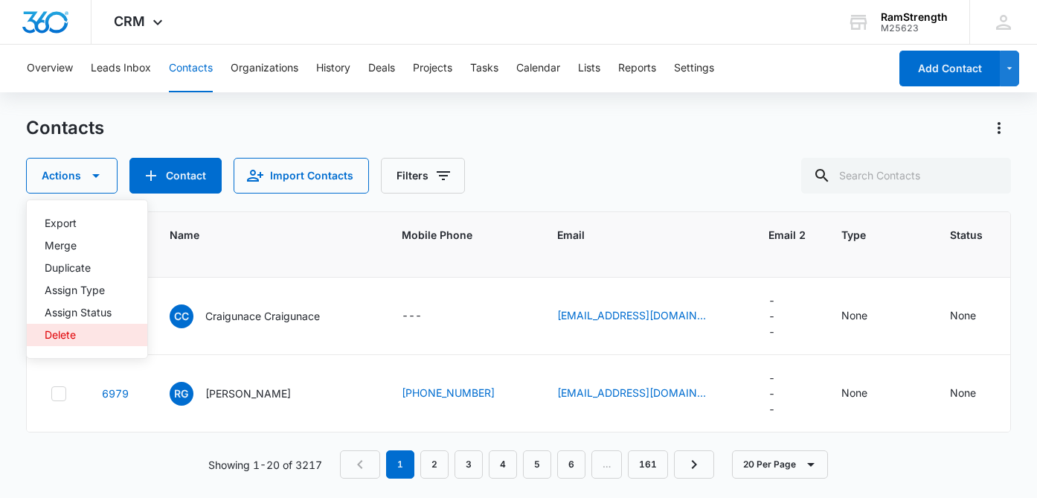
click at [94, 329] on div "Delete" at bounding box center [78, 334] width 67 height 10
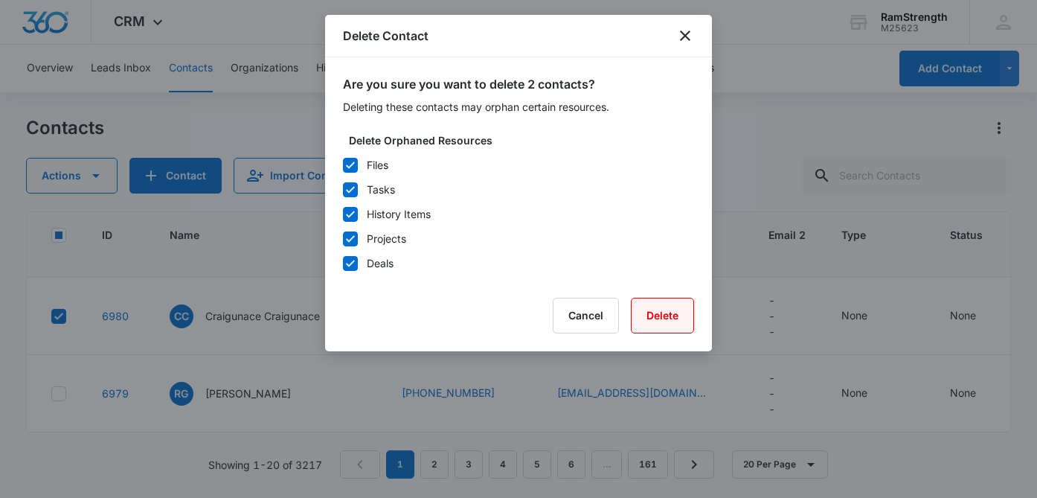
click at [663, 329] on button "Delete" at bounding box center [662, 315] width 63 height 36
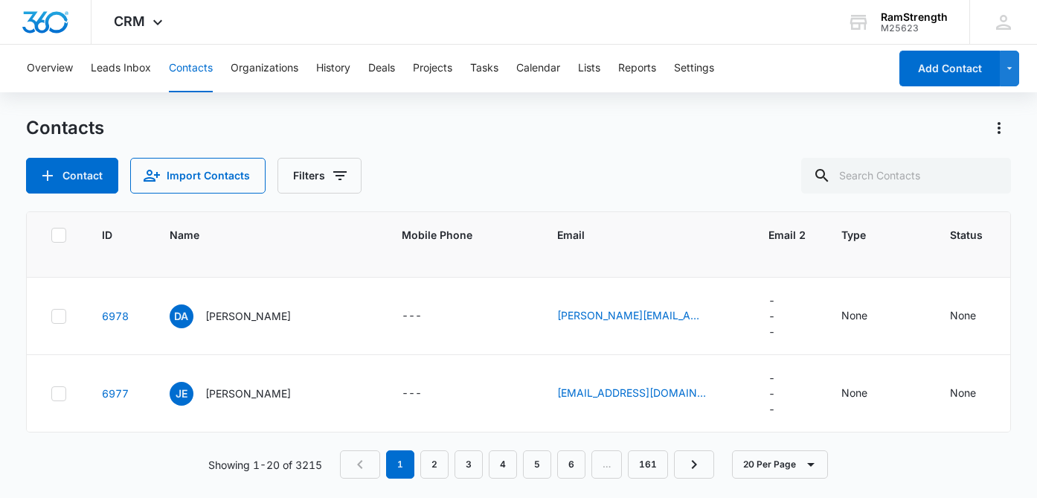
scroll to position [1482, 0]
click at [444, 456] on link "2" at bounding box center [434, 464] width 28 height 28
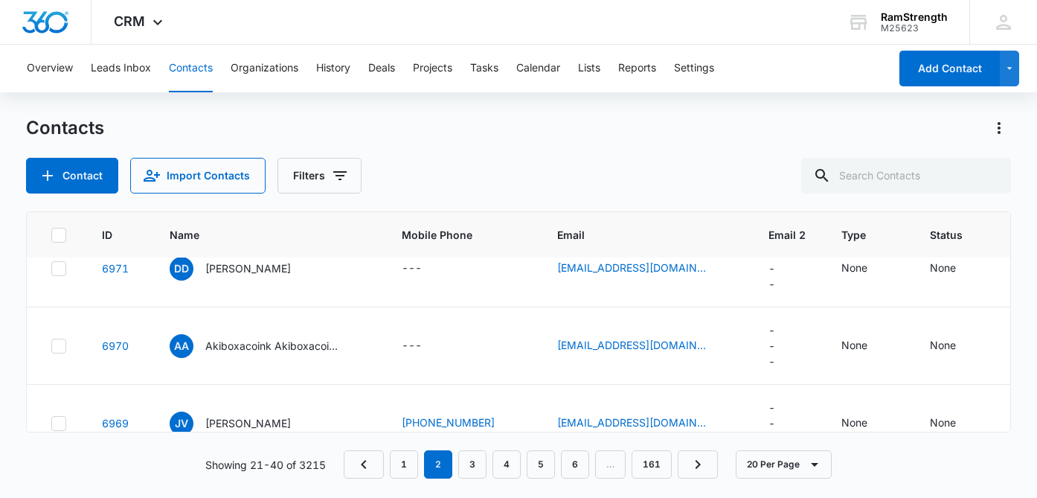
scroll to position [419, 0]
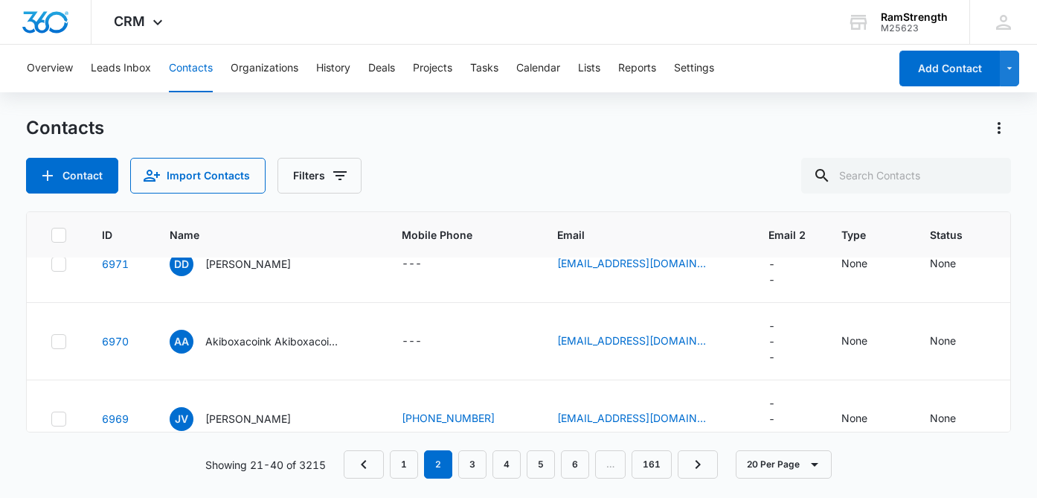
click at [60, 193] on icon at bounding box center [58, 186] width 13 height 13
click at [51, 187] on input "checkbox" at bounding box center [51, 186] width 1 height 1
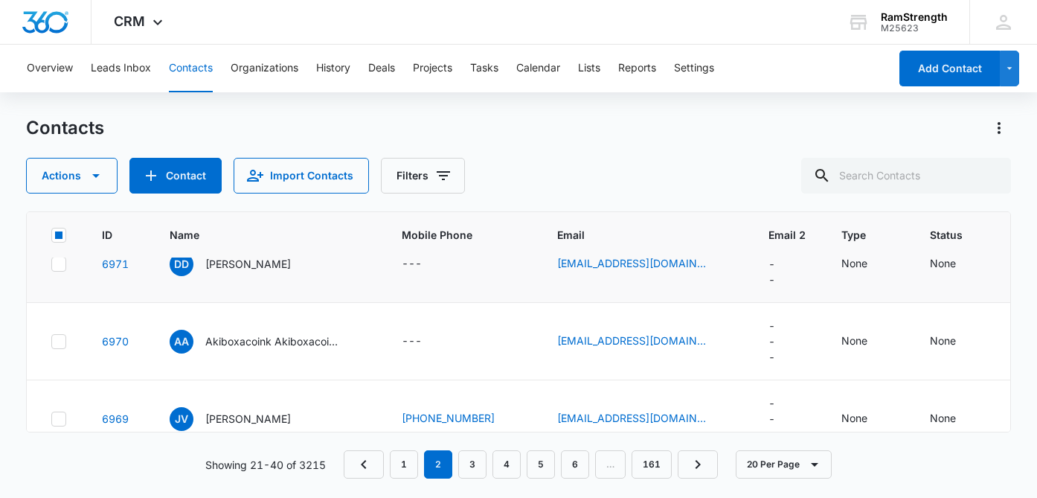
click at [61, 271] on icon at bounding box center [58, 263] width 13 height 13
click at [51, 264] on input "checkbox" at bounding box center [51, 263] width 1 height 1
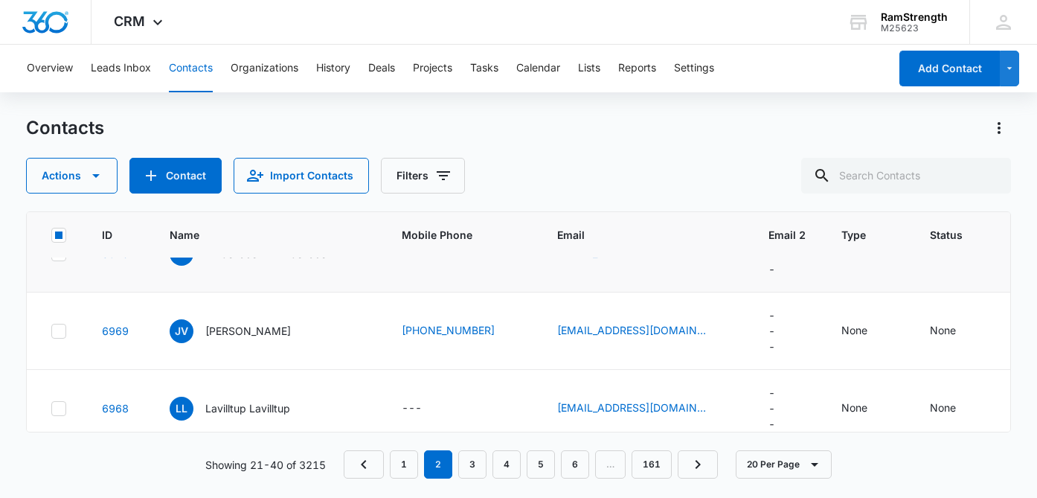
click at [60, 260] on icon at bounding box center [58, 253] width 13 height 13
click at [51, 254] on input "checkbox" at bounding box center [51, 253] width 1 height 1
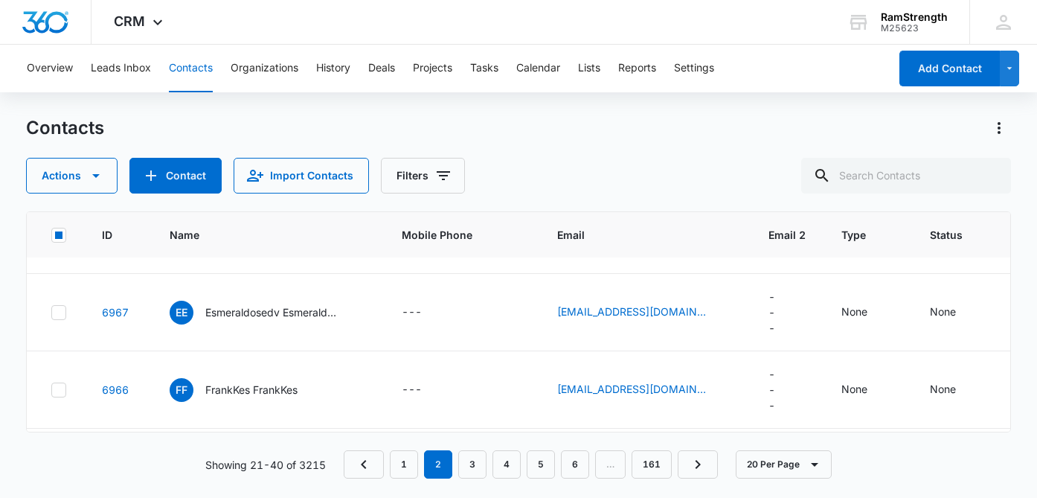
scroll to position [692, 0]
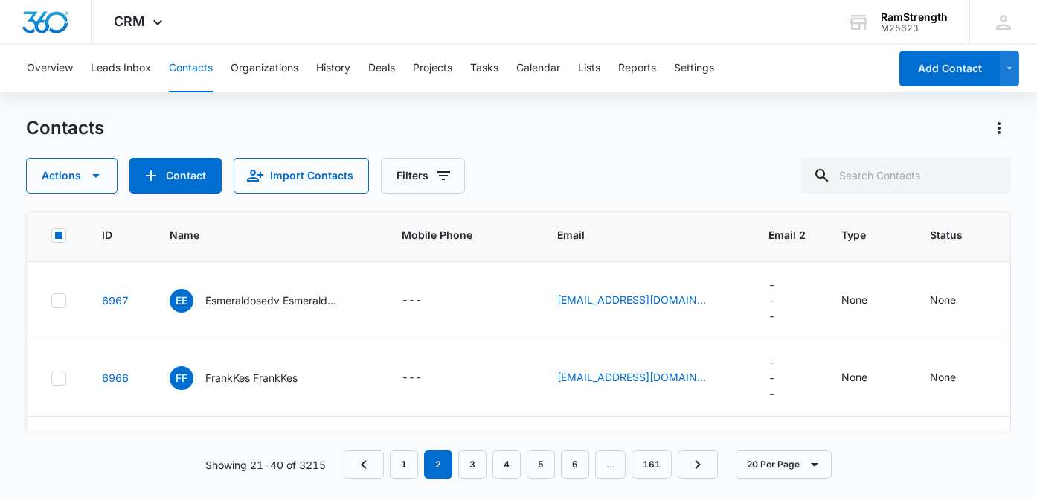
click at [59, 230] on icon at bounding box center [58, 222] width 13 height 13
click at [51, 223] on input "checkbox" at bounding box center [51, 222] width 1 height 1
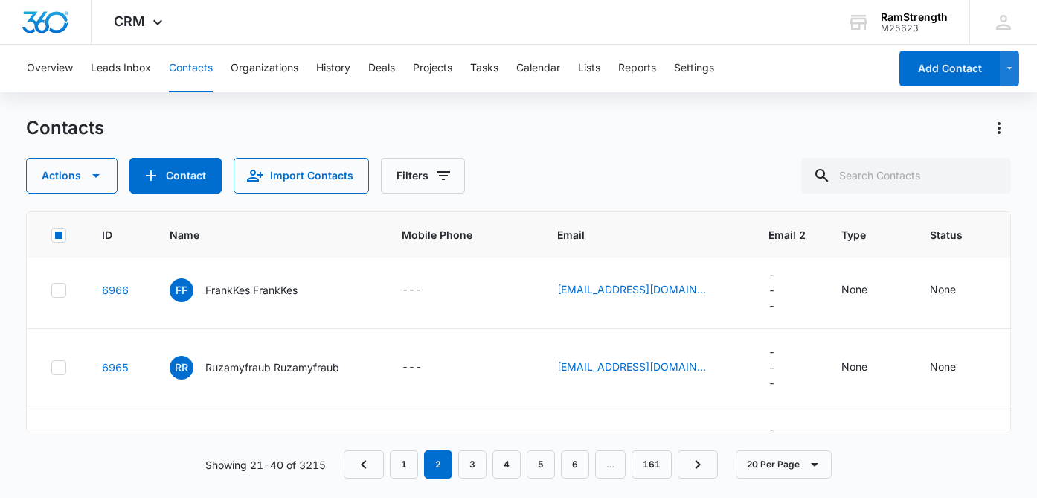
scroll to position [785, 0]
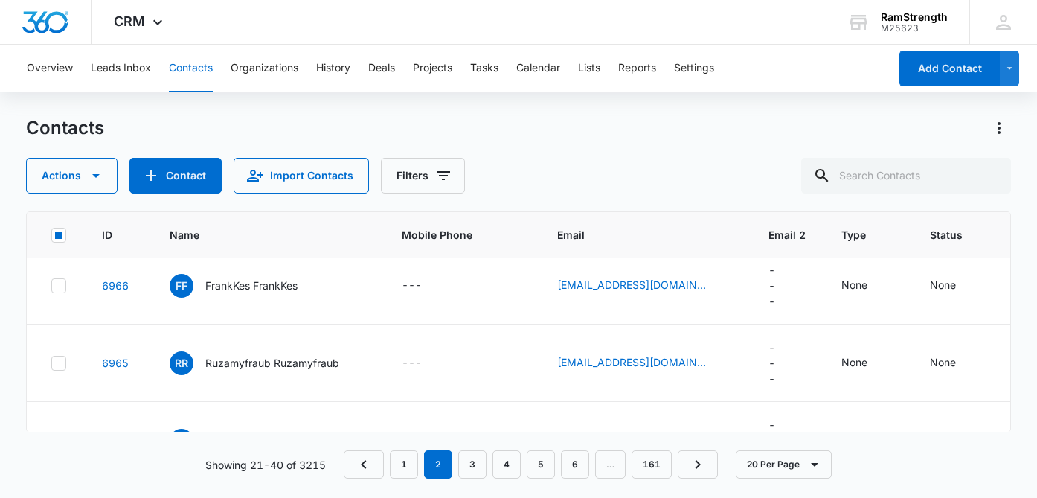
click at [61, 215] on icon at bounding box center [58, 208] width 13 height 13
click at [51, 208] on input "checkbox" at bounding box center [51, 207] width 1 height 1
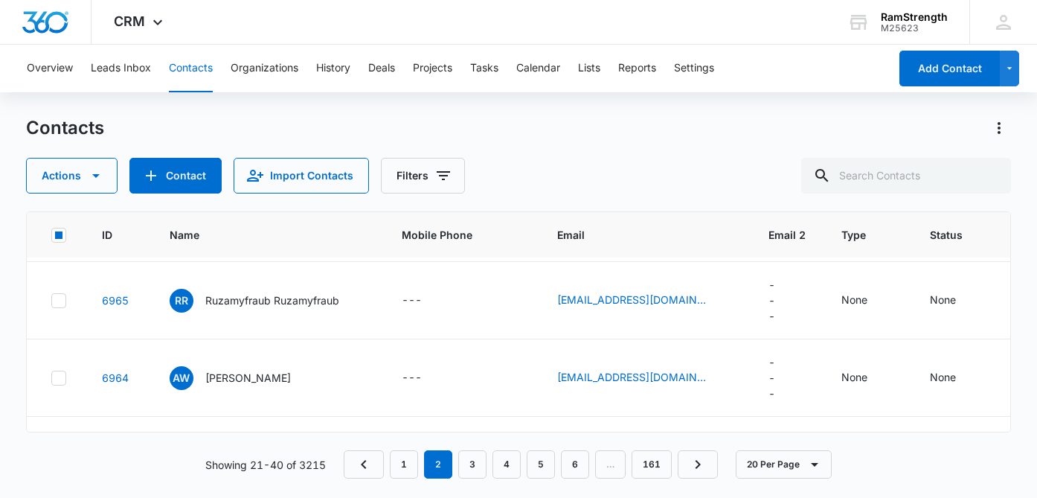
scroll to position [855, 0]
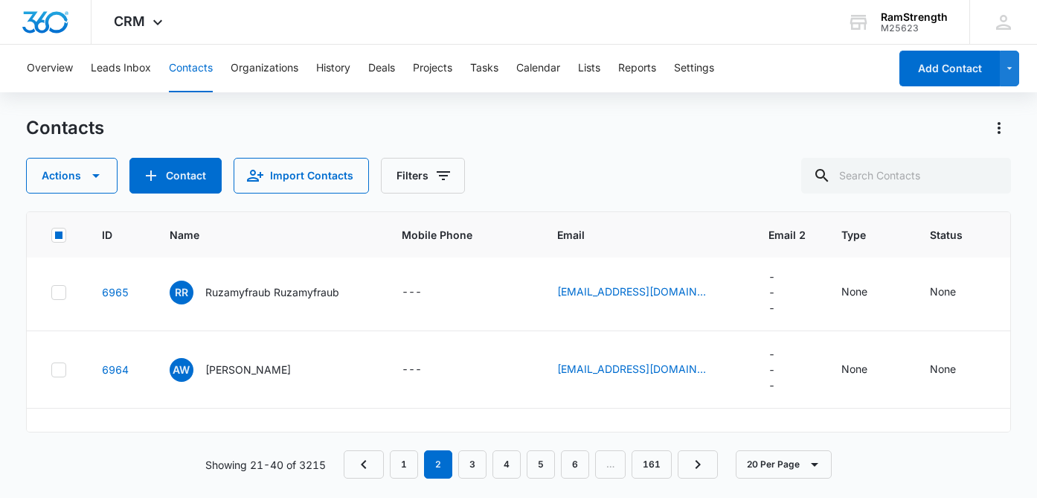
click at [61, 222] on icon at bounding box center [58, 214] width 13 height 13
click at [51, 215] on input "checkbox" at bounding box center [51, 214] width 1 height 1
click at [61, 222] on icon at bounding box center [58, 214] width 13 height 13
click at [51, 215] on input "checkbox" at bounding box center [51, 214] width 1 height 1
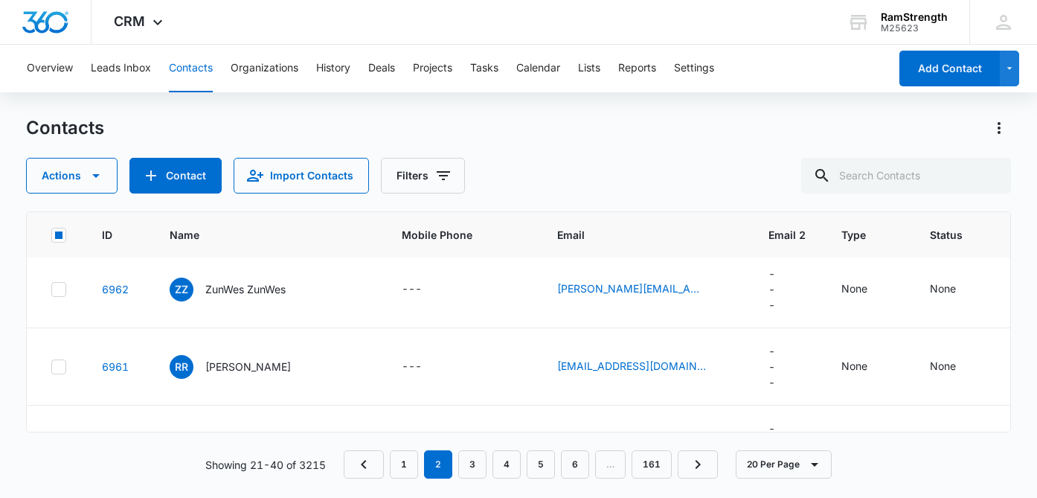
scroll to position [1093, 0]
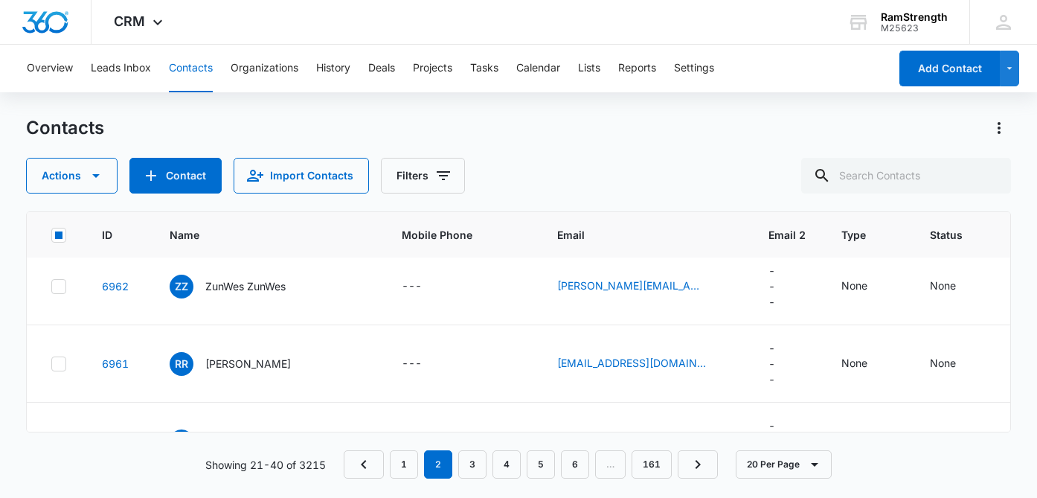
click at [59, 212] on icon at bounding box center [58, 208] width 9 height 7
click at [51, 209] on input "checkbox" at bounding box center [51, 208] width 1 height 1
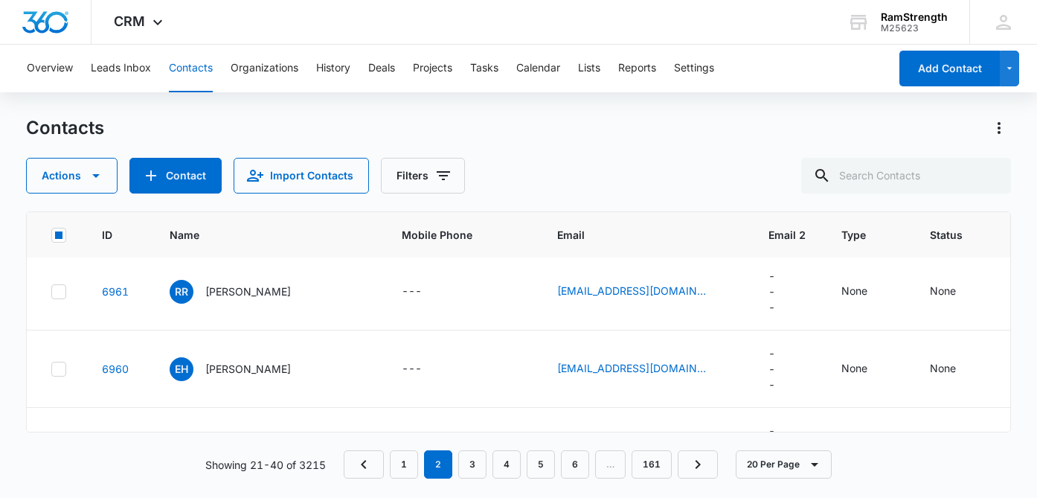
click at [59, 221] on icon at bounding box center [58, 213] width 13 height 13
click at [51, 214] on input "checkbox" at bounding box center [51, 213] width 1 height 1
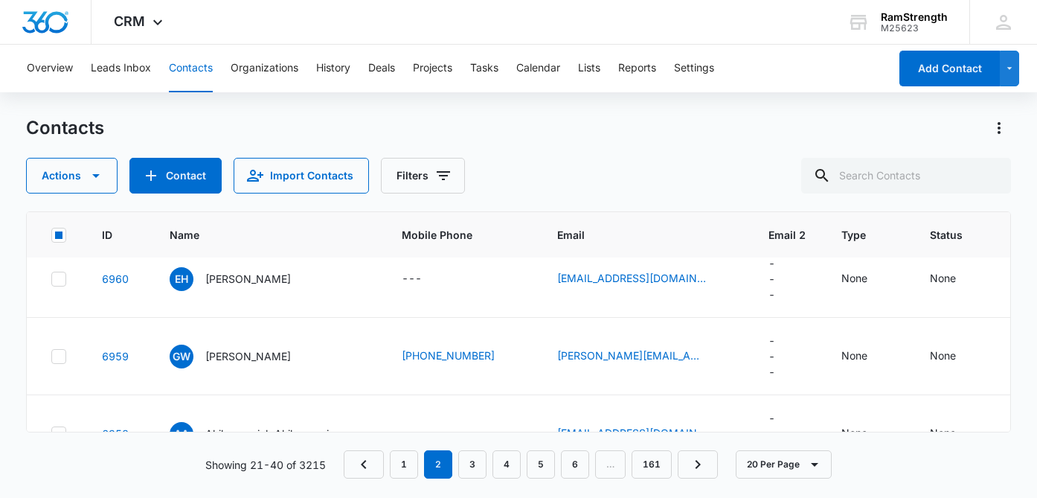
scroll to position [1264, 0]
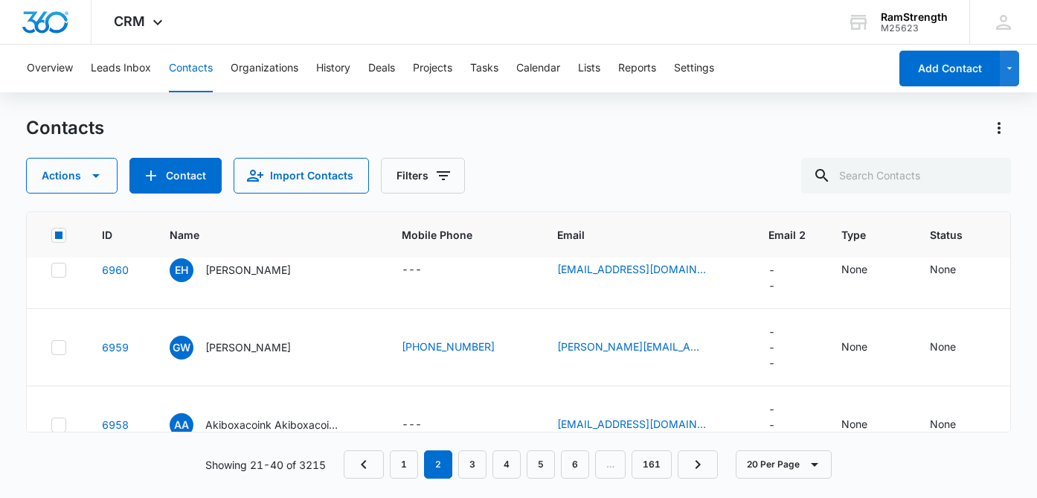
click at [57, 200] on div at bounding box center [58, 192] width 15 height 15
click at [51, 193] on input "checkbox" at bounding box center [51, 192] width 1 height 1
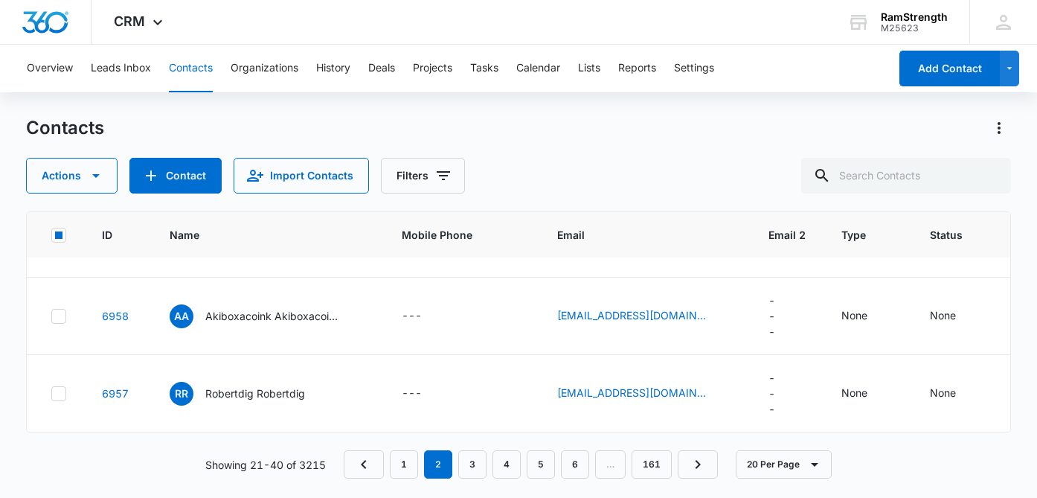
scroll to position [1531, 0]
click at [54, 323] on icon at bounding box center [58, 315] width 13 height 13
click at [51, 316] on input "checkbox" at bounding box center [51, 315] width 1 height 1
click at [60, 391] on icon at bounding box center [58, 393] width 9 height 7
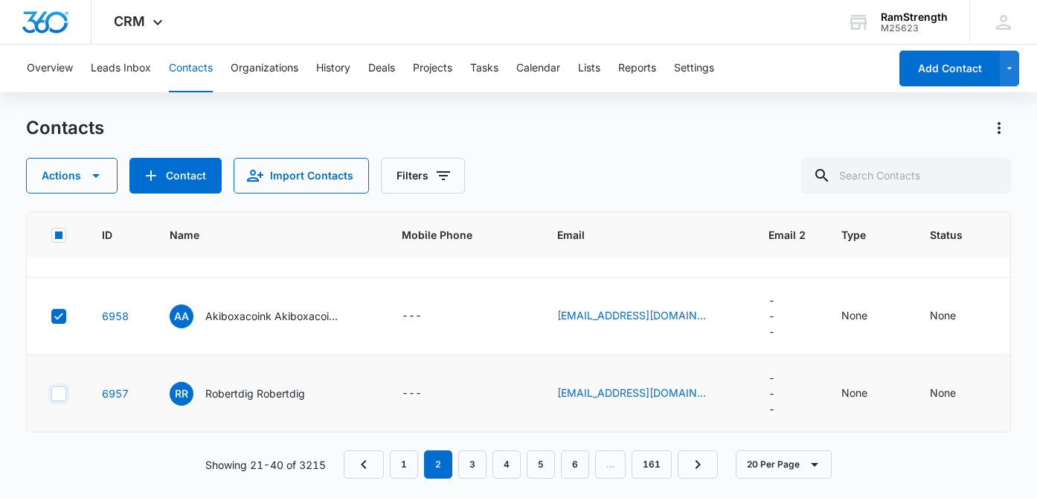
click at [51, 393] on input "checkbox" at bounding box center [51, 393] width 1 height 1
click at [97, 173] on icon "button" at bounding box center [96, 176] width 18 height 18
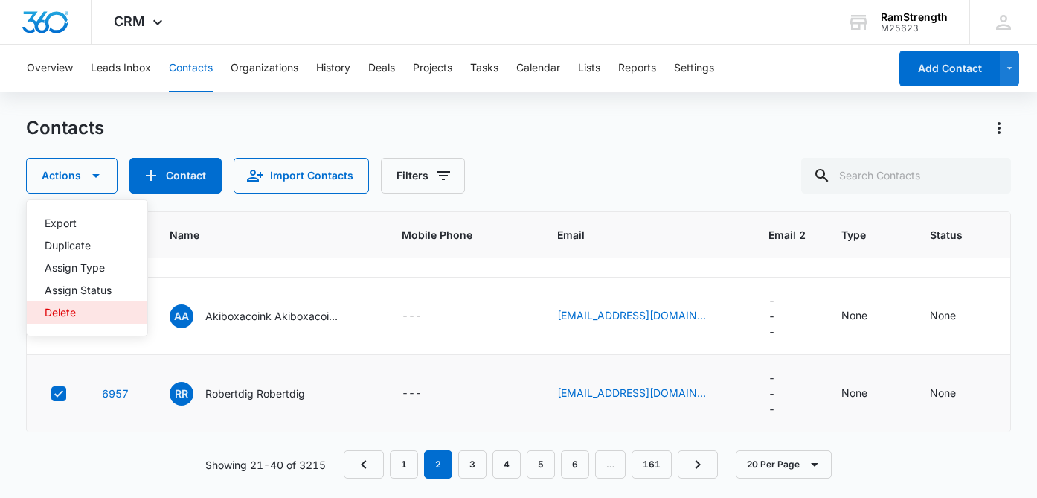
click at [81, 312] on div "Delete" at bounding box center [78, 312] width 67 height 10
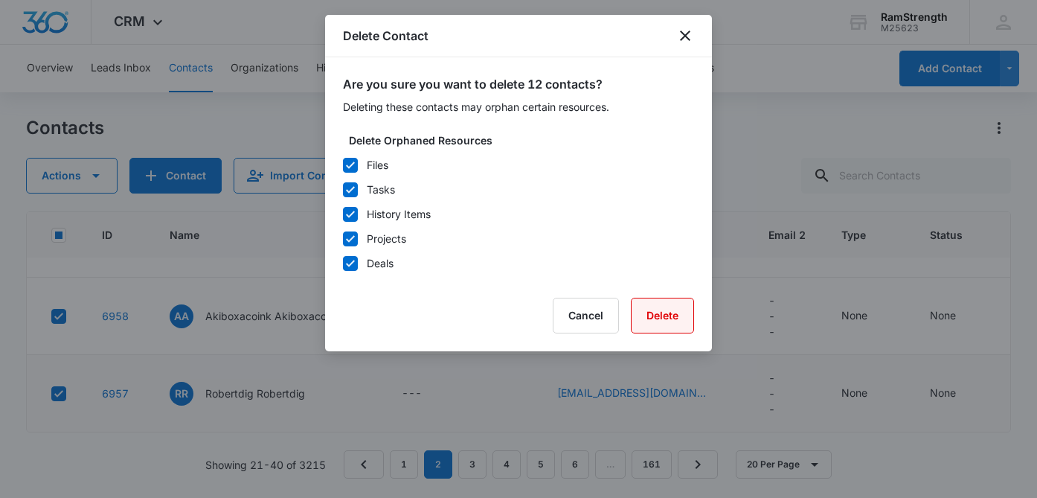
click at [671, 309] on button "Delete" at bounding box center [662, 315] width 63 height 36
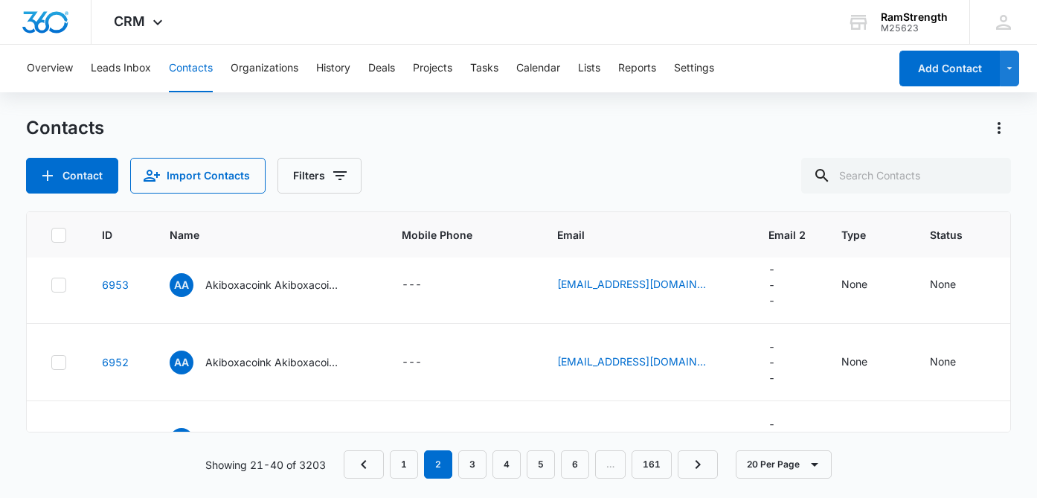
scroll to position [871, 0]
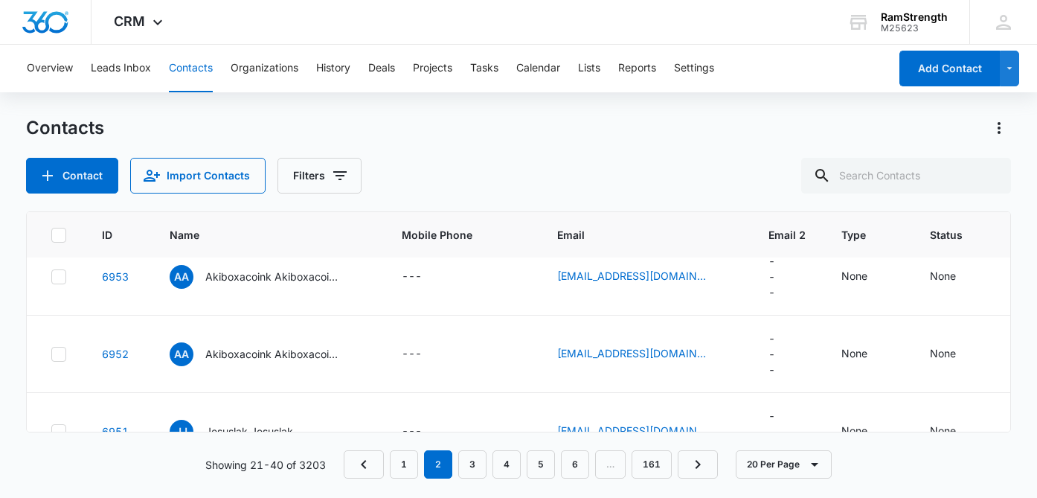
click at [60, 129] on icon at bounding box center [58, 121] width 13 height 13
click at [51, 122] on input "checkbox" at bounding box center [51, 121] width 1 height 1
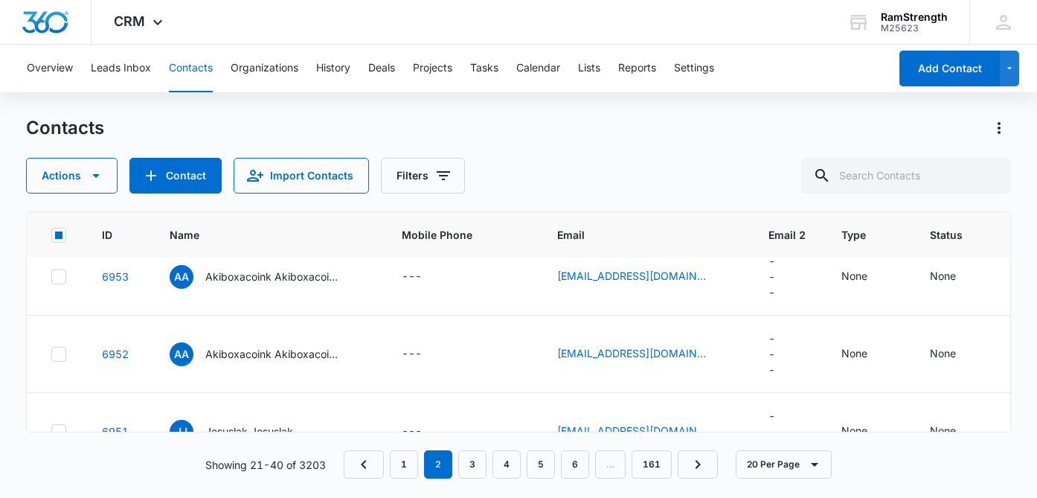
click at [58, 206] on icon at bounding box center [58, 199] width 13 height 13
click at [51, 199] on input "checkbox" at bounding box center [51, 199] width 1 height 1
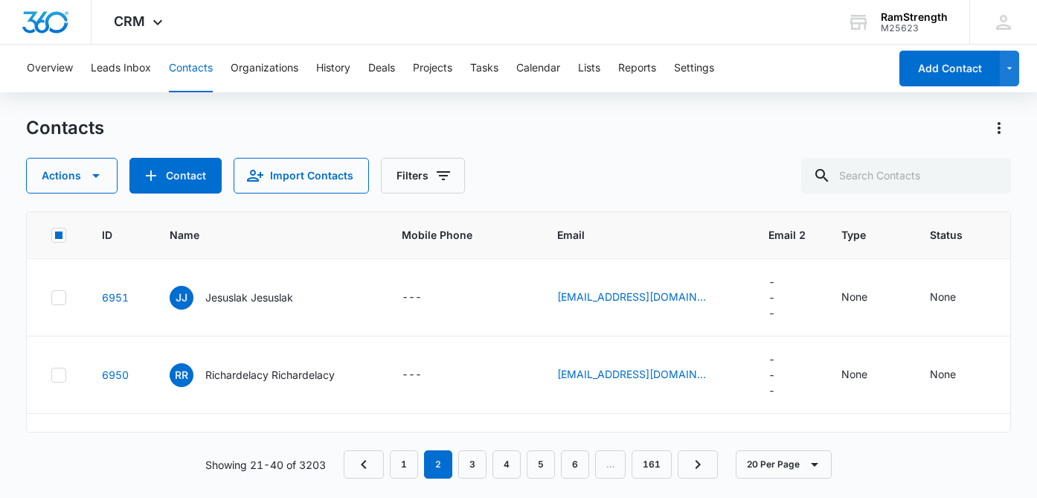
scroll to position [1011, 0]
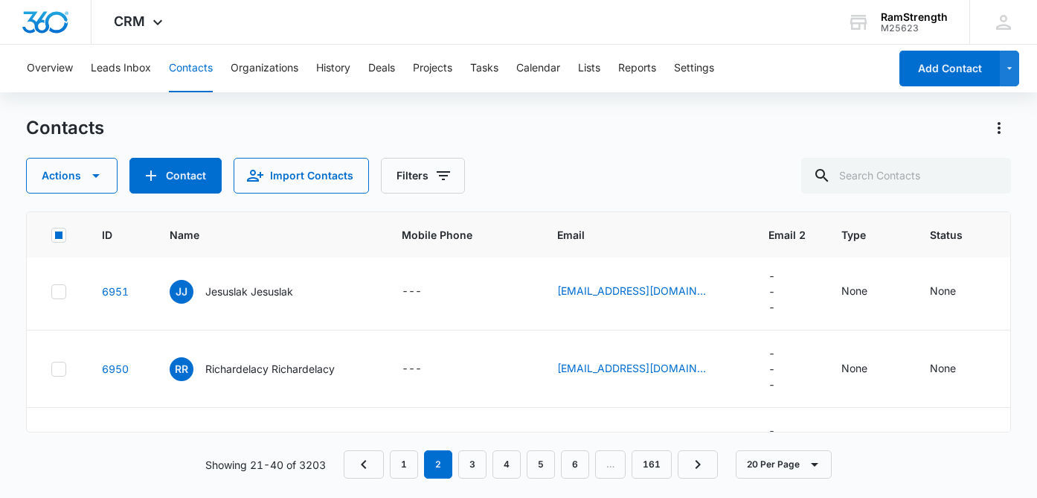
click at [60, 144] on icon at bounding box center [58, 136] width 13 height 13
click at [51, 137] on input "checkbox" at bounding box center [51, 136] width 1 height 1
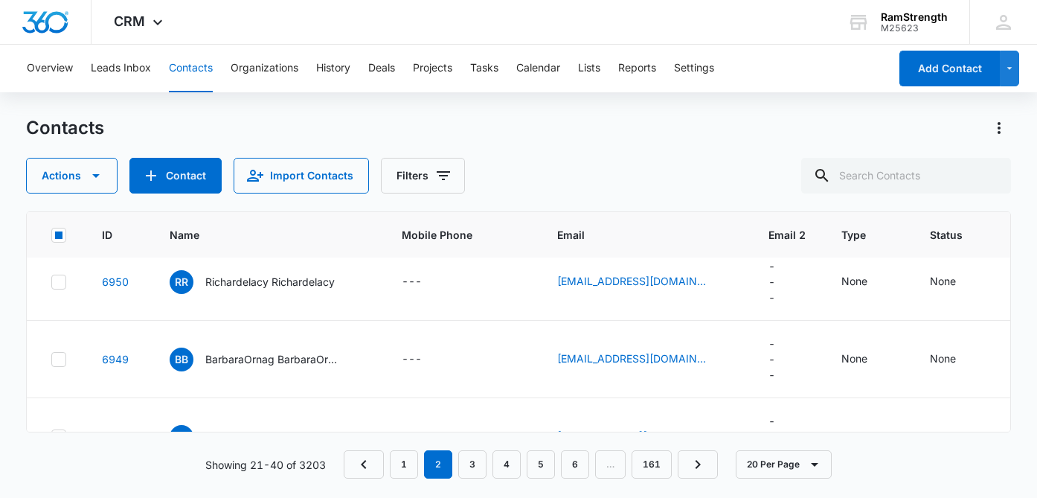
click at [60, 134] on icon at bounding box center [58, 126] width 13 height 13
click at [51, 127] on input "checkbox" at bounding box center [51, 126] width 1 height 1
click at [58, 132] on icon at bounding box center [58, 125] width 13 height 13
click at [51, 126] on input "checkbox" at bounding box center [51, 125] width 1 height 1
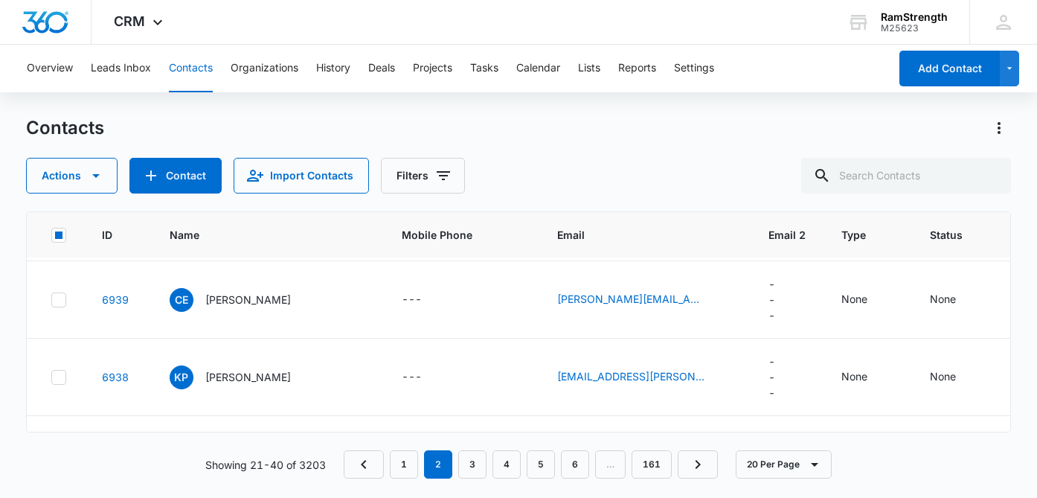
scroll to position [1238, 0]
click at [60, 149] on icon at bounding box center [58, 141] width 13 height 13
click at [51, 142] on input "checkbox" at bounding box center [51, 141] width 1 height 1
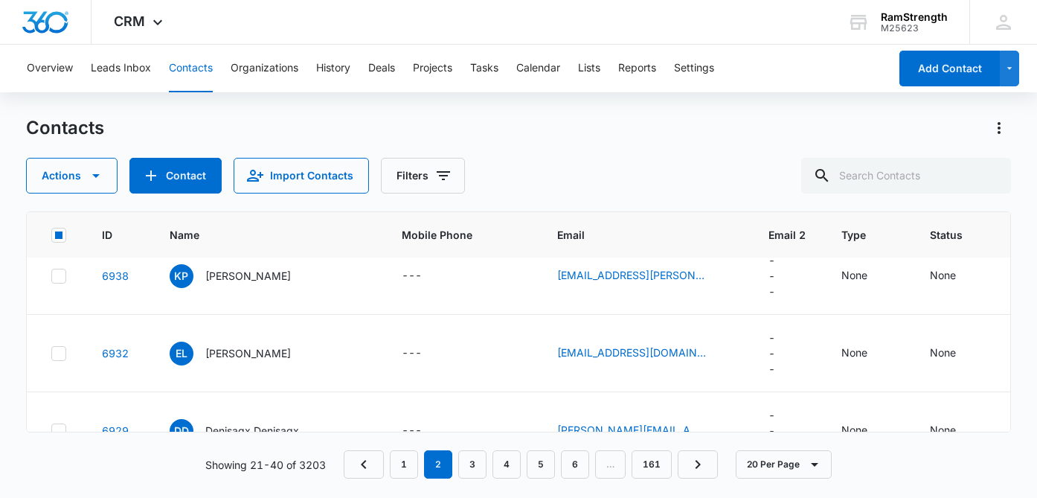
scroll to position [1337, 0]
click at [61, 126] on icon at bounding box center [58, 119] width 13 height 13
click at [51, 120] on input "checkbox" at bounding box center [51, 119] width 1 height 1
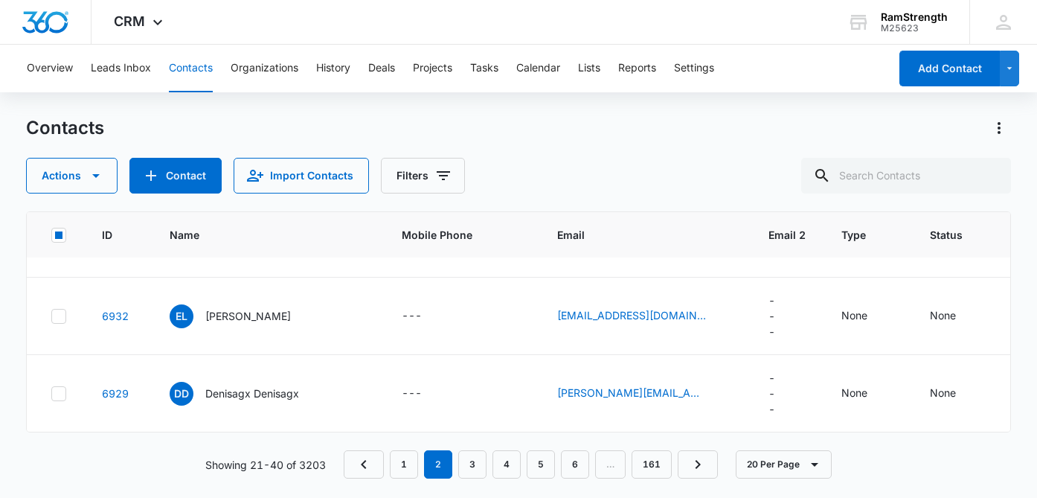
scroll to position [1592, 0]
click at [60, 392] on icon at bounding box center [58, 393] width 9 height 7
click at [51, 393] on input "checkbox" at bounding box center [51, 393] width 1 height 1
click at [91, 173] on icon "button" at bounding box center [96, 176] width 18 height 18
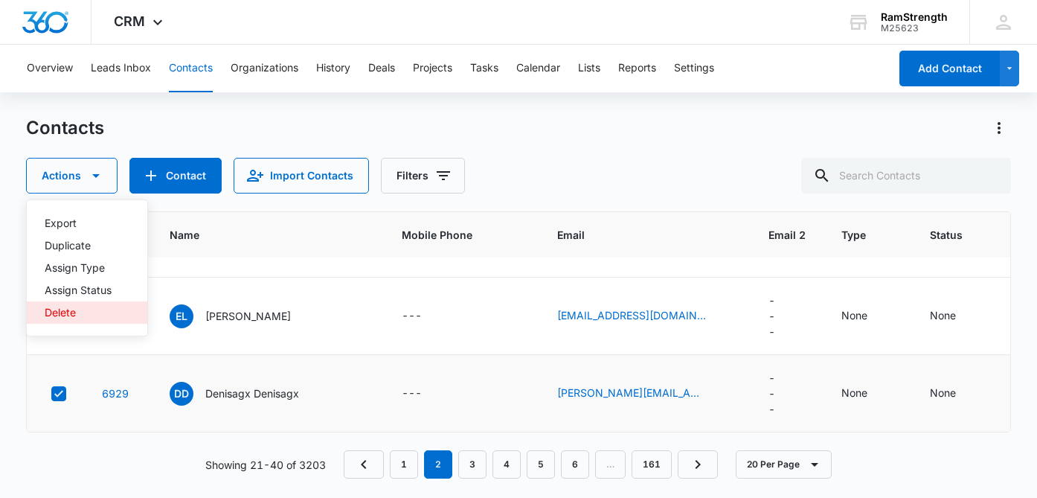
click at [94, 318] on button "Delete" at bounding box center [87, 312] width 120 height 22
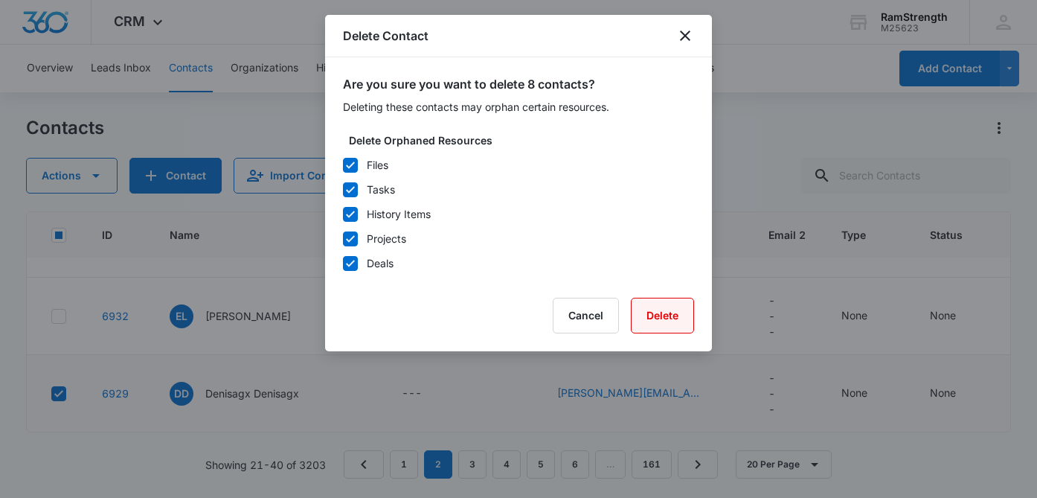
click at [659, 320] on button "Delete" at bounding box center [662, 315] width 63 height 36
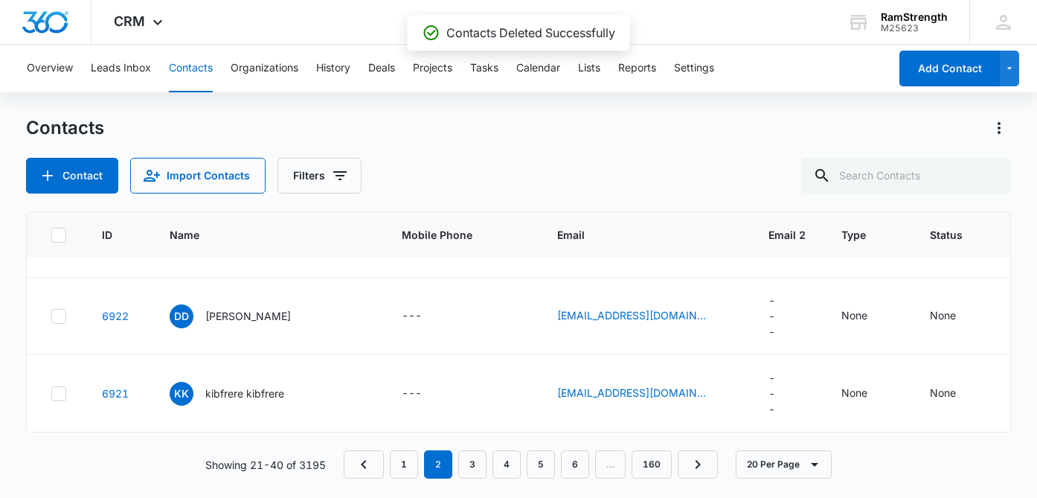
scroll to position [1050, 0]
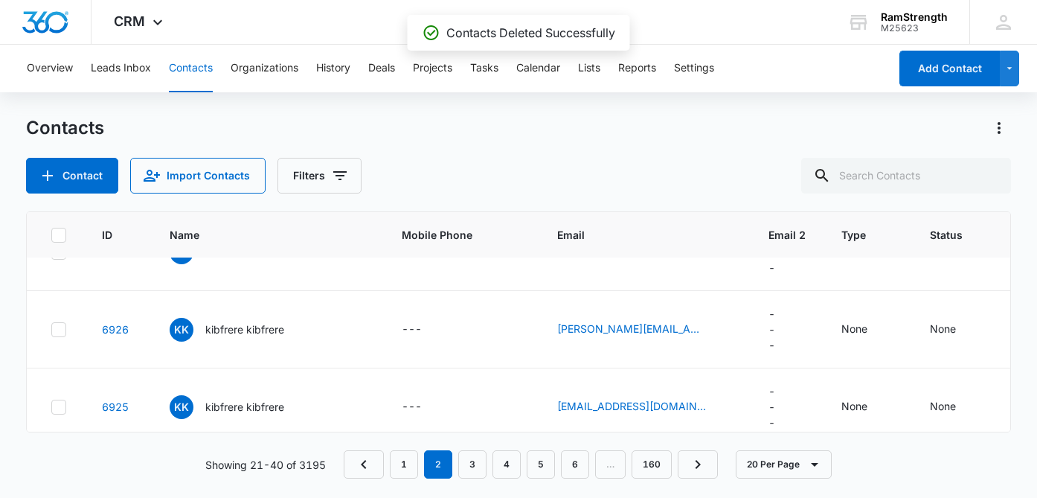
click at [55, 178] on icon at bounding box center [58, 174] width 9 height 7
click at [51, 175] on input "checkbox" at bounding box center [51, 174] width 1 height 1
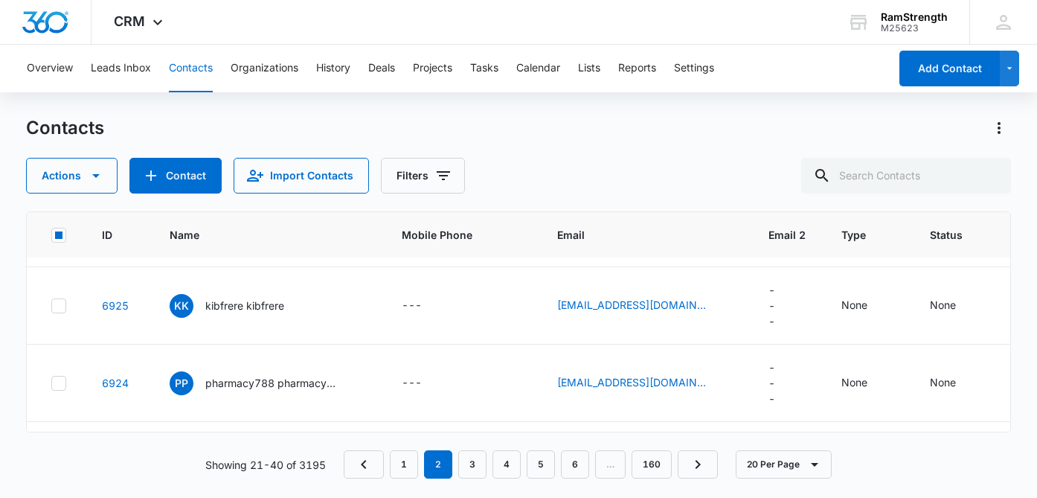
click at [63, 158] on icon at bounding box center [58, 150] width 13 height 13
click at [51, 151] on input "checkbox" at bounding box center [51, 150] width 1 height 1
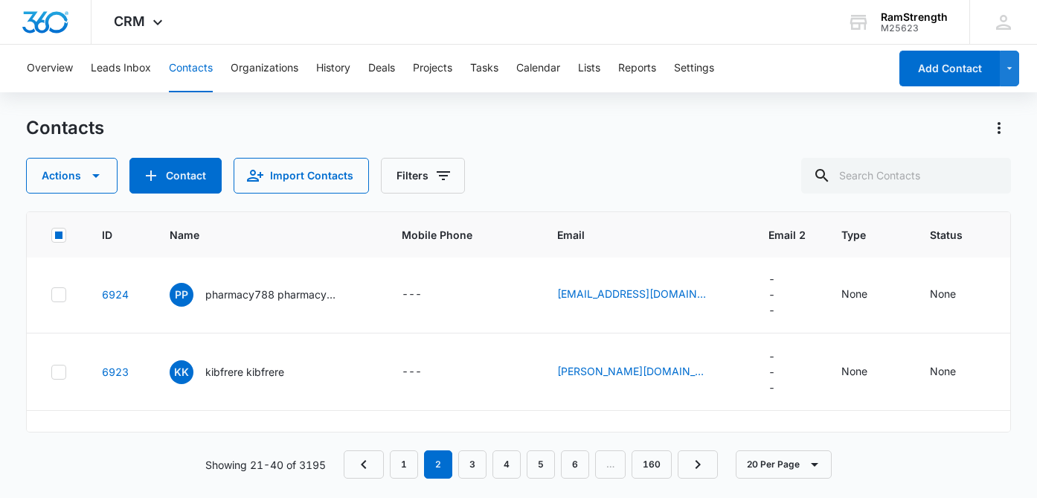
scroll to position [1244, 0]
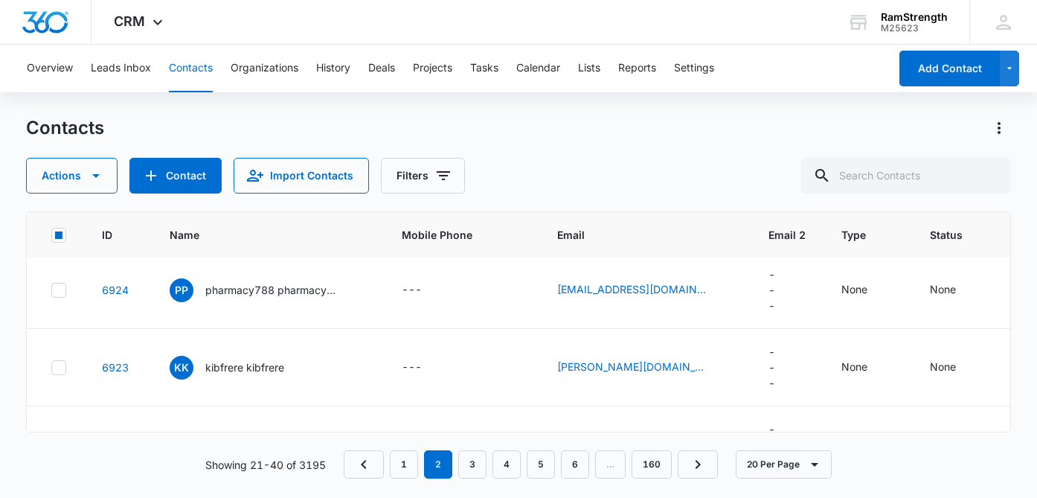
click at [58, 142] on icon at bounding box center [58, 135] width 13 height 13
click at [51, 135] on input "checkbox" at bounding box center [51, 135] width 1 height 1
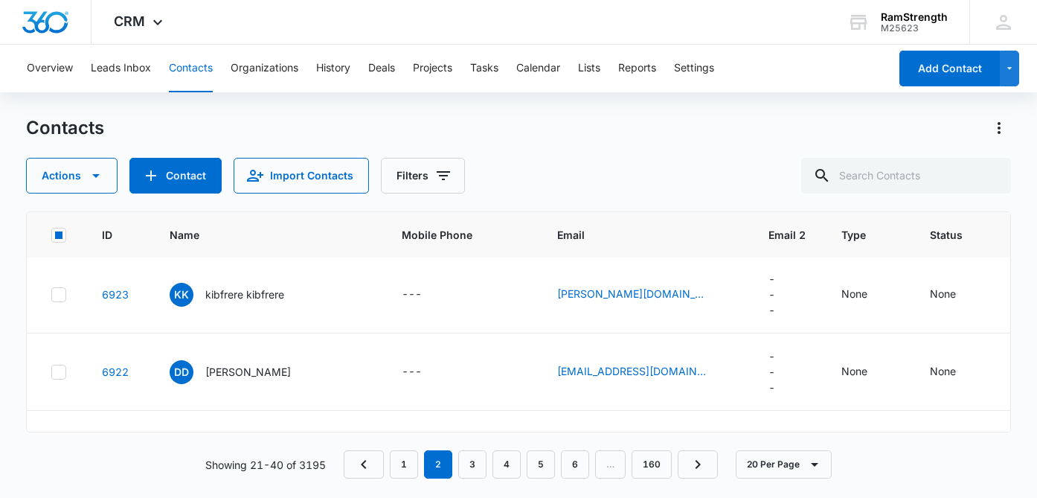
click at [58, 147] on icon at bounding box center [58, 139] width 13 height 13
click at [51, 140] on input "checkbox" at bounding box center [51, 139] width 1 height 1
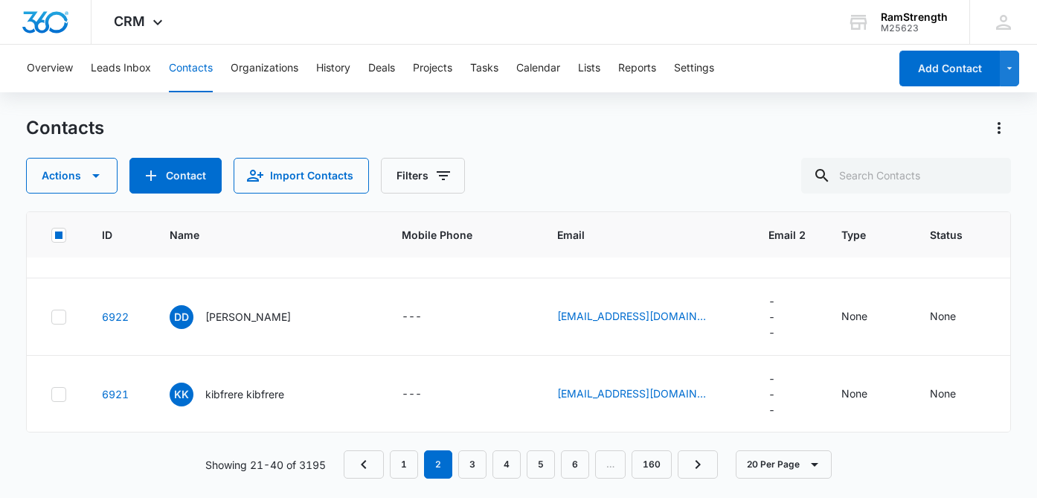
scroll to position [1387, 0]
click at [58, 168] on icon at bounding box center [58, 161] width 13 height 13
click at [51, 161] on input "checkbox" at bounding box center [51, 161] width 1 height 1
click at [58, 277] on td at bounding box center [55, 238] width 57 height 77
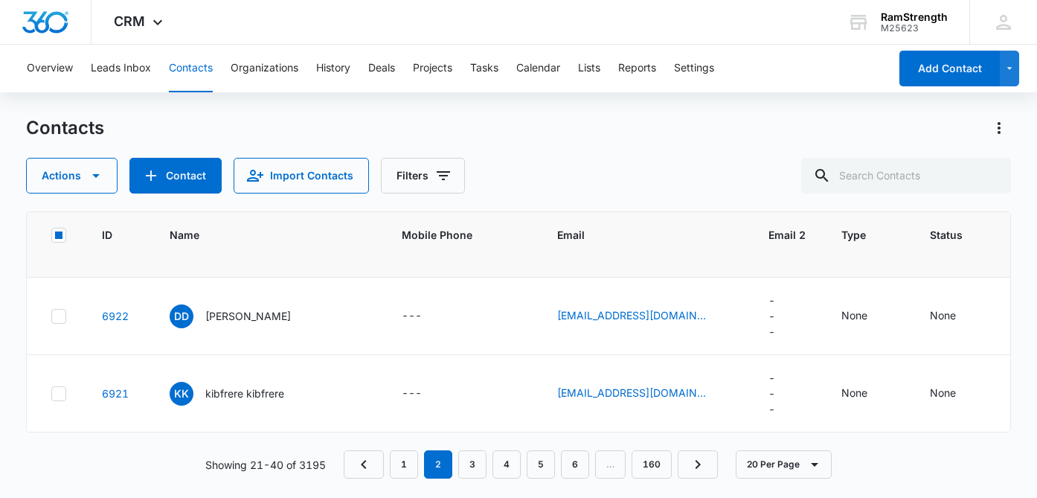
click at [59, 245] on icon at bounding box center [58, 238] width 13 height 13
click at [51, 239] on input "checkbox" at bounding box center [51, 238] width 1 height 1
click at [59, 319] on icon at bounding box center [58, 315] width 9 height 7
click at [51, 316] on input "checkbox" at bounding box center [51, 315] width 1 height 1
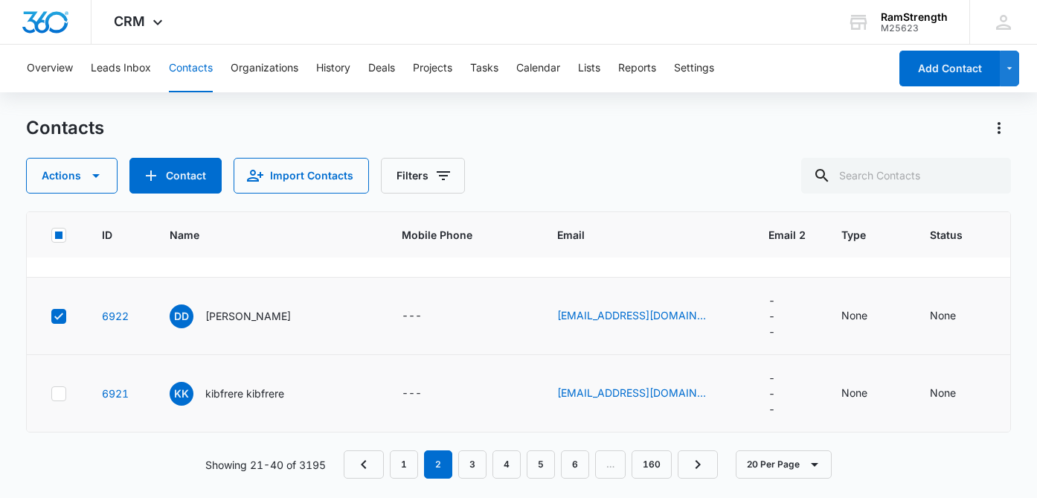
click at [61, 400] on icon at bounding box center [58, 393] width 13 height 13
click at [51, 393] on input "checkbox" at bounding box center [51, 393] width 1 height 1
click at [94, 181] on icon "button" at bounding box center [96, 176] width 18 height 18
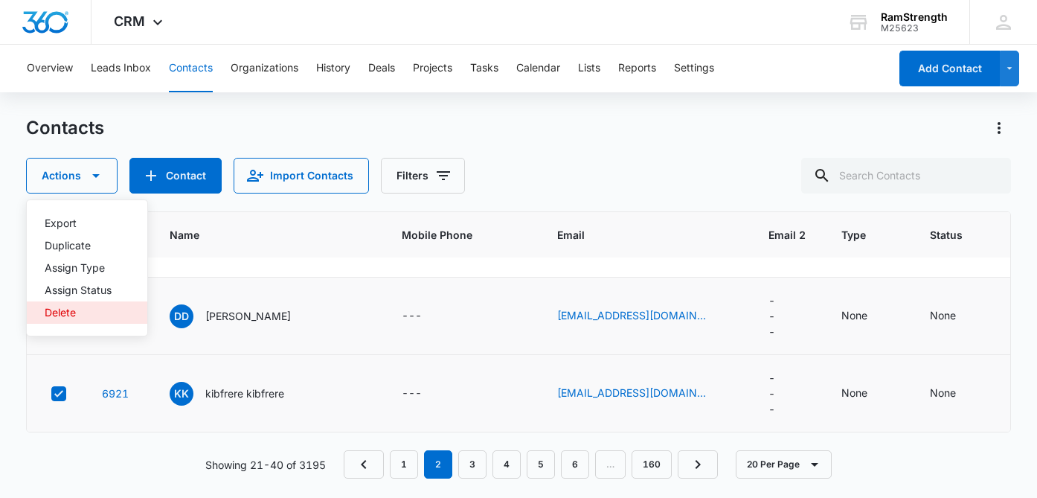
click at [94, 309] on div "Delete" at bounding box center [78, 312] width 67 height 10
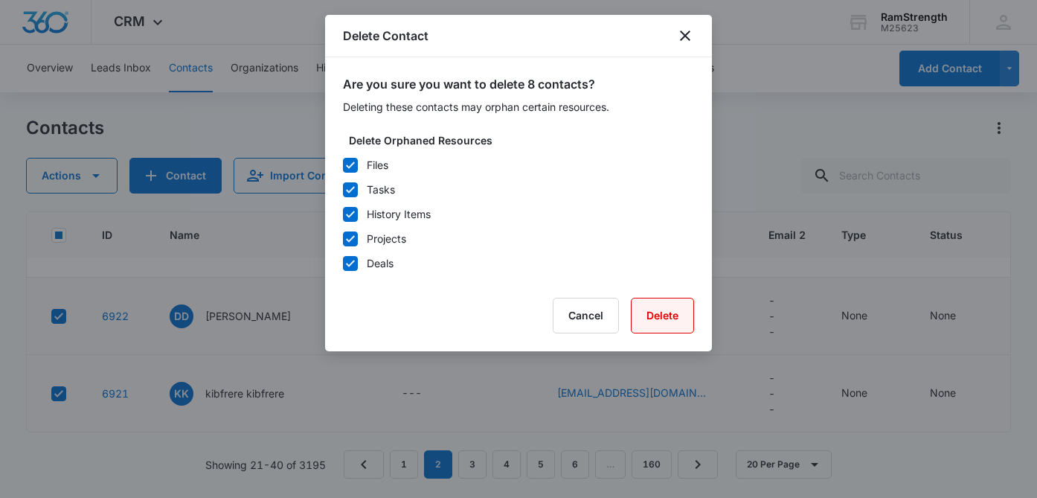
click at [653, 313] on button "Delete" at bounding box center [662, 315] width 63 height 36
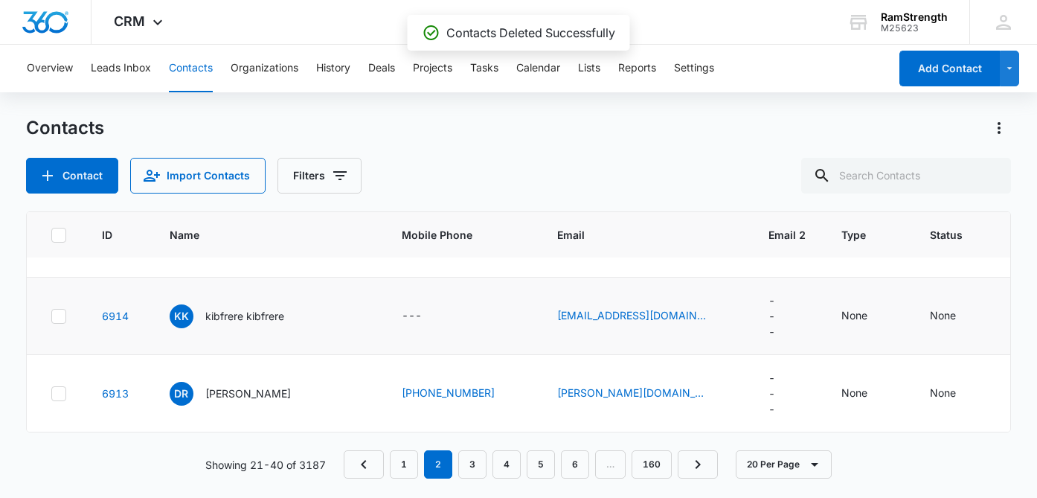
click at [62, 312] on icon at bounding box center [58, 315] width 13 height 13
click at [51, 315] on input "checkbox" at bounding box center [51, 315] width 1 height 1
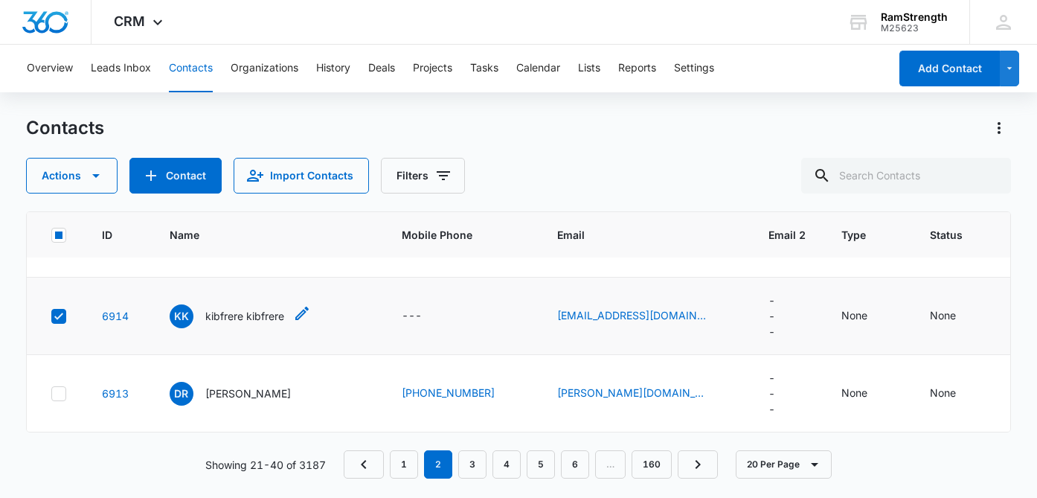
scroll to position [1495, 0]
click at [62, 242] on icon at bounding box center [58, 238] width 9 height 7
click at [51, 239] on input "checkbox" at bounding box center [51, 238] width 1 height 1
click at [60, 168] on icon at bounding box center [58, 161] width 13 height 13
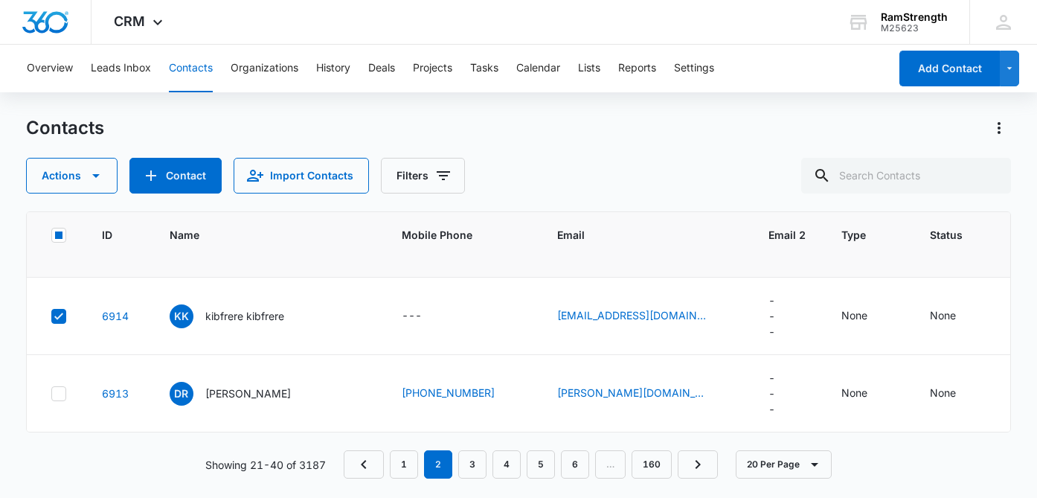
click at [51, 161] on input "checkbox" at bounding box center [51, 161] width 1 height 1
click at [60, 91] on icon at bounding box center [58, 83] width 13 height 13
click at [51, 84] on input "checkbox" at bounding box center [51, 83] width 1 height 1
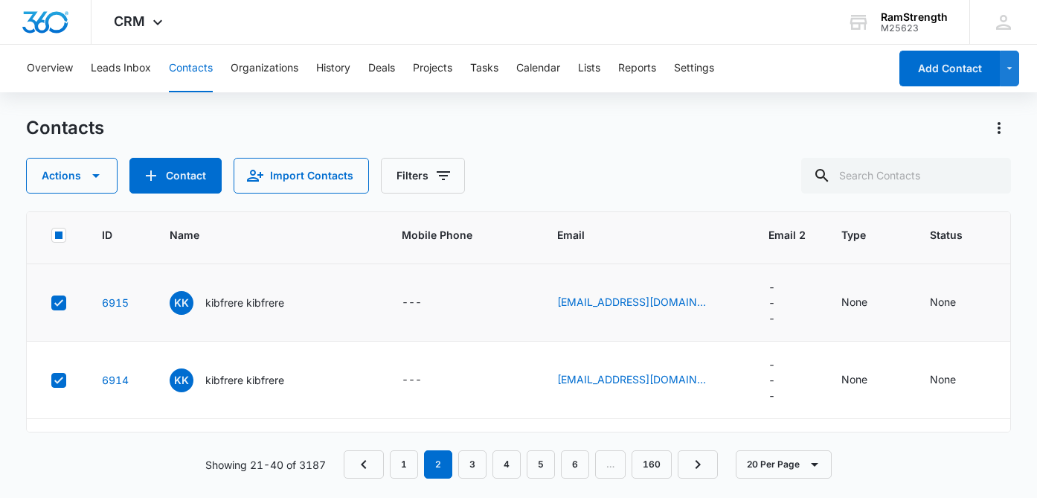
scroll to position [1307, 0]
click at [62, 79] on icon at bounding box center [58, 71] width 13 height 13
click at [51, 72] on input "checkbox" at bounding box center [51, 71] width 1 height 1
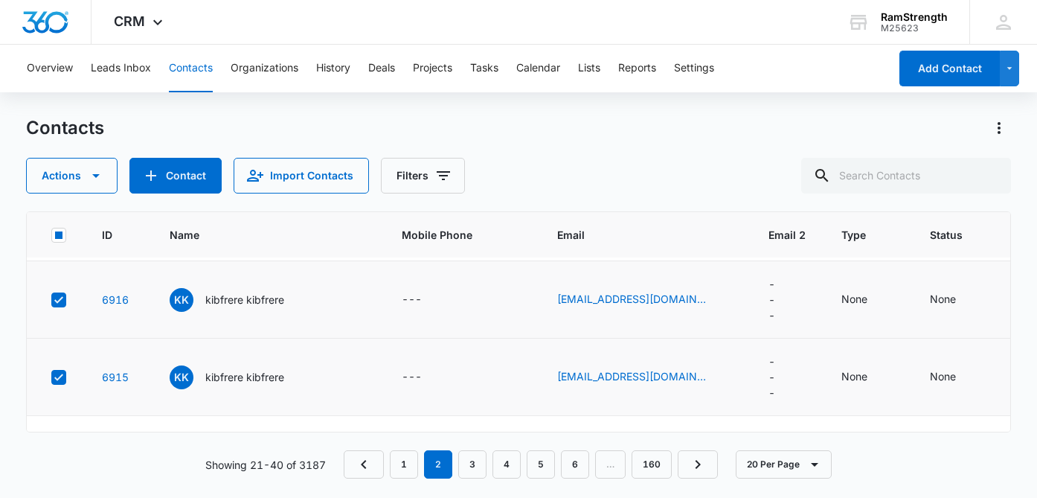
scroll to position [1233, 0]
click at [62, 76] on icon at bounding box center [58, 68] width 13 height 13
click at [51, 69] on input "checkbox" at bounding box center [51, 68] width 1 height 1
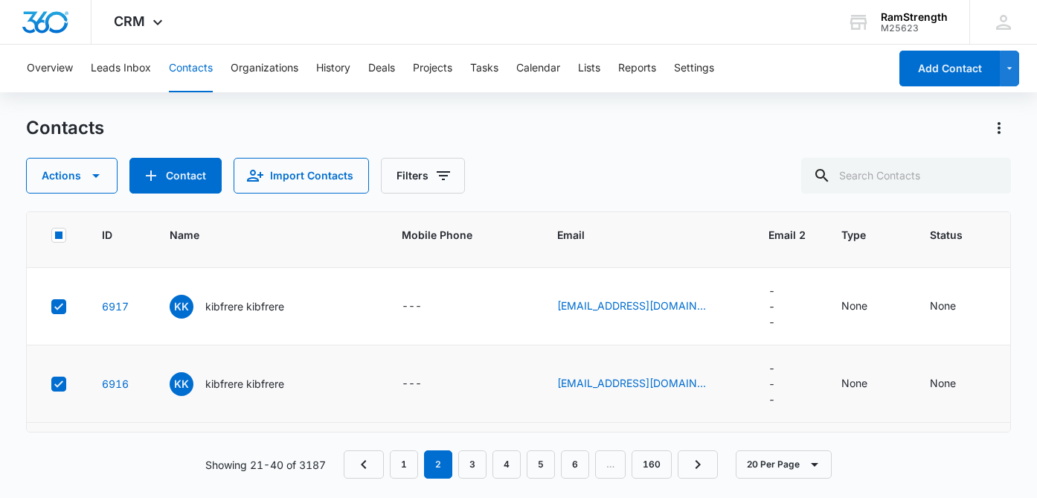
scroll to position [1149, 0]
click at [63, 83] on icon at bounding box center [58, 75] width 13 height 13
click at [51, 76] on input "checkbox" at bounding box center [51, 75] width 1 height 1
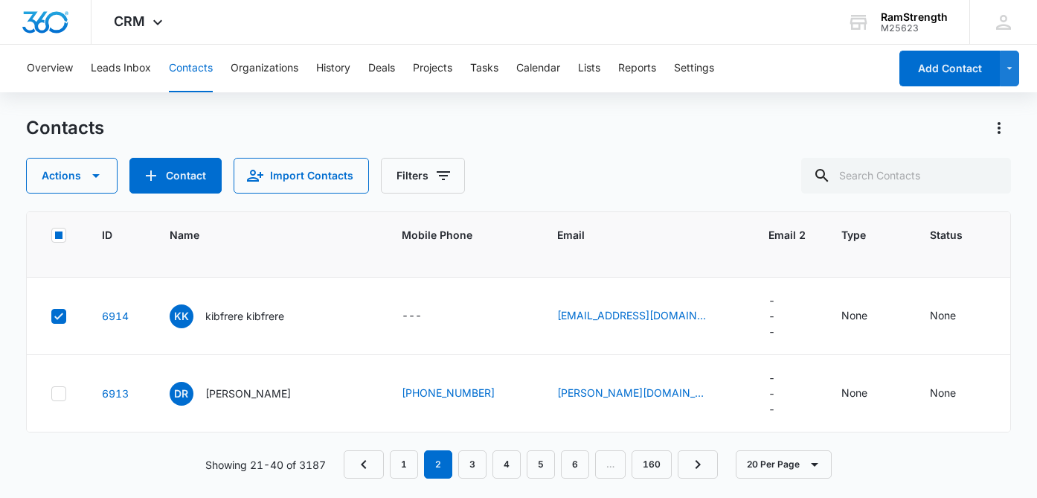
scroll to position [1592, 0]
click at [87, 175] on icon "button" at bounding box center [96, 176] width 18 height 18
click at [81, 306] on button "Delete" at bounding box center [87, 312] width 120 height 22
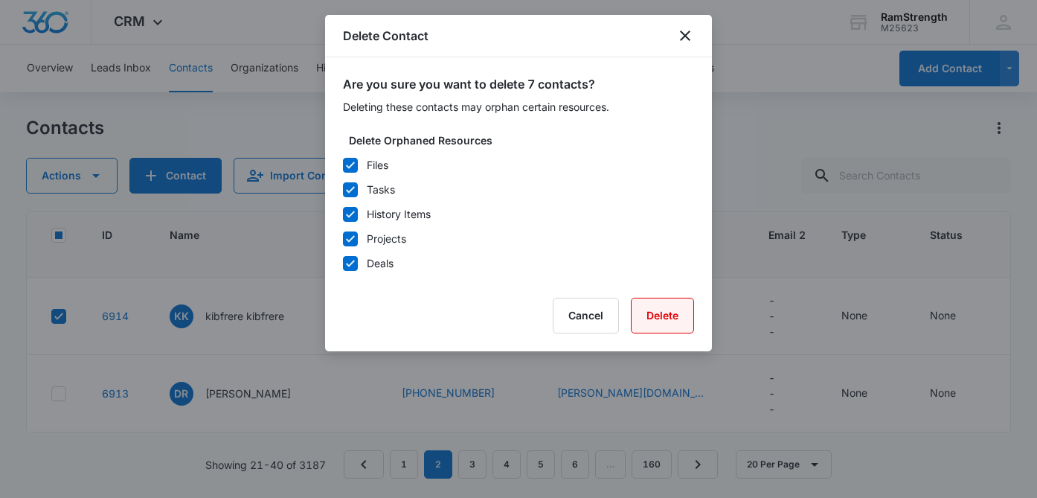
click at [660, 316] on button "Delete" at bounding box center [662, 315] width 63 height 36
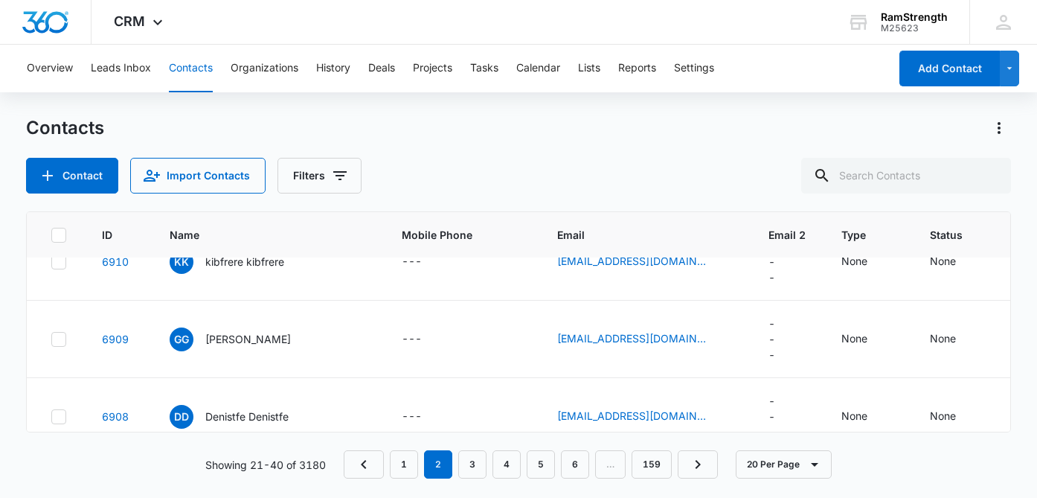
scroll to position [1178, 0]
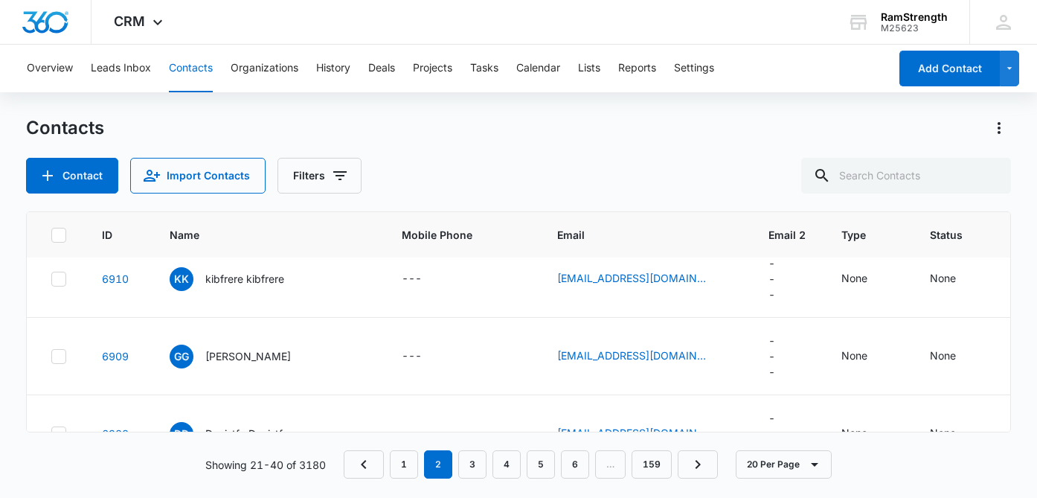
click at [65, 132] on div at bounding box center [58, 124] width 15 height 15
click at [51, 124] on input "checkbox" at bounding box center [51, 123] width 1 height 1
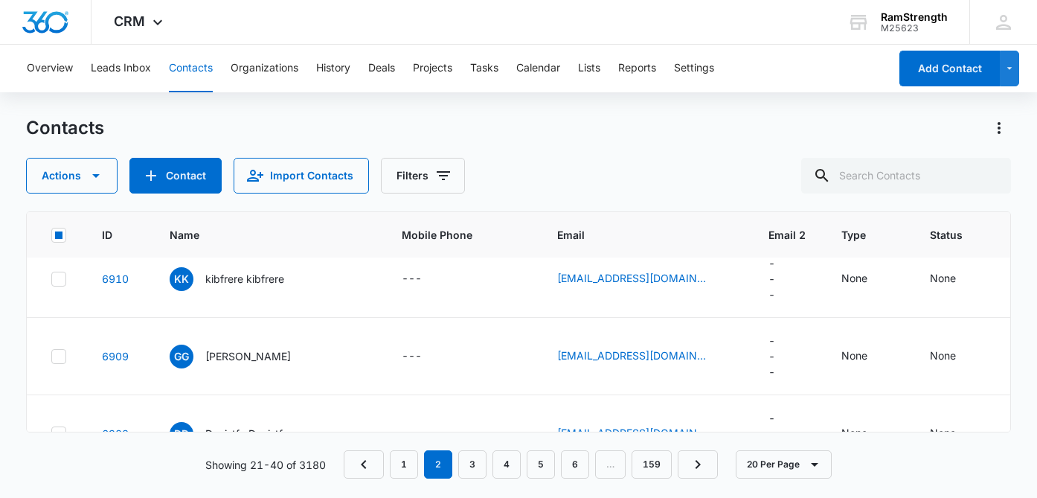
click at [60, 205] on icon at bounding box center [58, 201] width 9 height 7
click at [51, 202] on input "checkbox" at bounding box center [51, 201] width 1 height 1
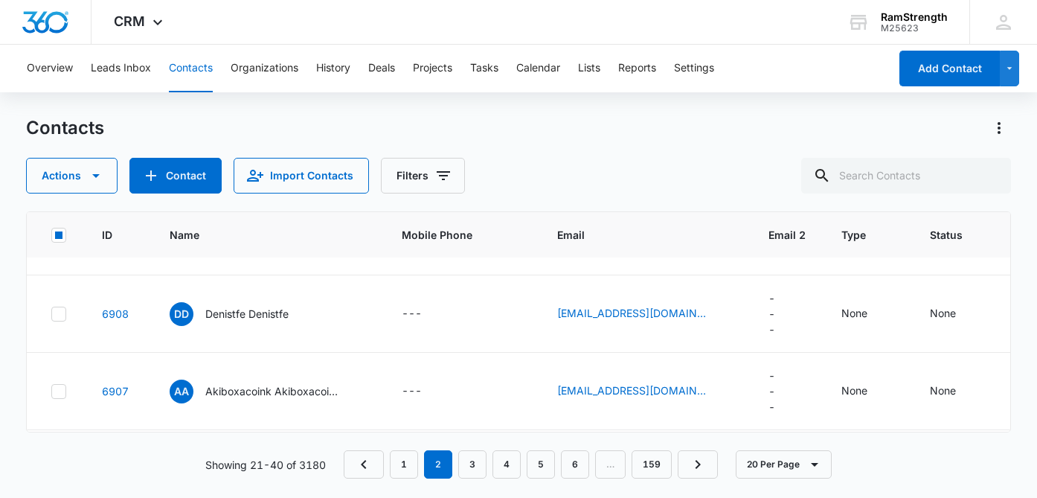
scroll to position [1300, 0]
click at [62, 164] on icon at bounding box center [58, 156] width 13 height 13
click at [51, 157] on input "checkbox" at bounding box center [51, 156] width 1 height 1
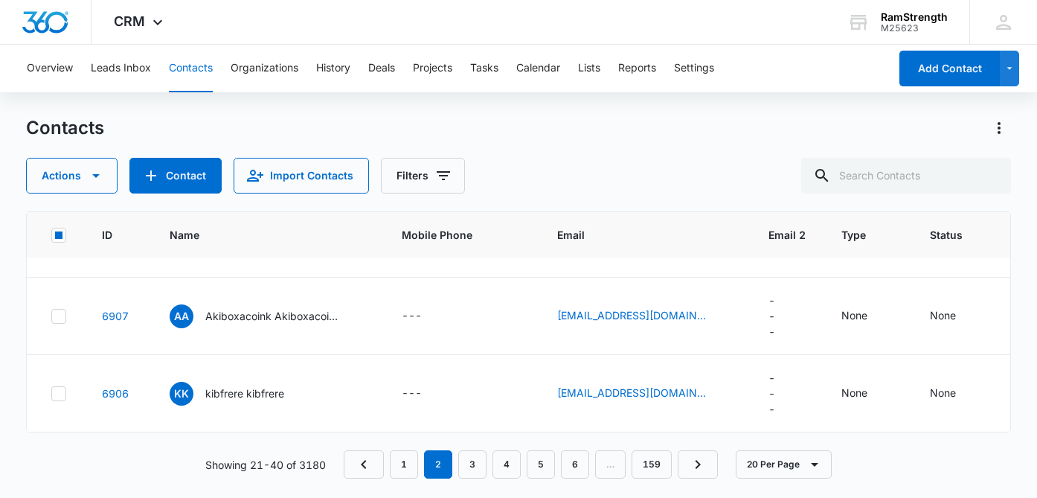
scroll to position [1422, 0]
click at [59, 168] on icon at bounding box center [58, 161] width 13 height 13
click at [51, 161] on input "checkbox" at bounding box center [51, 161] width 1 height 1
click at [59, 245] on icon at bounding box center [58, 238] width 13 height 13
click at [51, 239] on input "checkbox" at bounding box center [51, 238] width 1 height 1
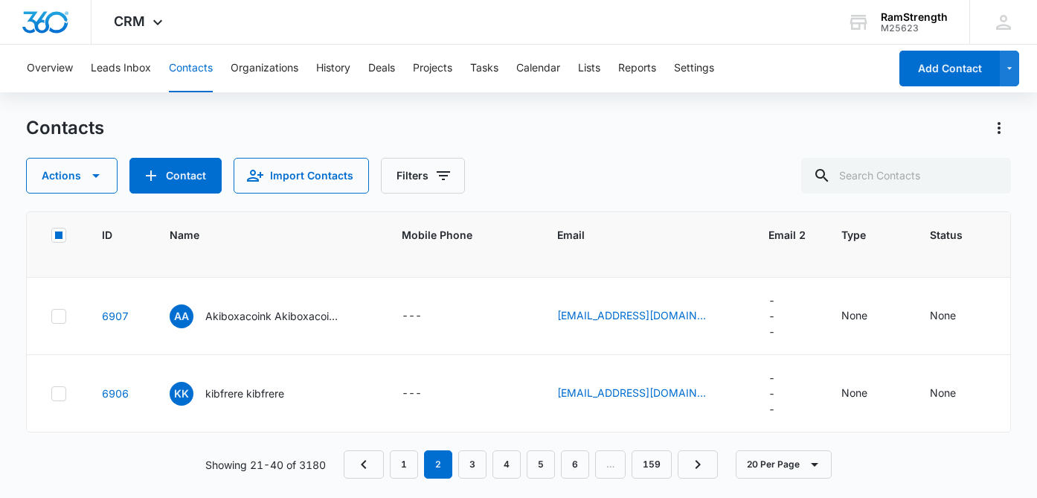
scroll to position [1531, 0]
click at [60, 323] on icon at bounding box center [58, 315] width 13 height 13
click at [51, 316] on input "checkbox" at bounding box center [51, 315] width 1 height 1
click at [59, 390] on icon at bounding box center [58, 393] width 13 height 13
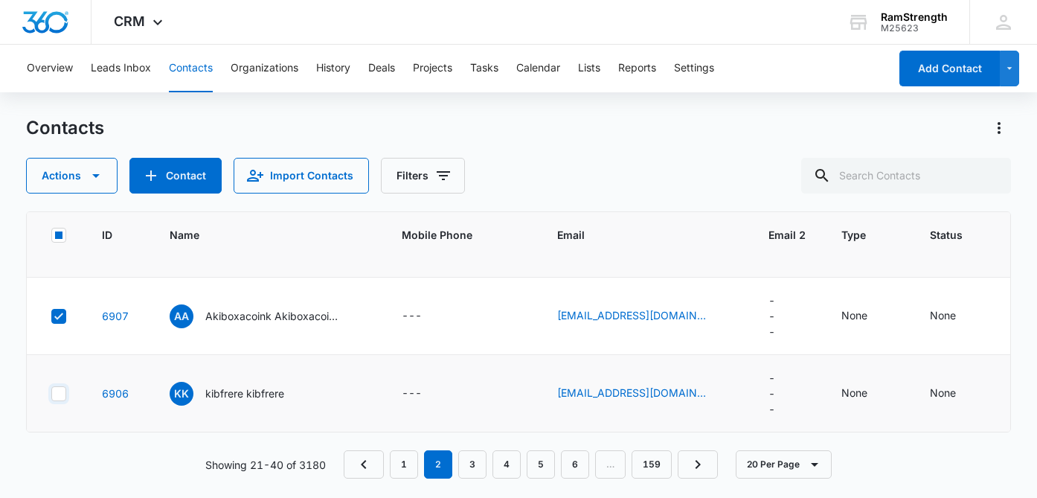
click at [51, 393] on input "checkbox" at bounding box center [51, 393] width 1 height 1
click at [97, 187] on button "Actions" at bounding box center [71, 176] width 91 height 36
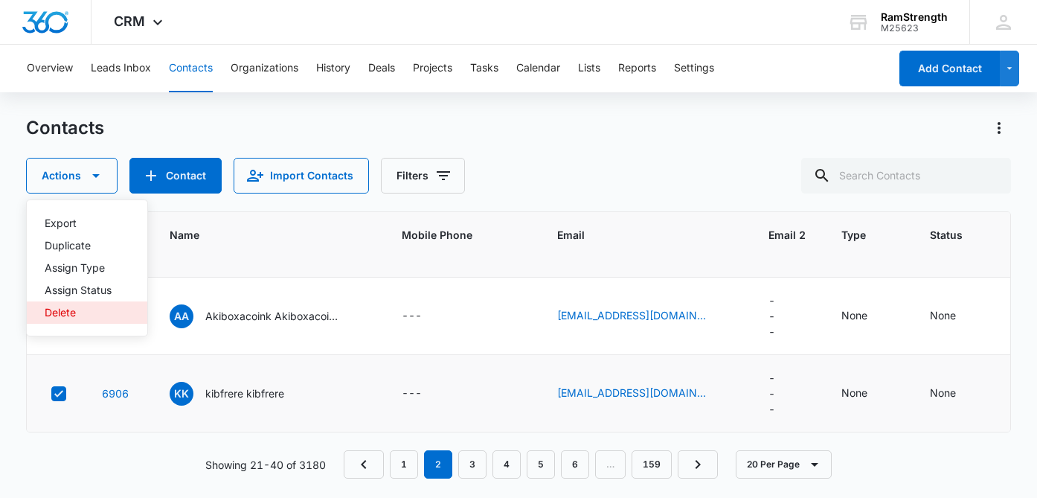
click at [90, 316] on div "Delete" at bounding box center [78, 312] width 67 height 10
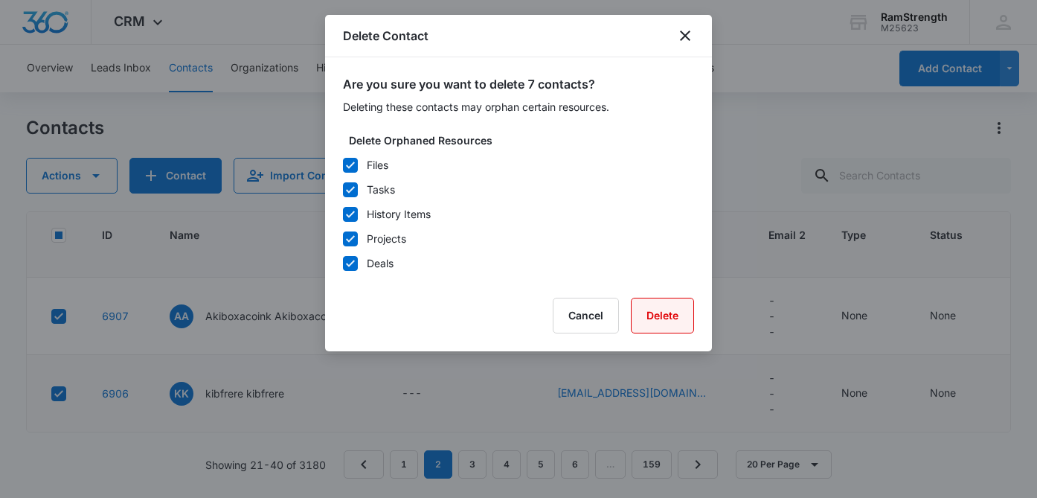
click at [681, 317] on button "Delete" at bounding box center [662, 315] width 63 height 36
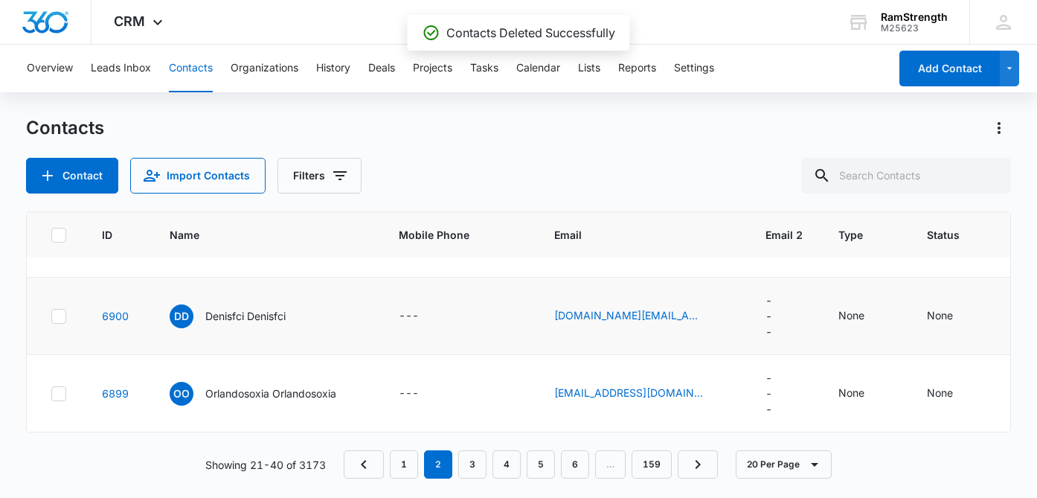
click at [56, 316] on icon at bounding box center [58, 315] width 9 height 7
click at [51, 316] on input "checkbox" at bounding box center [51, 315] width 1 height 1
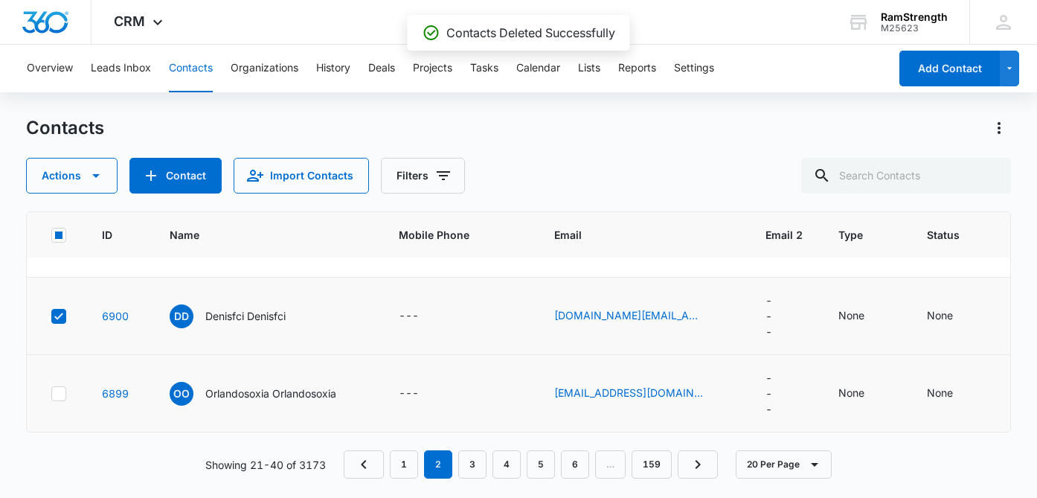
click at [61, 390] on icon at bounding box center [58, 393] width 13 height 13
click at [51, 393] on input "checkbox" at bounding box center [51, 393] width 1 height 1
click at [63, 245] on icon at bounding box center [58, 238] width 13 height 13
click at [51, 239] on input "checkbox" at bounding box center [51, 238] width 1 height 1
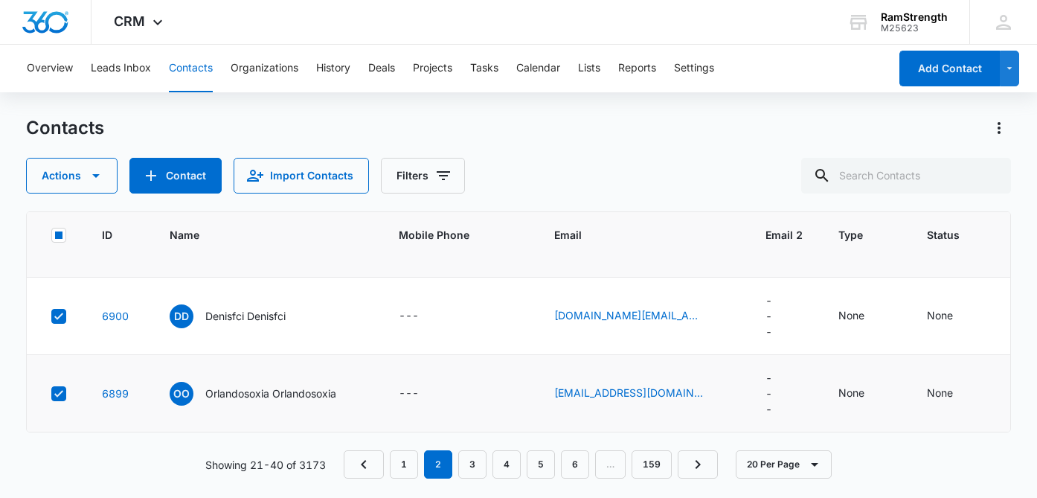
scroll to position [1449, 0]
click at [59, 168] on icon at bounding box center [58, 161] width 13 height 13
click at [51, 161] on input "checkbox" at bounding box center [51, 161] width 1 height 1
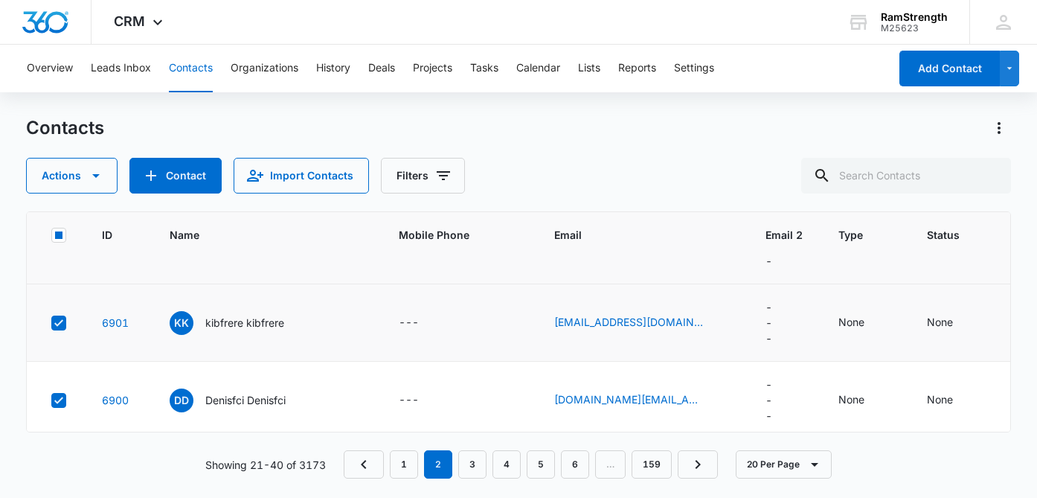
scroll to position [1288, 0]
click at [64, 176] on icon at bounding box center [58, 168] width 13 height 13
click at [51, 169] on input "checkbox" at bounding box center [51, 168] width 1 height 1
click at [60, 98] on icon at bounding box center [58, 91] width 13 height 13
click at [51, 91] on input "checkbox" at bounding box center [51, 91] width 1 height 1
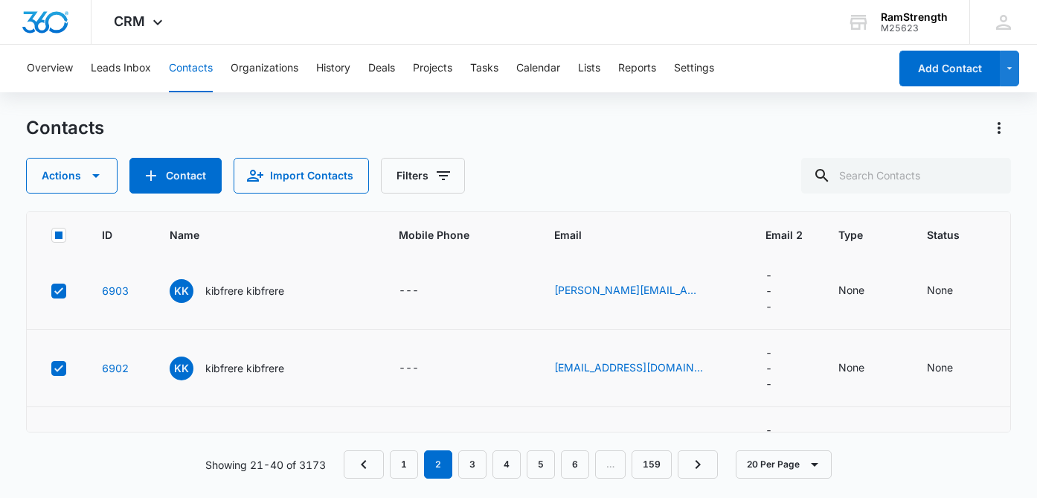
scroll to position [1156, 0]
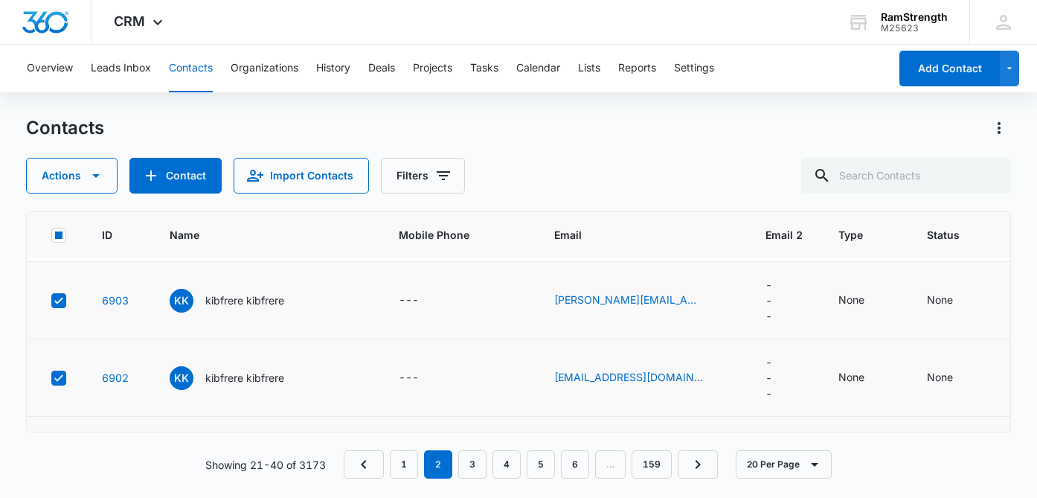
click at [62, 152] on icon at bounding box center [58, 145] width 13 height 13
click at [51, 146] on input "checkbox" at bounding box center [51, 145] width 1 height 1
click at [66, 177] on button "Actions" at bounding box center [71, 176] width 91 height 36
click at [75, 301] on button "Delete" at bounding box center [87, 312] width 120 height 22
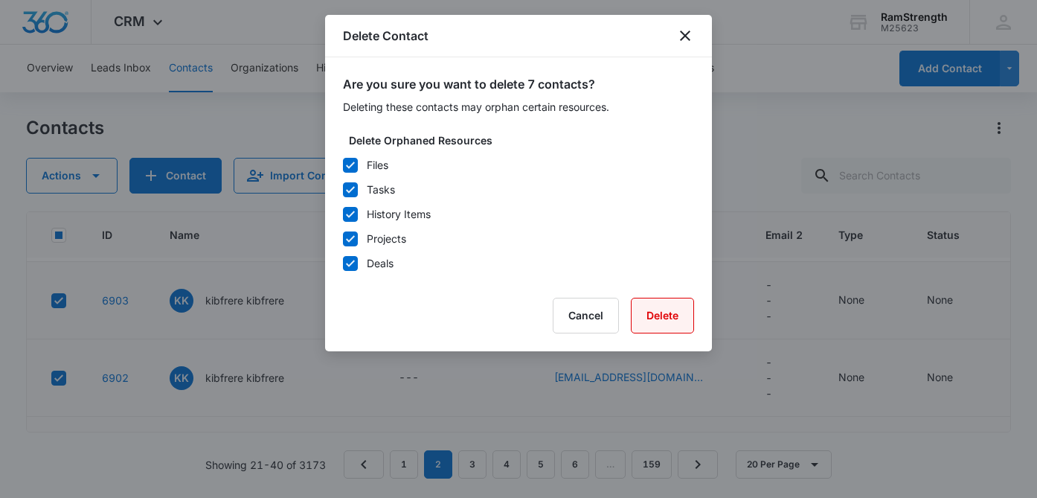
click at [664, 320] on button "Delete" at bounding box center [662, 315] width 63 height 36
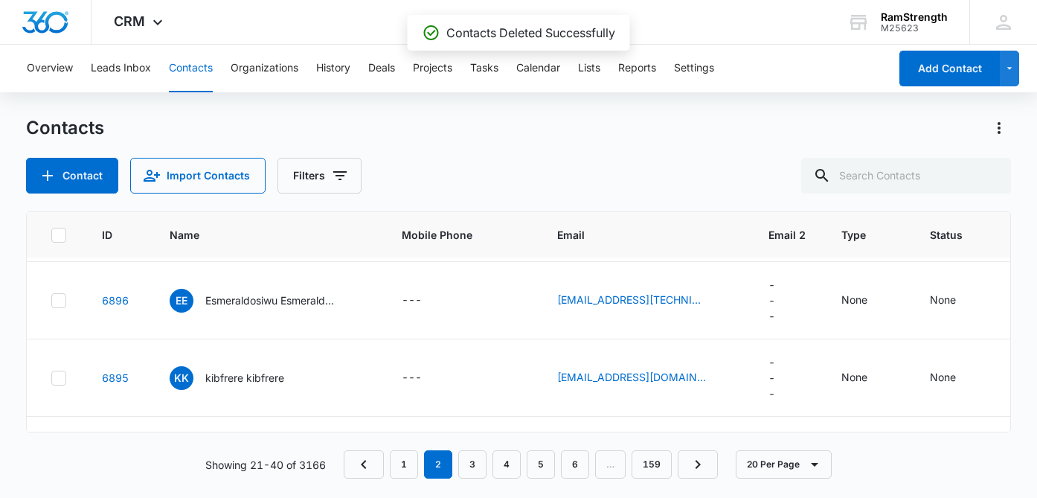
click at [57, 149] on icon at bounding box center [58, 145] width 9 height 7
click at [51, 146] on input "checkbox" at bounding box center [51, 145] width 1 height 1
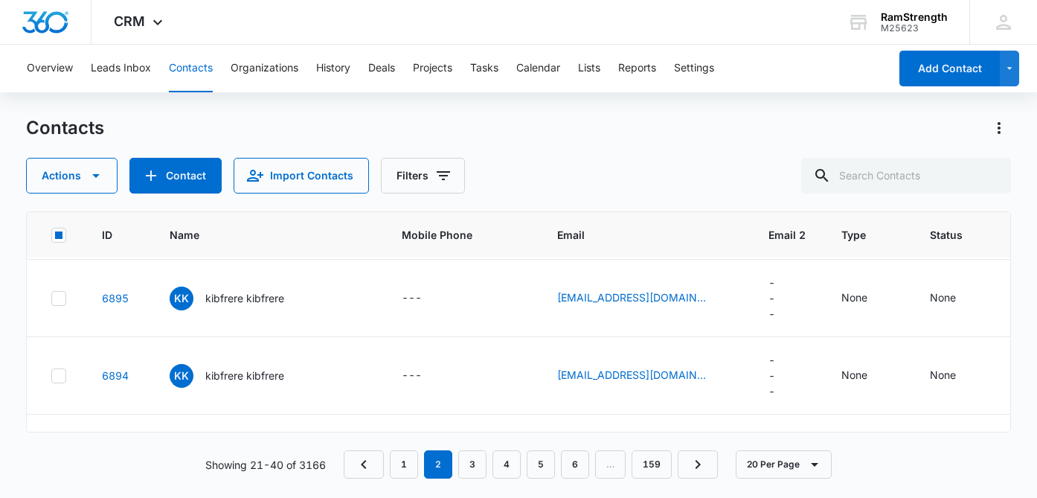
click at [57, 150] on icon at bounding box center [58, 143] width 13 height 13
click at [51, 144] on input "checkbox" at bounding box center [51, 143] width 1 height 1
click at [57, 150] on icon at bounding box center [58, 143] width 13 height 13
click at [51, 144] on input "checkbox" at bounding box center [51, 143] width 1 height 1
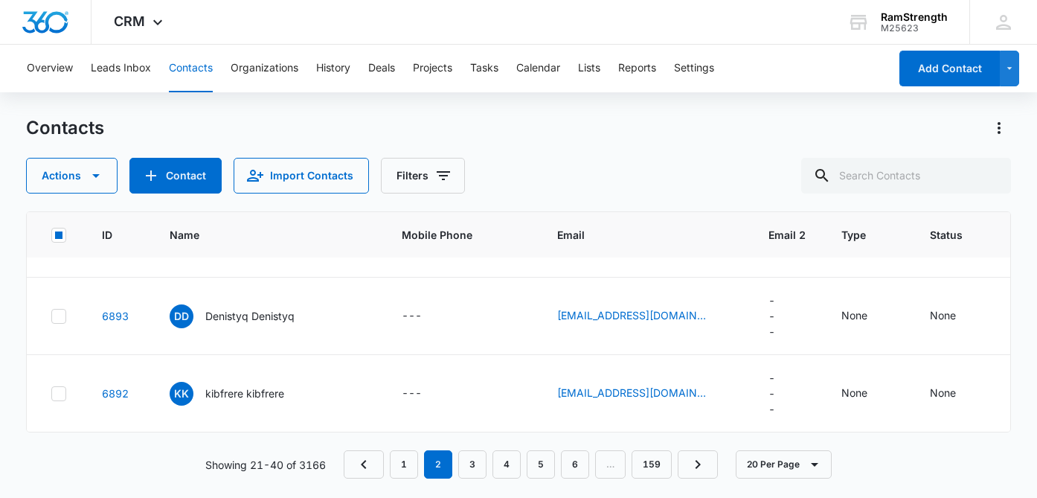
click at [57, 168] on icon at bounding box center [58, 161] width 13 height 13
click at [51, 161] on input "checkbox" at bounding box center [51, 161] width 1 height 1
click at [57, 277] on td at bounding box center [55, 238] width 57 height 77
click at [59, 245] on icon at bounding box center [58, 238] width 13 height 13
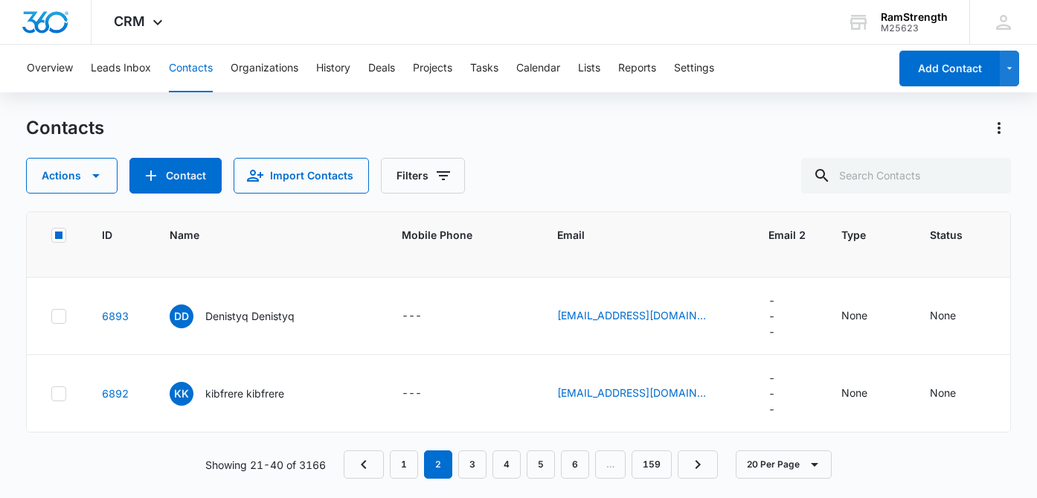
click at [51, 239] on input "checkbox" at bounding box center [51, 238] width 1 height 1
click at [58, 323] on icon at bounding box center [58, 315] width 13 height 13
click at [51, 316] on input "checkbox" at bounding box center [51, 315] width 1 height 1
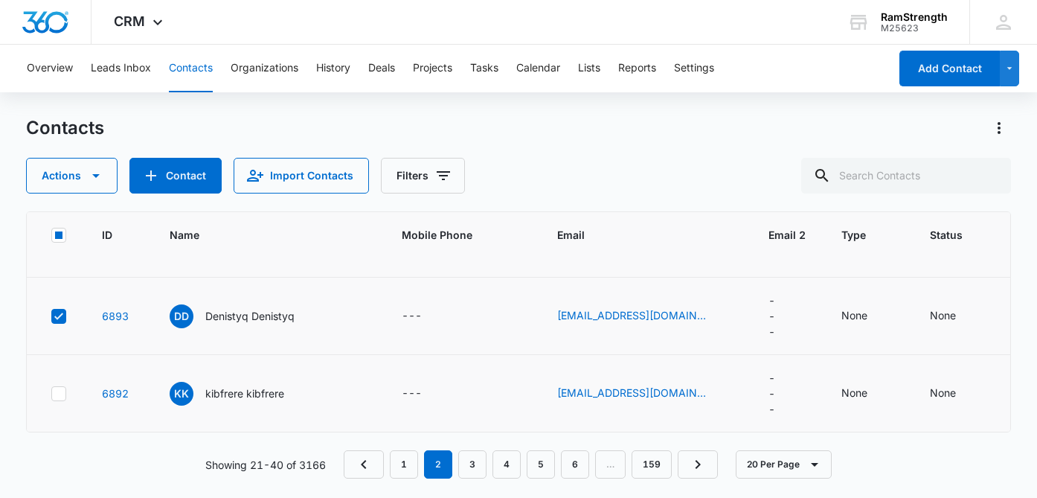
click at [58, 390] on icon at bounding box center [58, 393] width 13 height 13
click at [51, 393] on input "checkbox" at bounding box center [51, 393] width 1 height 1
click at [100, 167] on icon "button" at bounding box center [96, 176] width 18 height 18
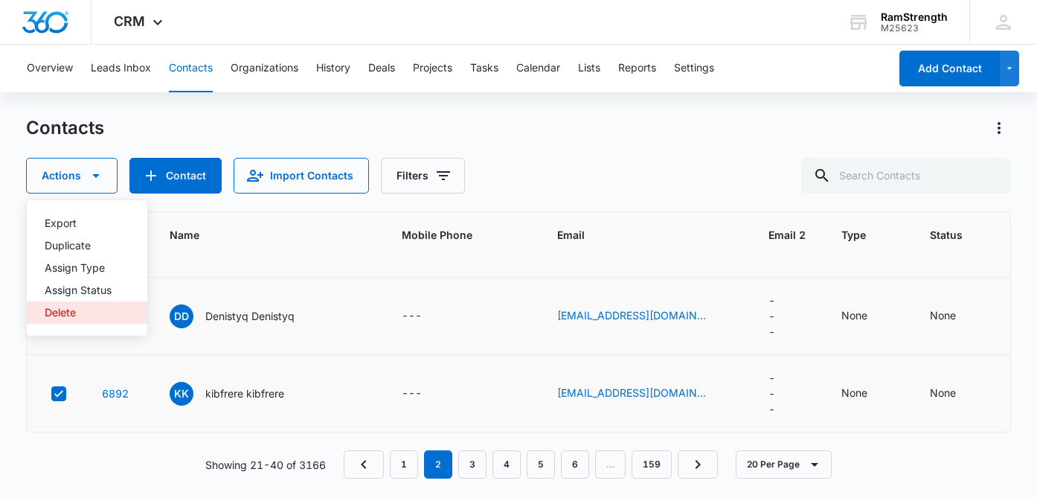
click at [79, 315] on div "Delete" at bounding box center [78, 312] width 67 height 10
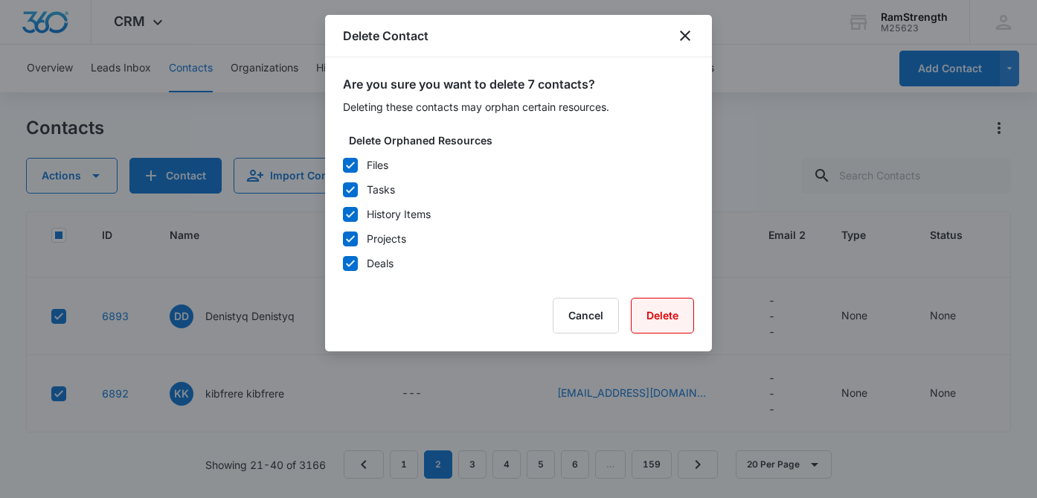
click at [679, 318] on button "Delete" at bounding box center [662, 315] width 63 height 36
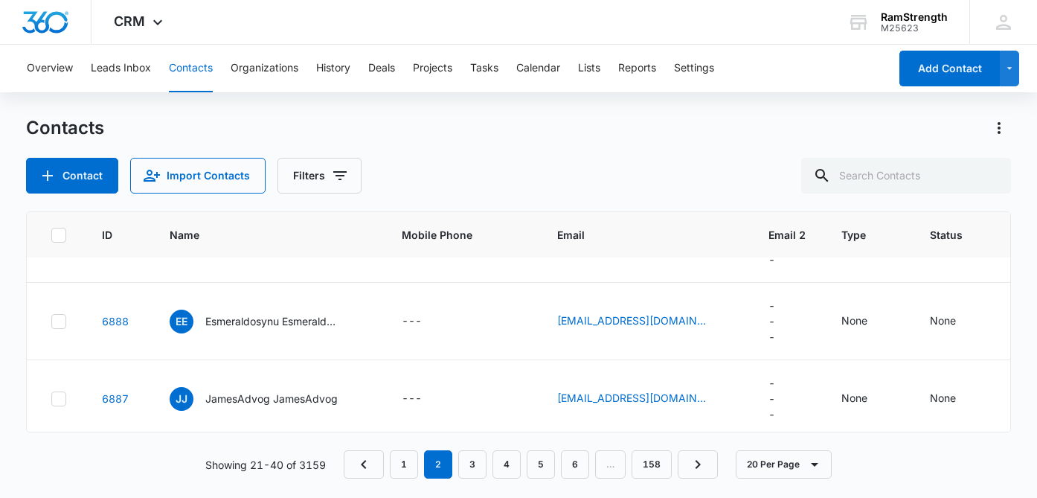
scroll to position [1214, 0]
click at [59, 94] on icon at bounding box center [58, 87] width 13 height 13
click at [51, 88] on input "checkbox" at bounding box center [51, 87] width 1 height 1
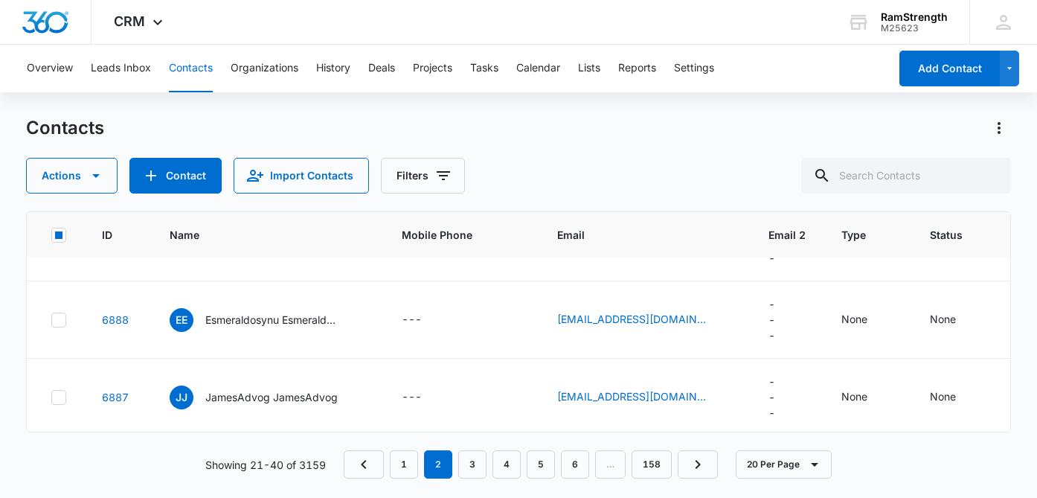
click at [61, 172] on icon at bounding box center [58, 164] width 13 height 13
click at [51, 165] on input "checkbox" at bounding box center [51, 164] width 1 height 1
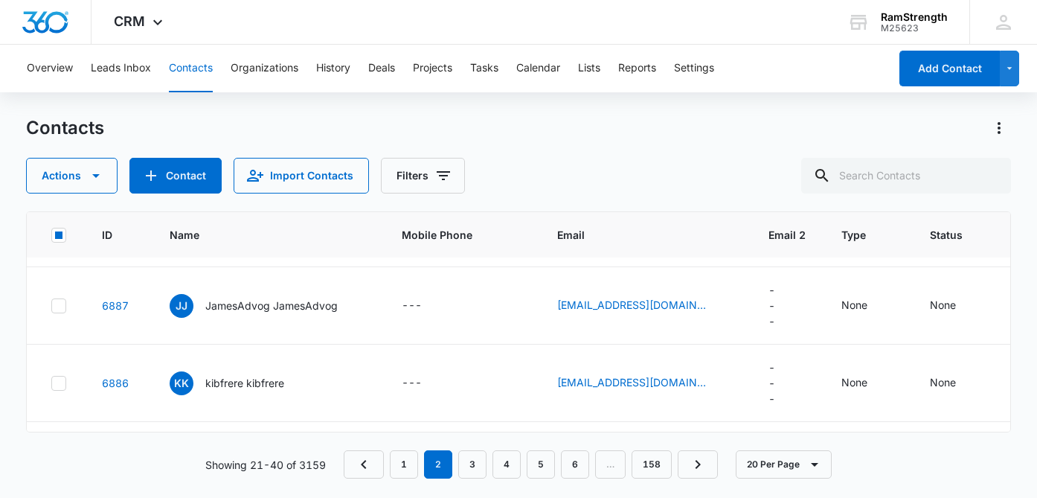
click at [61, 158] on div at bounding box center [58, 151] width 15 height 15
click at [51, 151] on input "checkbox" at bounding box center [51, 150] width 1 height 1
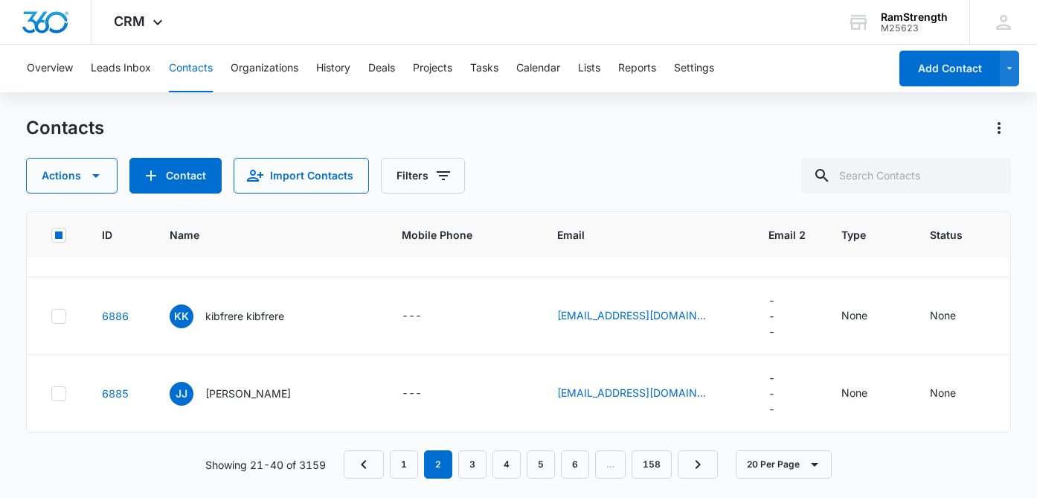
click at [61, 169] on div at bounding box center [58, 161] width 15 height 15
click at [51, 161] on input "checkbox" at bounding box center [51, 161] width 1 height 1
click at [61, 277] on td at bounding box center [55, 238] width 57 height 77
click at [61, 242] on icon at bounding box center [58, 238] width 9 height 7
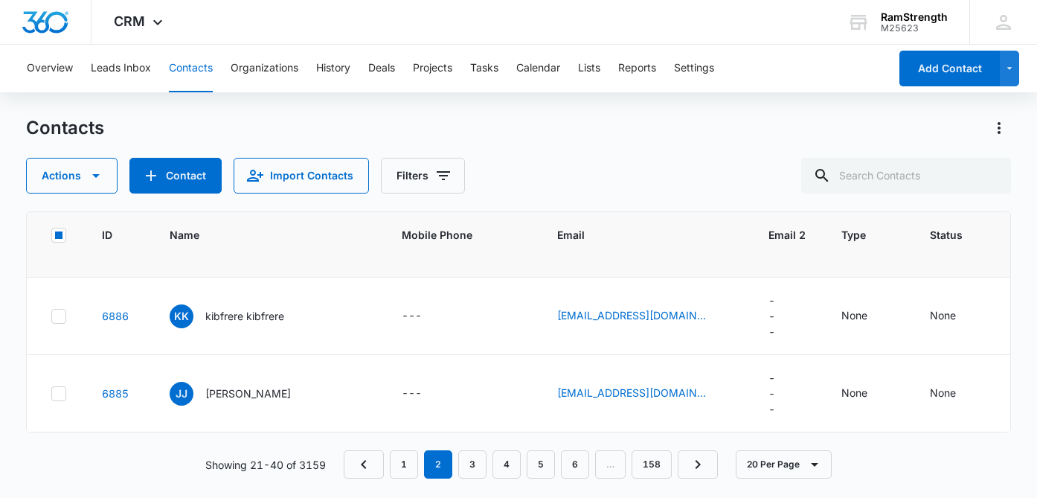
click at [51, 239] on input "checkbox" at bounding box center [51, 238] width 1 height 1
click at [61, 323] on icon at bounding box center [58, 315] width 13 height 13
click at [51, 316] on input "checkbox" at bounding box center [51, 315] width 1 height 1
click at [58, 396] on icon at bounding box center [58, 393] width 13 height 13
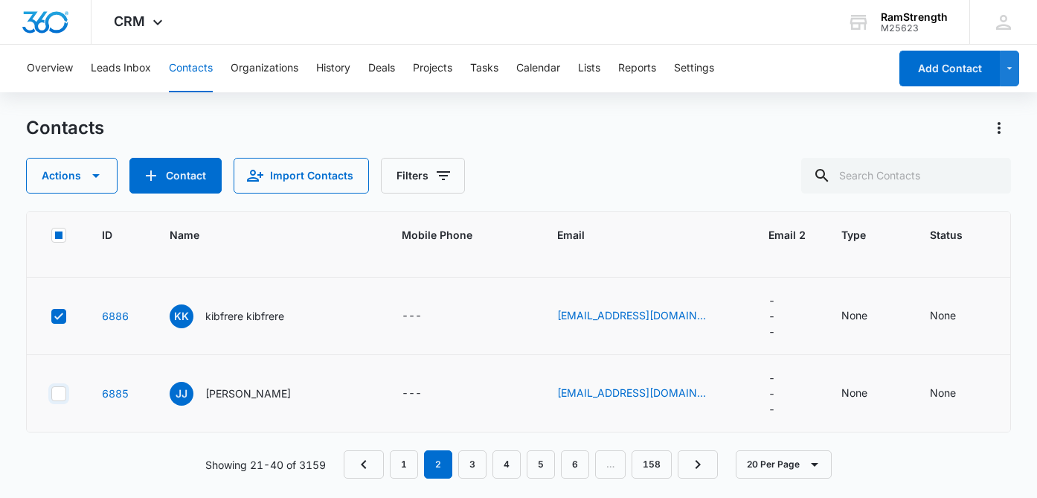
click at [51, 393] on input "checkbox" at bounding box center [51, 393] width 1 height 1
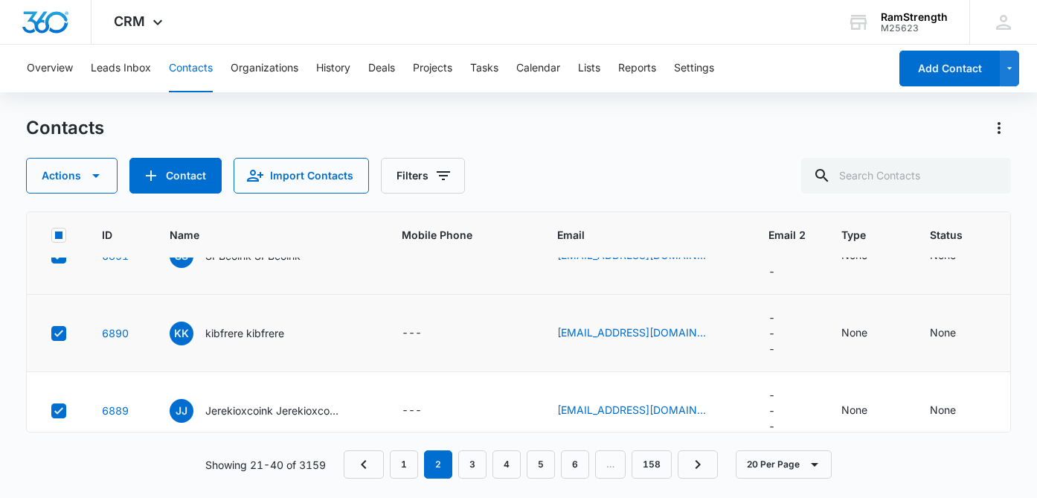
scroll to position [1041, 0]
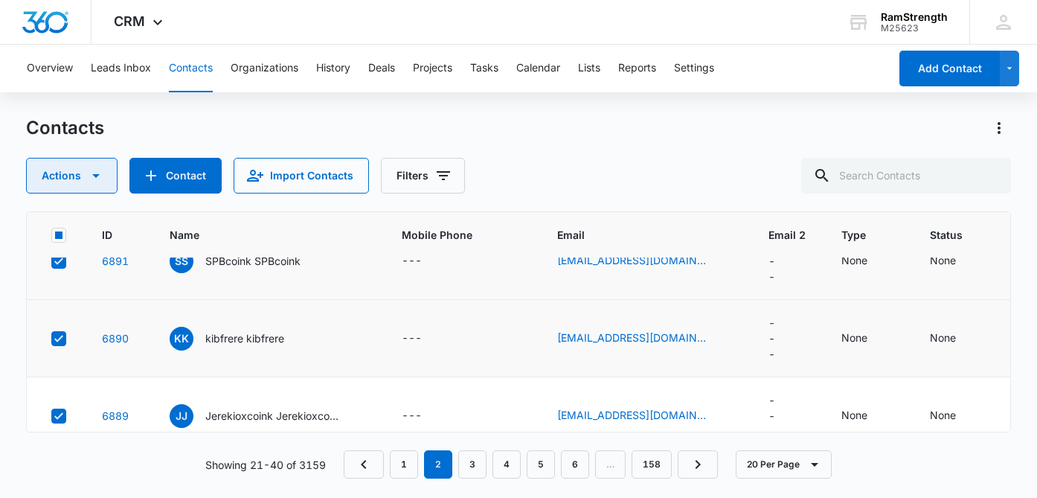
click at [100, 176] on icon "button" at bounding box center [96, 176] width 18 height 18
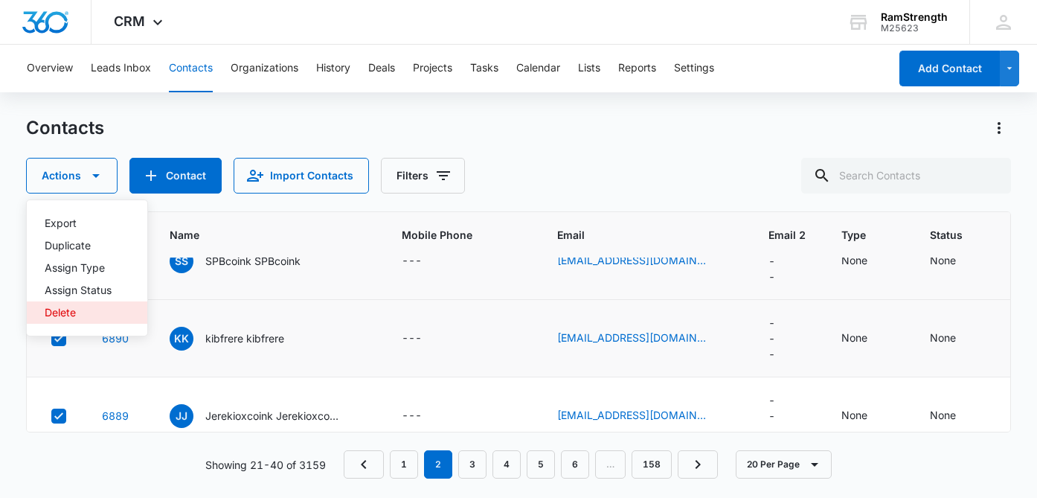
click at [92, 308] on div "Delete" at bounding box center [78, 312] width 67 height 10
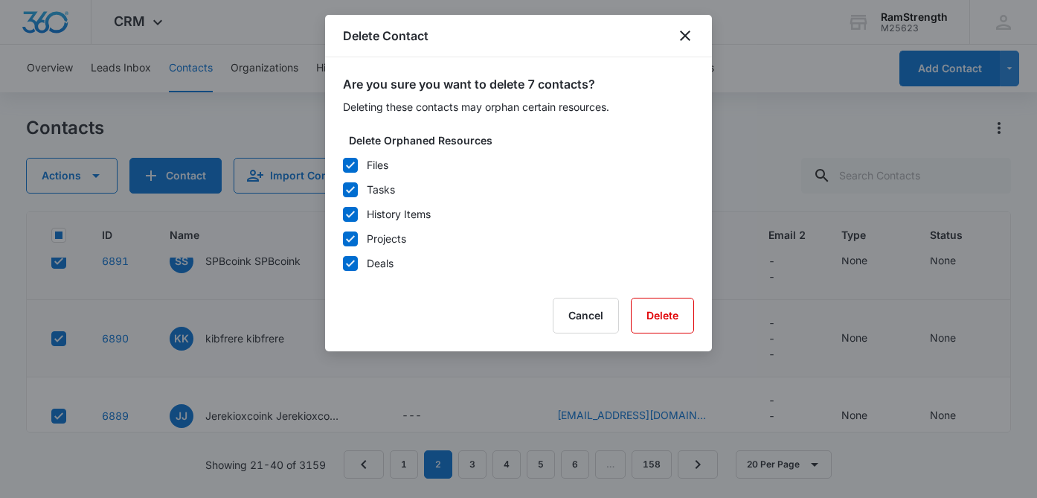
click at [695, 321] on div "Are you sure you want to delete 7 contacts? Deleting these contacts may orphan …" at bounding box center [518, 204] width 387 height 294
click at [689, 321] on button "Delete" at bounding box center [662, 315] width 63 height 36
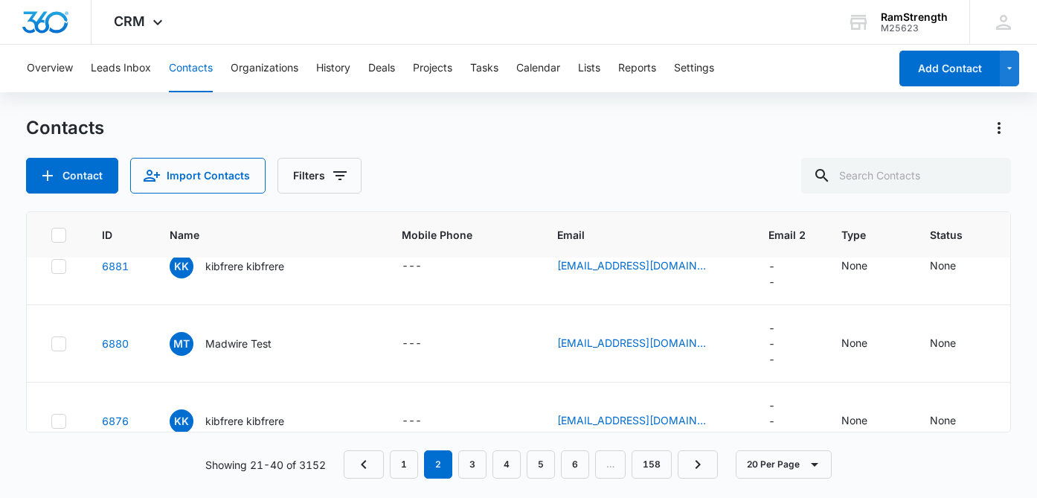
scroll to position [1248, 0]
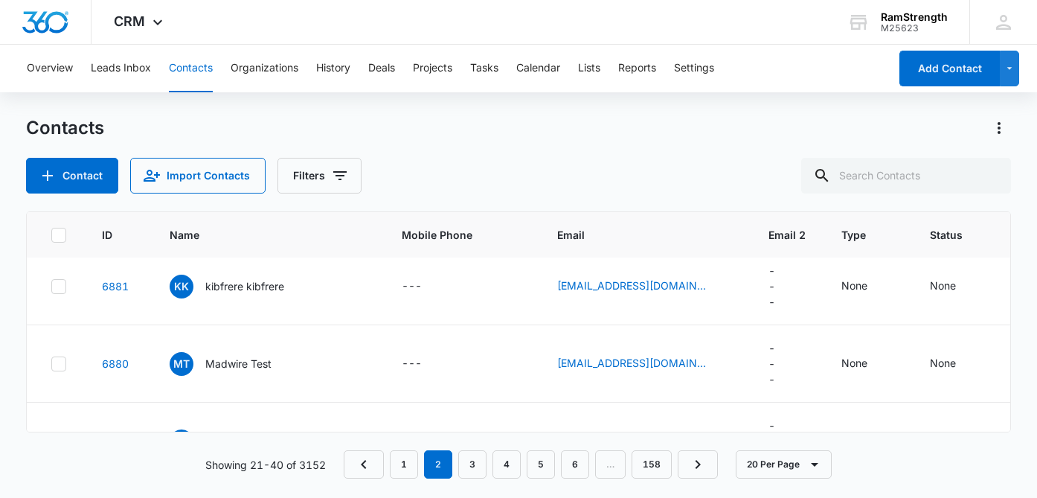
click at [59, 61] on icon at bounding box center [58, 54] width 13 height 13
click at [51, 54] on input "checkbox" at bounding box center [51, 54] width 1 height 1
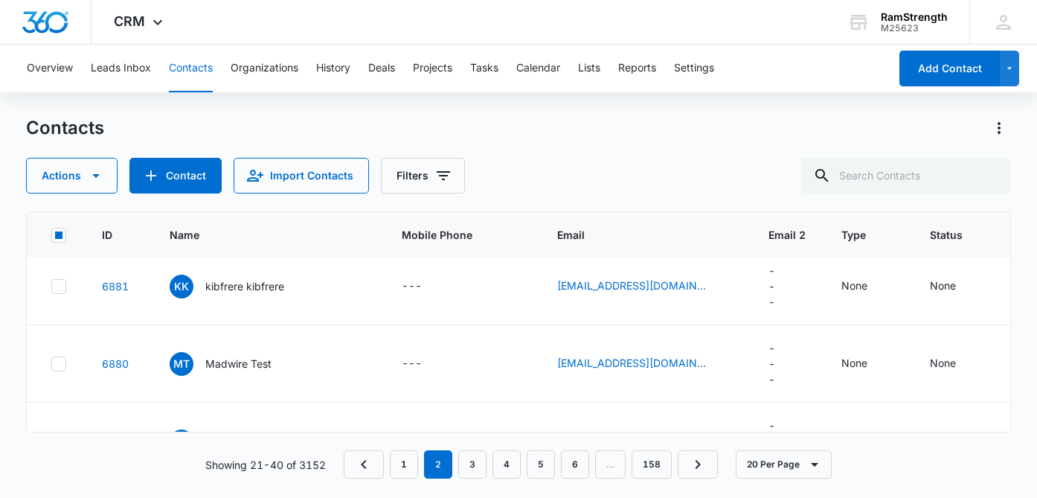
click at [59, 138] on icon at bounding box center [58, 131] width 13 height 13
click at [51, 132] on input "checkbox" at bounding box center [51, 131] width 1 height 1
click at [62, 216] on icon at bounding box center [58, 208] width 13 height 13
click at [51, 209] on input "checkbox" at bounding box center [51, 208] width 1 height 1
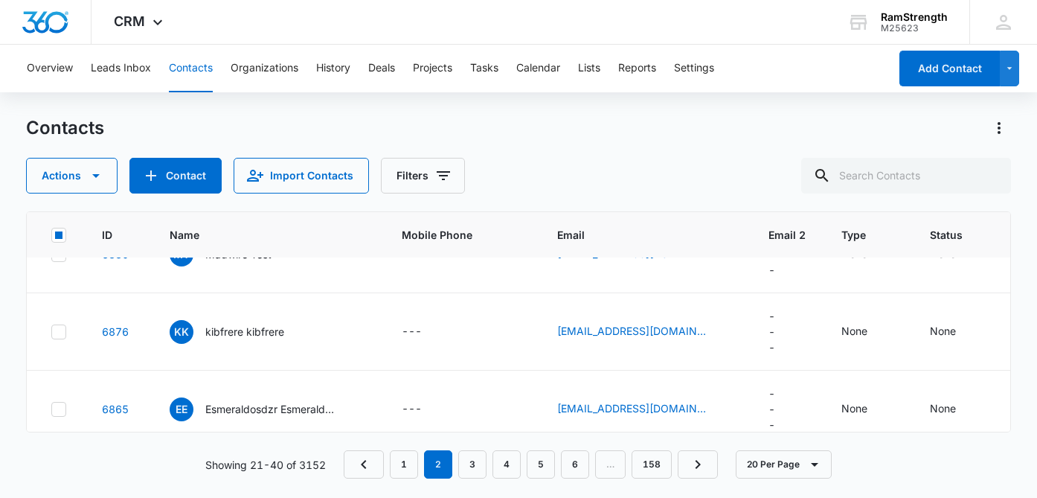
scroll to position [1382, 0]
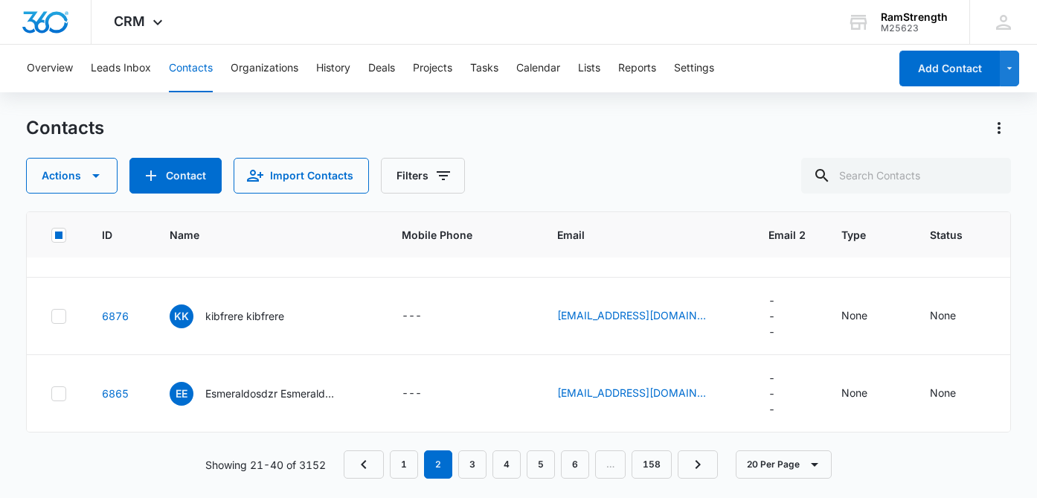
click at [64, 168] on icon at bounding box center [58, 161] width 13 height 13
click at [51, 161] on input "checkbox" at bounding box center [51, 161] width 1 height 1
click at [62, 323] on icon at bounding box center [58, 315] width 13 height 13
click at [51, 316] on input "checkbox" at bounding box center [51, 315] width 1 height 1
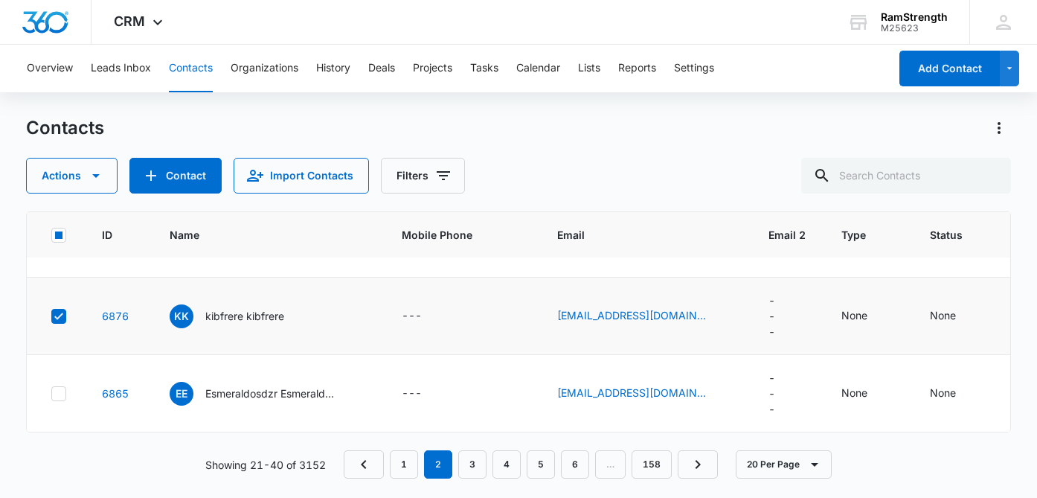
scroll to position [1574, 0]
click at [59, 401] on div at bounding box center [58, 393] width 15 height 15
click at [51, 393] on input "checkbox" at bounding box center [51, 393] width 1 height 1
click at [74, 187] on button "Actions" at bounding box center [71, 176] width 91 height 36
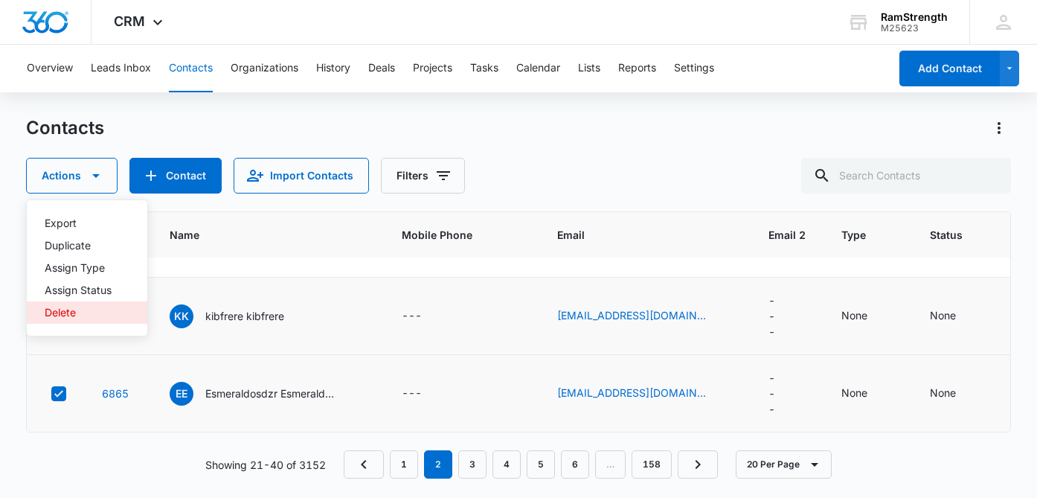
click at [66, 318] on div "Delete" at bounding box center [78, 312] width 67 height 10
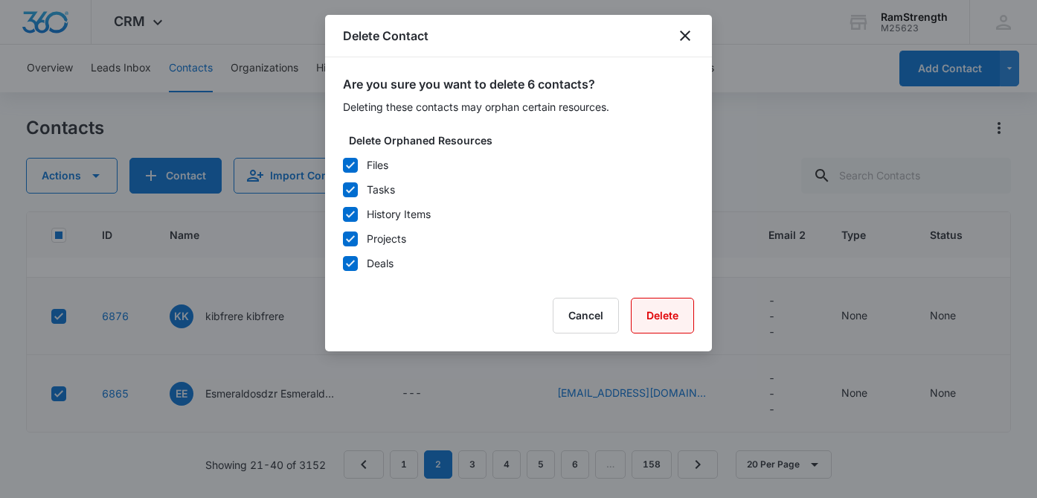
click at [671, 312] on button "Delete" at bounding box center [662, 315] width 63 height 36
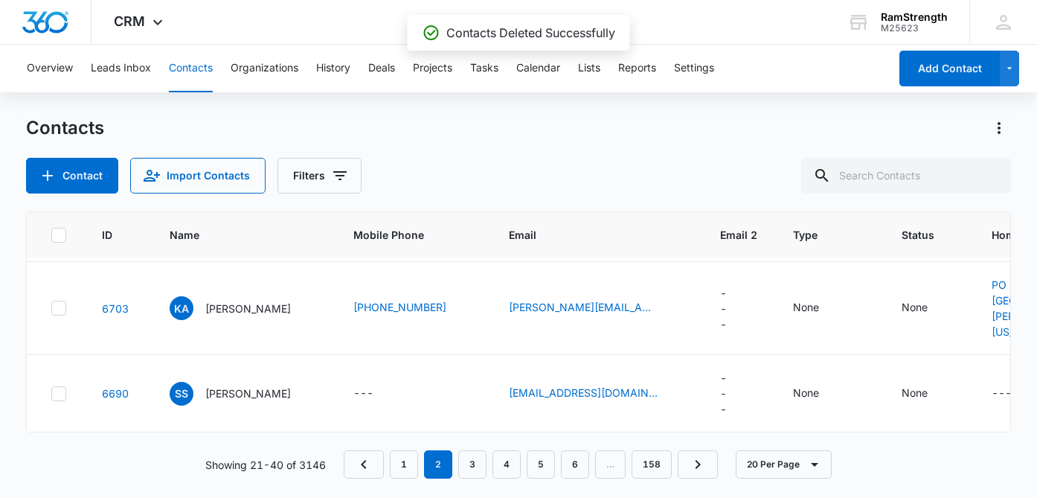
scroll to position [1282, 0]
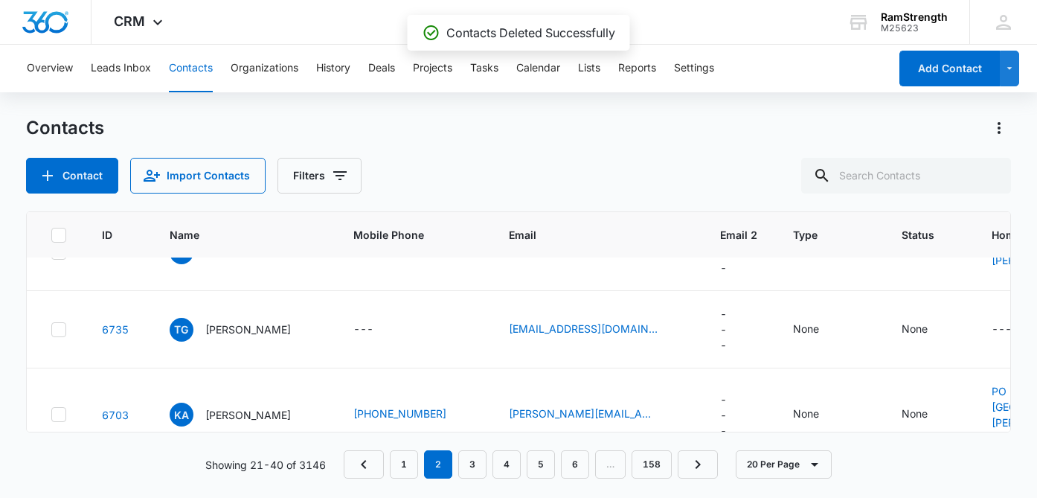
click at [64, 104] on icon at bounding box center [58, 97] width 13 height 13
click at [51, 97] on input "checkbox" at bounding box center [51, 97] width 1 height 1
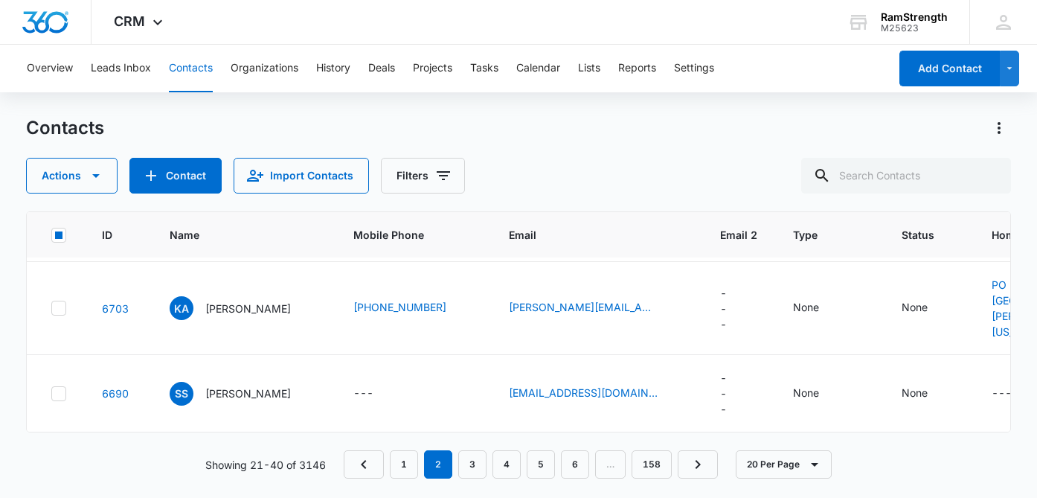
scroll to position [1654, 0]
click at [87, 173] on icon "button" at bounding box center [96, 176] width 18 height 18
click at [78, 310] on div "Delete" at bounding box center [78, 312] width 67 height 10
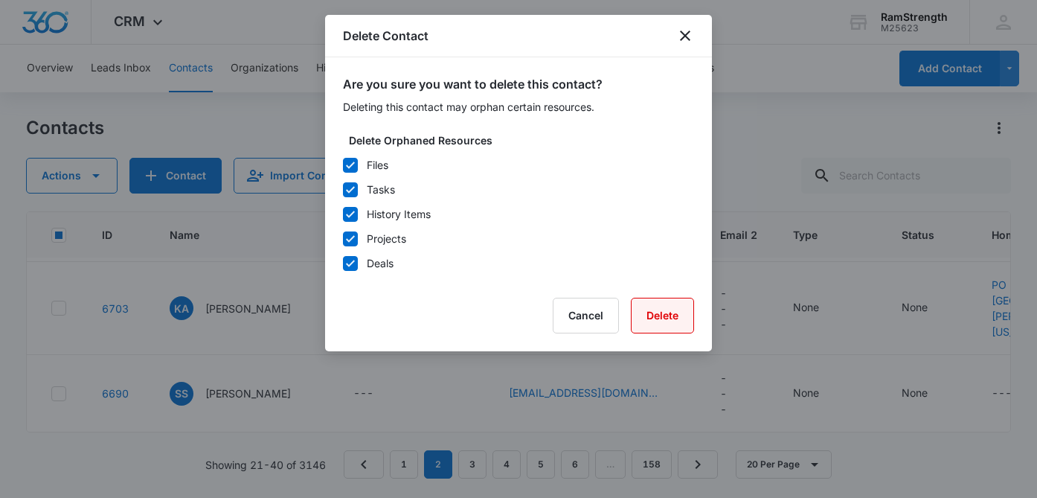
click at [651, 315] on button "Delete" at bounding box center [662, 315] width 63 height 36
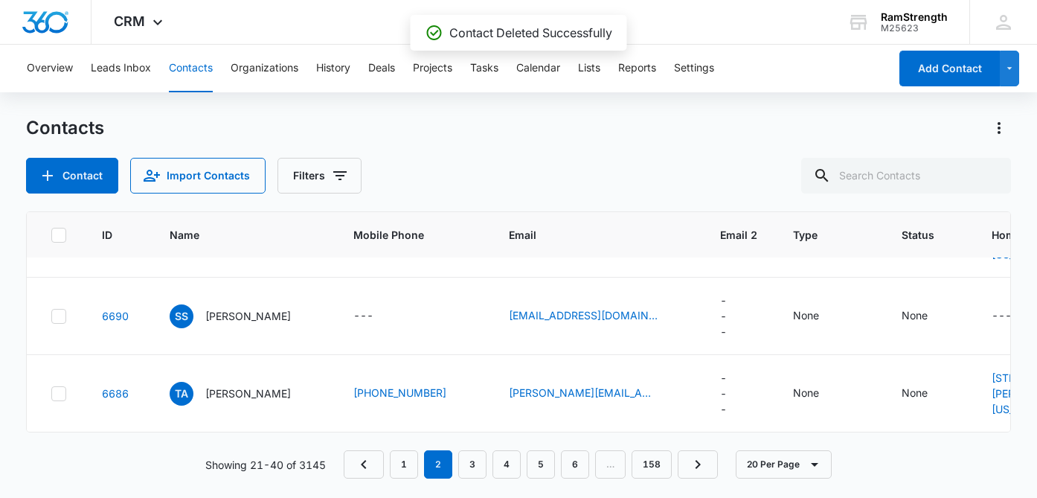
scroll to position [1685, 0]
click at [475, 461] on link "3" at bounding box center [472, 464] width 28 height 28
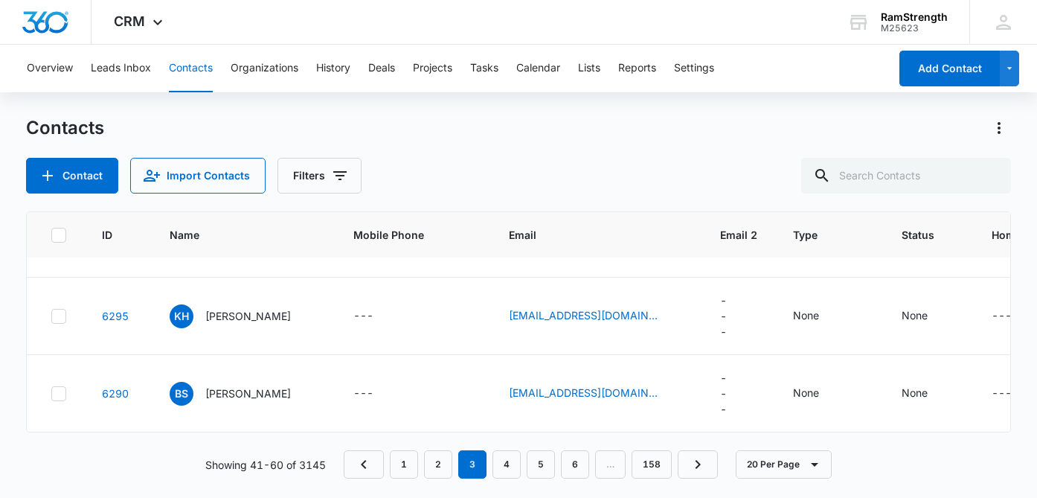
scroll to position [1607, 0]
click at [513, 459] on link "4" at bounding box center [506, 464] width 28 height 28
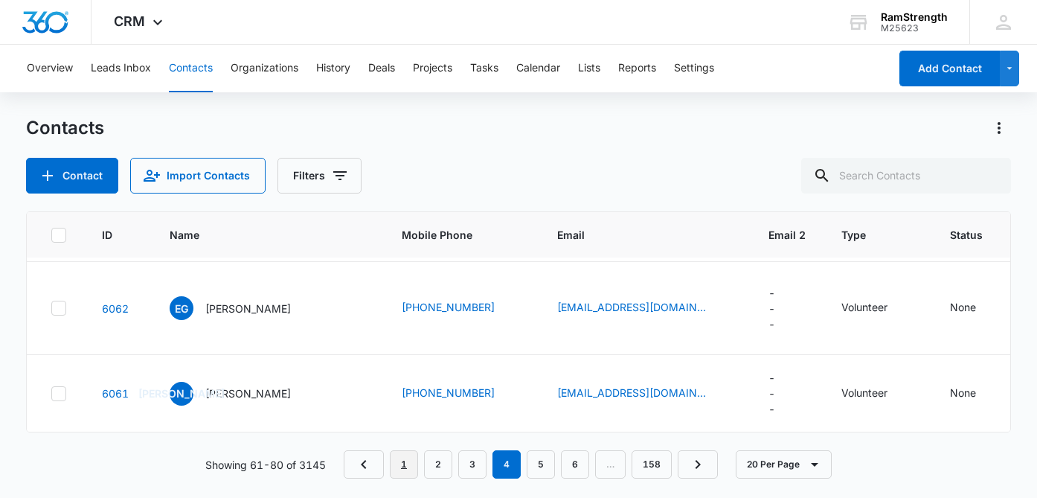
click at [405, 458] on link "1" at bounding box center [404, 464] width 28 height 28
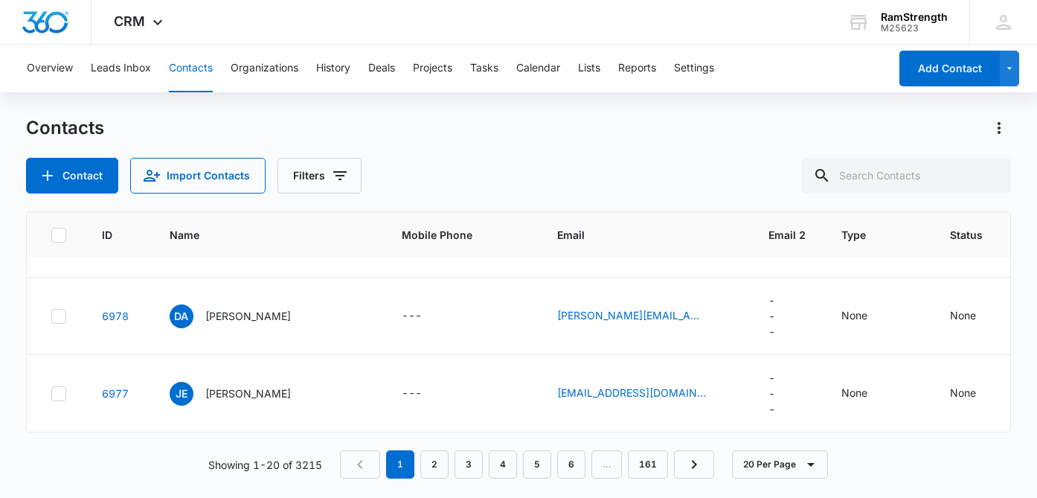
scroll to position [0, 0]
